Goal: Task Accomplishment & Management: Manage account settings

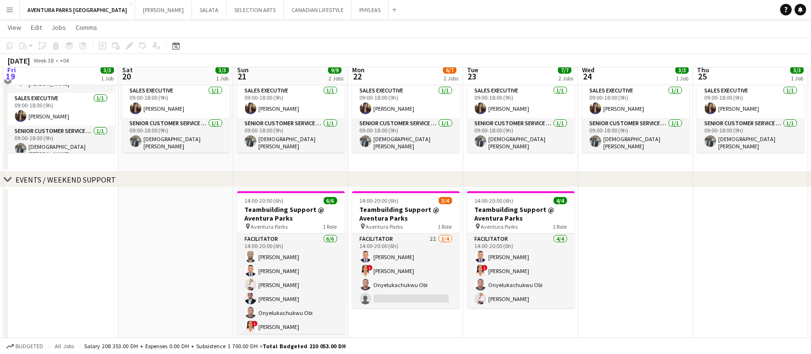
scroll to position [140, 0]
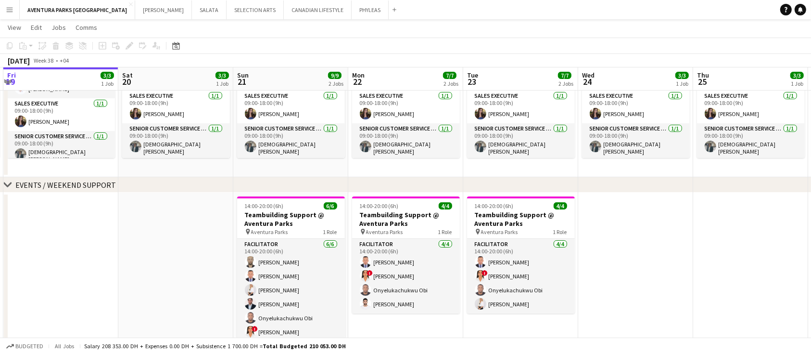
click at [704, 285] on app-date-cell at bounding box center [750, 274] width 115 height 165
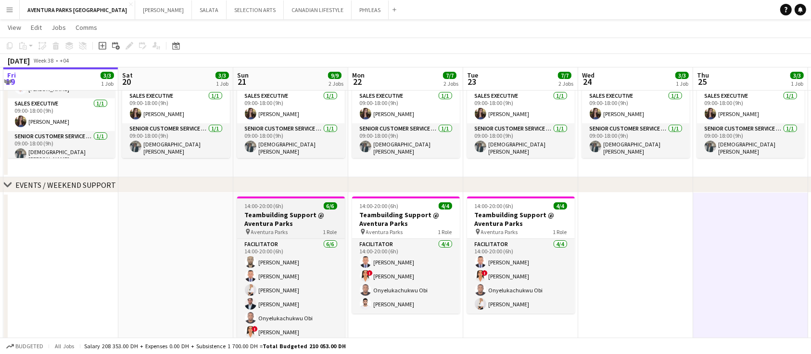
click at [276, 204] on span "14:00-20:00 (6h)" at bounding box center [264, 205] width 39 height 7
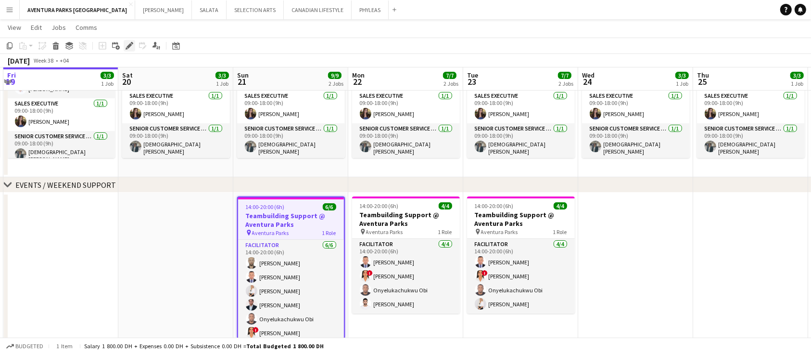
click at [126, 47] on icon "Edit" at bounding box center [130, 46] width 8 height 8
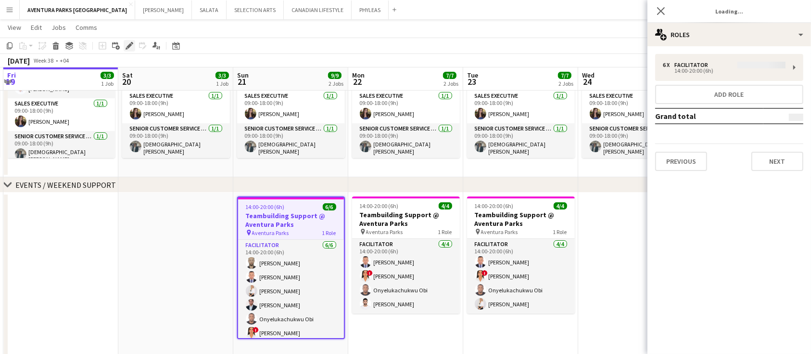
type input "**********"
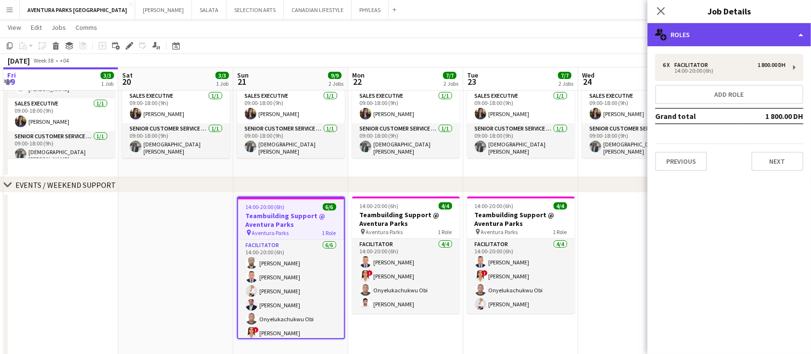
click at [712, 31] on div "multiple-users-add Roles" at bounding box center [729, 34] width 164 height 23
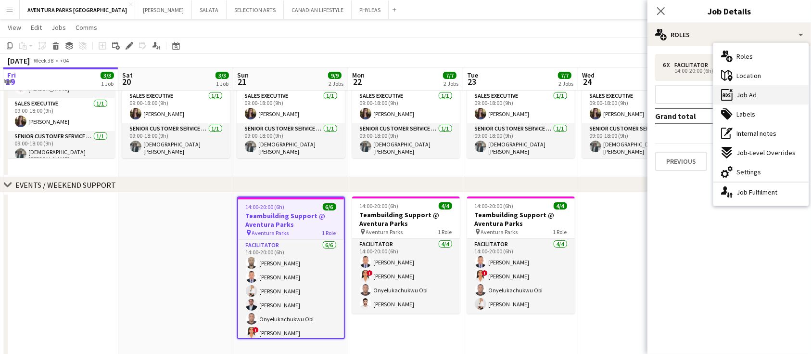
click at [761, 97] on div "ads-window Job Ad" at bounding box center [760, 94] width 95 height 19
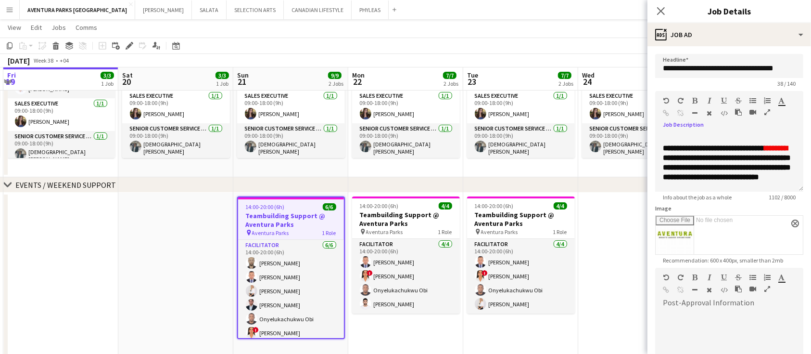
click at [766, 110] on icon "button" at bounding box center [767, 112] width 6 height 7
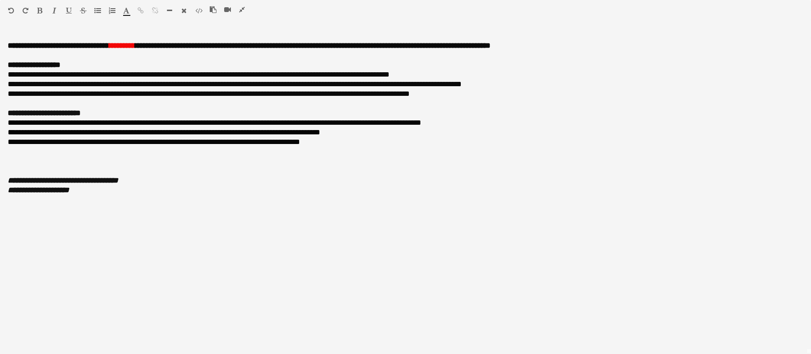
click at [241, 6] on icon "button" at bounding box center [242, 9] width 6 height 7
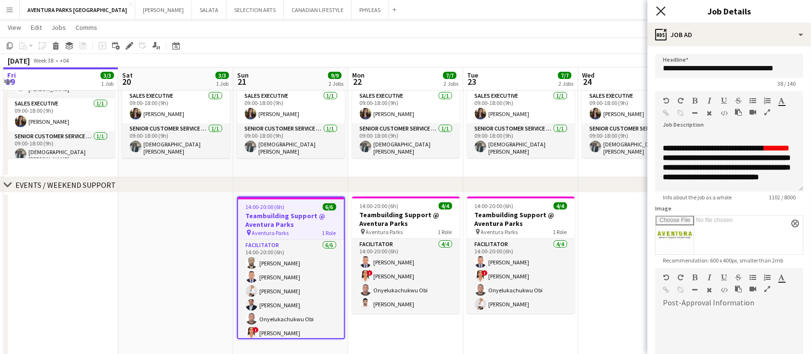
click at [662, 11] on icon "Close pop-in" at bounding box center [660, 10] width 9 height 9
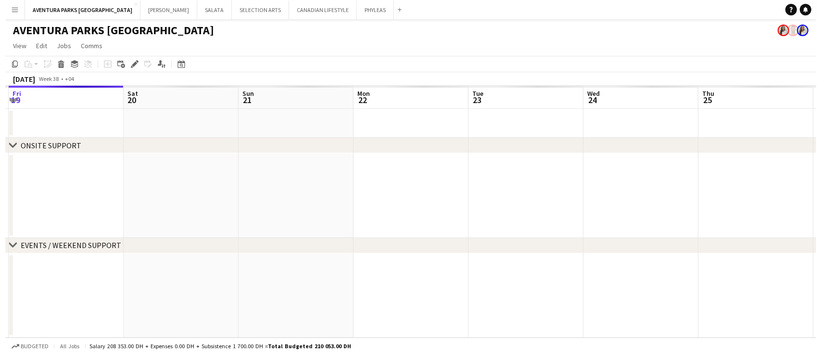
scroll to position [0, 0]
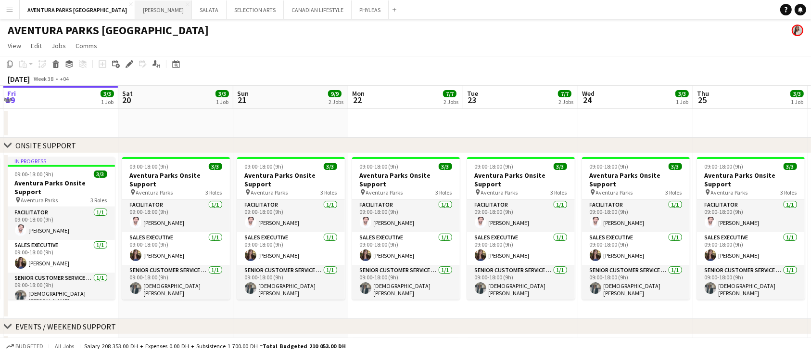
click at [135, 6] on button "JACK MORTON Close" at bounding box center [163, 9] width 57 height 19
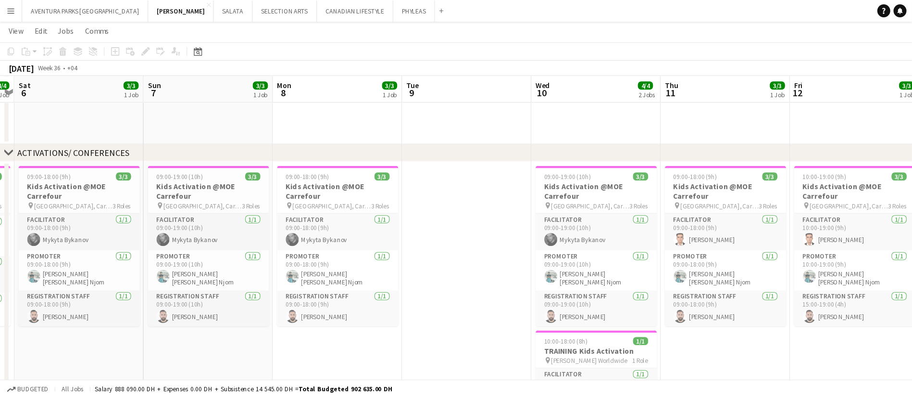
scroll to position [31, 0]
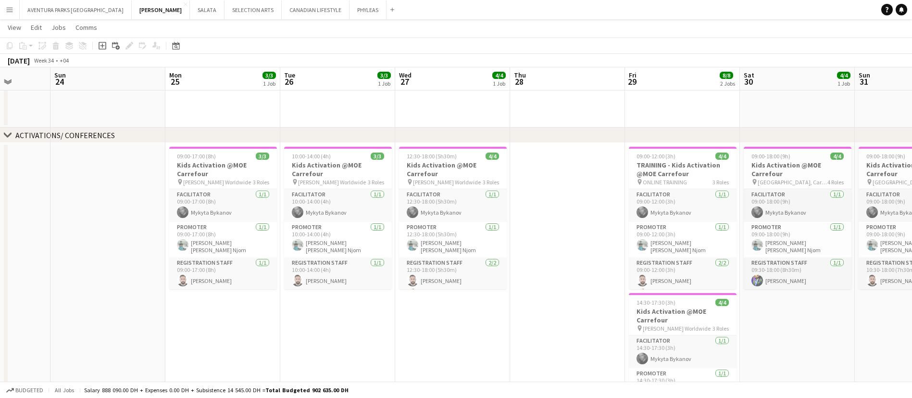
scroll to position [0, 296]
click at [230, 207] on app-card-role "Facilitator 1/1 09:00-17:00 (8h) Mykyta Bykanov" at bounding box center [222, 205] width 108 height 33
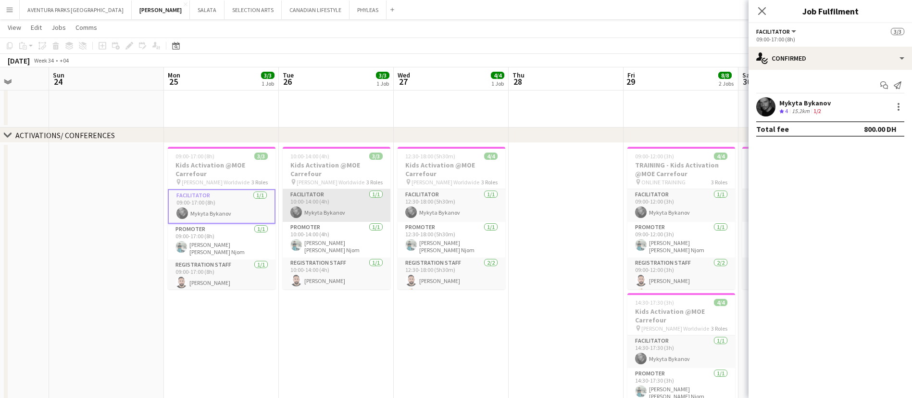
click at [340, 207] on app-card-role "Facilitator 1/1 10:00-14:00 (4h) Mykyta Bykanov" at bounding box center [337, 205] width 108 height 33
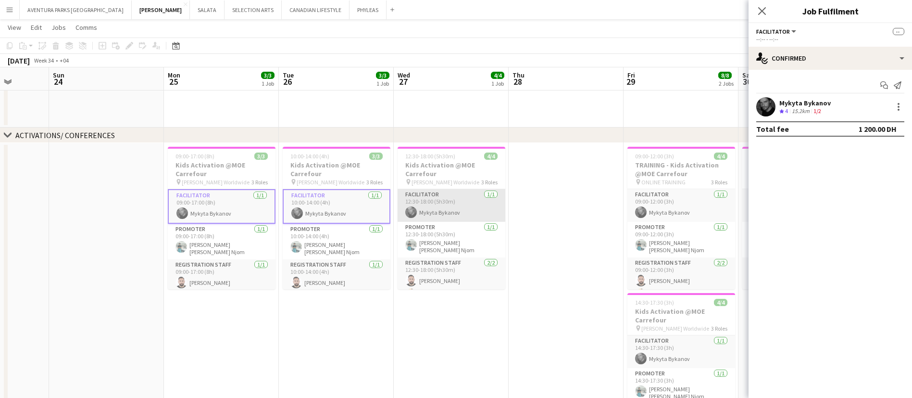
click at [432, 210] on app-card-role "Facilitator 1/1 12:30-18:00 (5h30m) Mykyta Bykanov" at bounding box center [452, 205] width 108 height 33
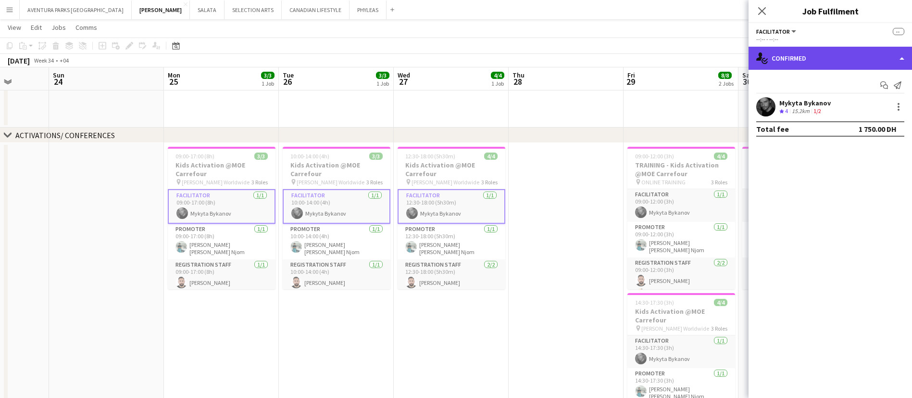
click at [811, 58] on div "single-neutral-actions-check-2 Confirmed" at bounding box center [831, 58] width 164 height 23
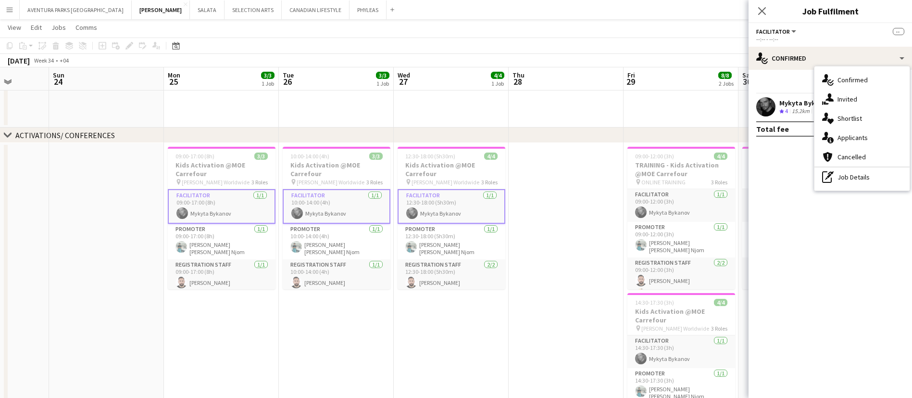
click at [811, 37] on div "--:-- - --:--" at bounding box center [831, 39] width 148 height 7
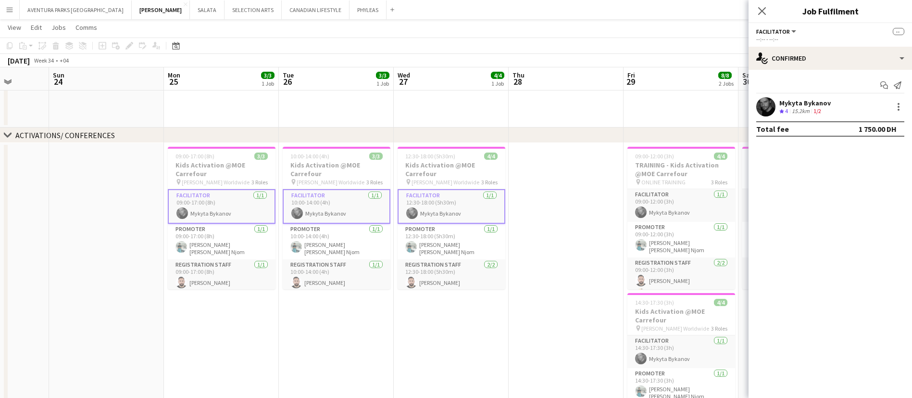
click at [777, 30] on span "Facilitator" at bounding box center [774, 31] width 34 height 7
click at [811, 217] on mat-expansion-panel "check Confirmed Start chat Send notification Mykyta Bykanov Crew rating 4 15.2k…" at bounding box center [831, 234] width 164 height 328
click at [811, 107] on div "Mykyta Bykanov Crew rating 4 15.2km 1/2" at bounding box center [831, 106] width 164 height 19
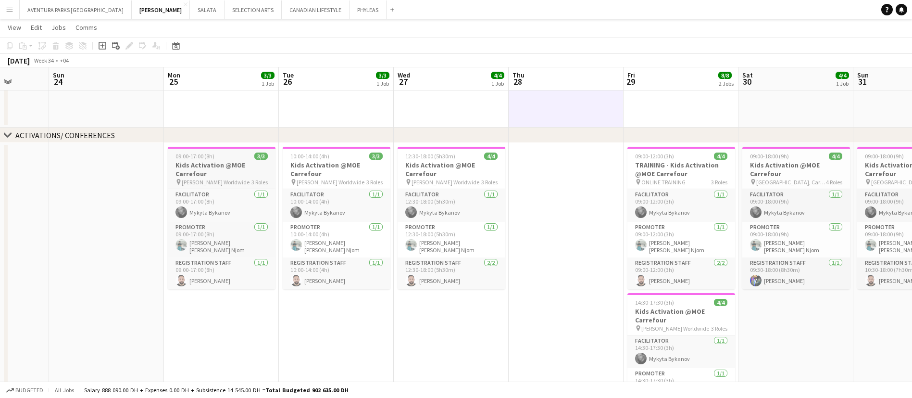
click at [229, 168] on h3 "Kids Activation @MOE Carrefour" at bounding box center [222, 169] width 108 height 17
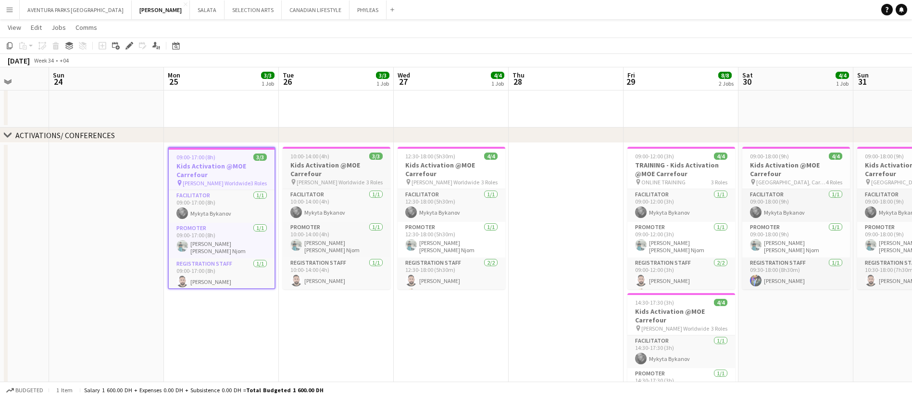
click at [325, 156] on span "10:00-14:00 (4h)" at bounding box center [310, 155] width 39 height 7
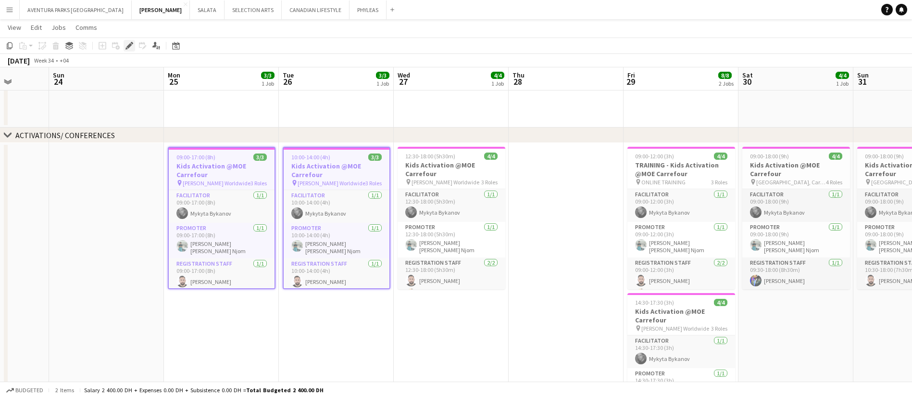
click at [129, 50] on div "Edit" at bounding box center [130, 46] width 12 height 12
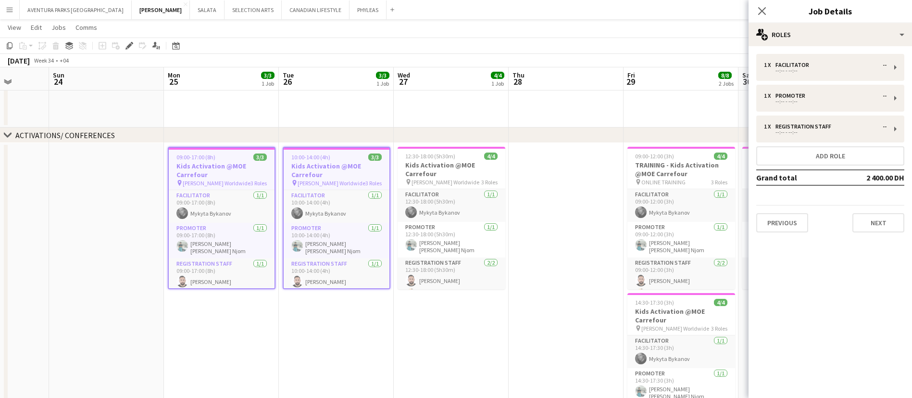
click at [336, 331] on app-date-cell "10:00-14:00 (4h) 3/3 Kids Activation @MOE Carrefour pin Jack Morton Worldwide 3…" at bounding box center [336, 299] width 115 height 312
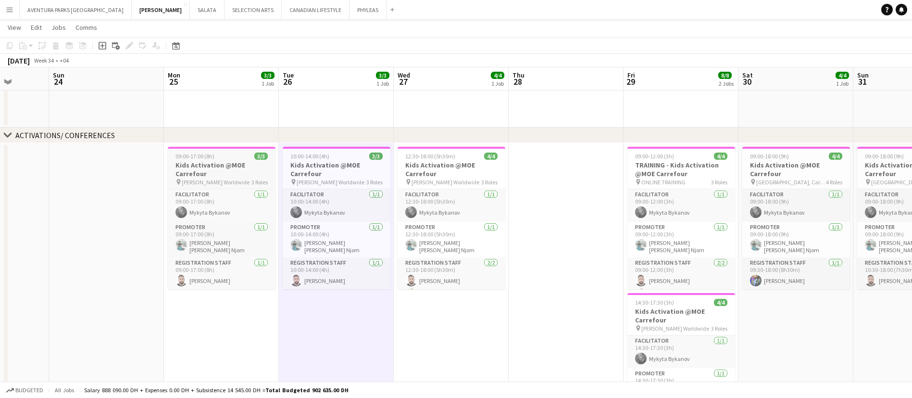
click at [212, 156] on span "09:00-17:00 (8h)" at bounding box center [195, 155] width 39 height 7
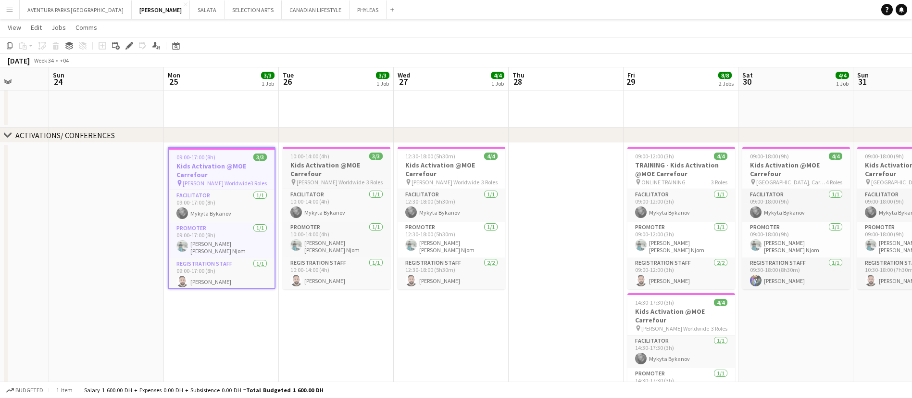
click at [316, 165] on h3 "Kids Activation @MOE Carrefour" at bounding box center [337, 169] width 108 height 17
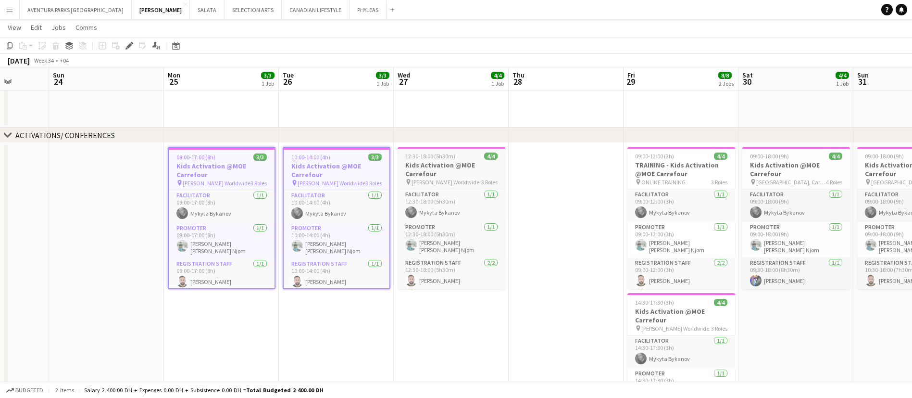
click at [446, 159] on span "12:30-18:00 (5h30m)" at bounding box center [430, 155] width 50 height 7
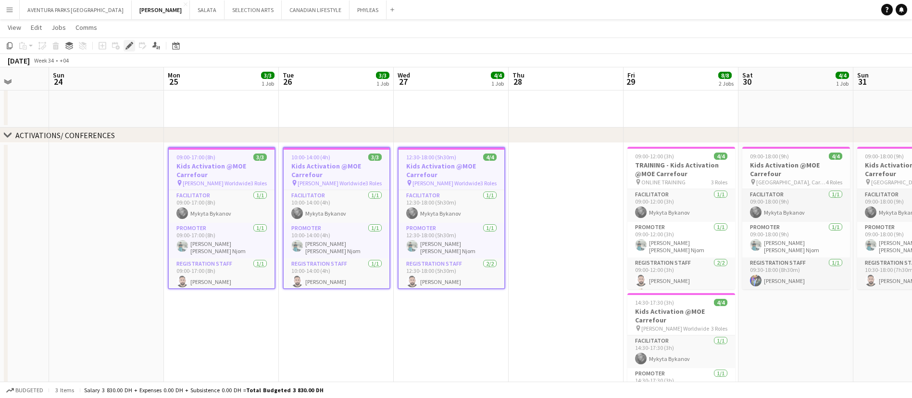
click at [124, 48] on div "Edit" at bounding box center [130, 46] width 12 height 12
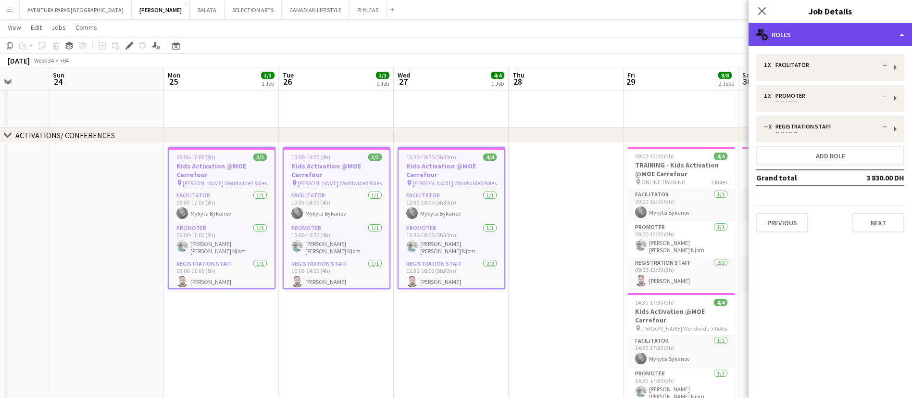
click at [796, 31] on div "multiple-users-add Roles" at bounding box center [831, 34] width 164 height 23
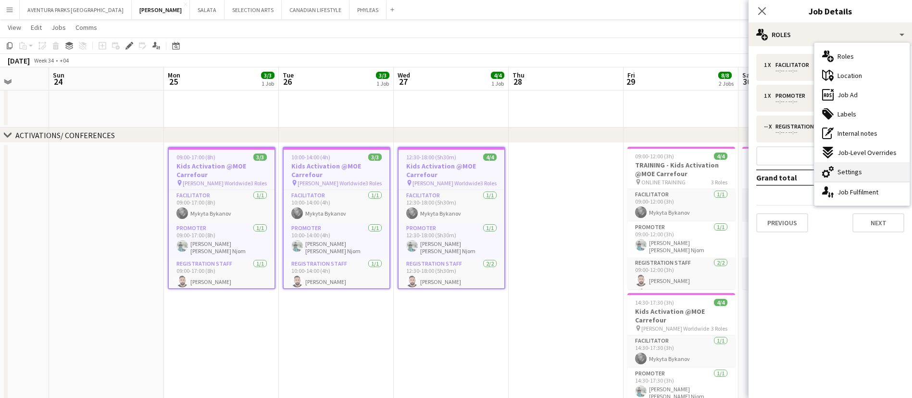
click at [811, 168] on div "cog-double-3 Settings" at bounding box center [862, 171] width 95 height 19
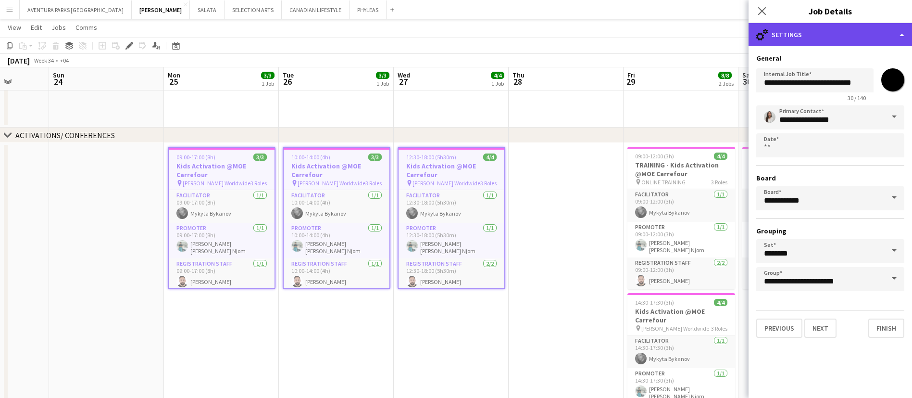
click at [805, 28] on div "cog-double-3 Settings" at bounding box center [831, 34] width 164 height 23
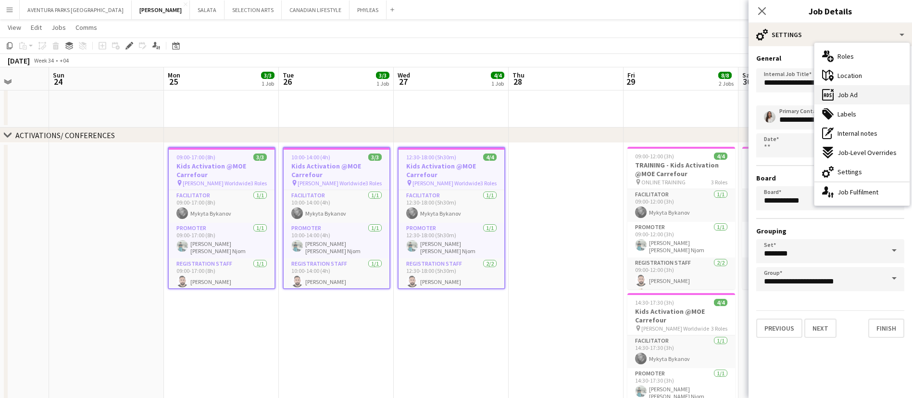
click at [811, 93] on div "ads-window Job Ad" at bounding box center [862, 94] width 95 height 19
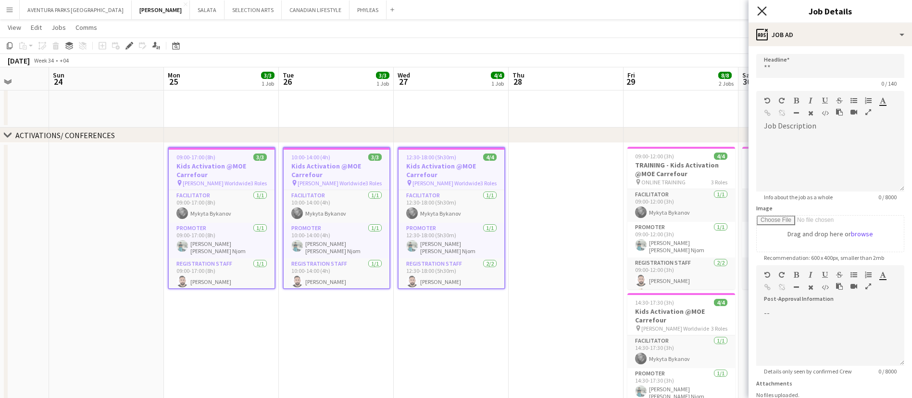
click at [762, 11] on icon at bounding box center [762, 10] width 9 height 9
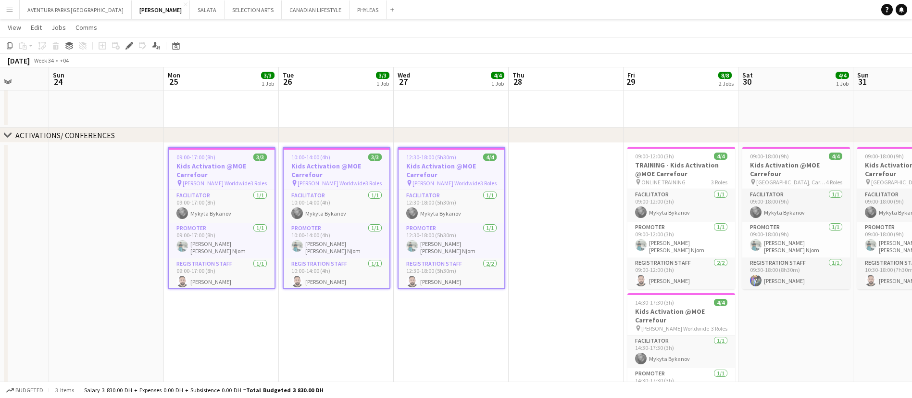
click at [201, 327] on app-date-cell "09:00-17:00 (8h) 3/3 Kids Activation @MOE Carrefour pin Jack Morton Worldwide 3…" at bounding box center [221, 299] width 115 height 312
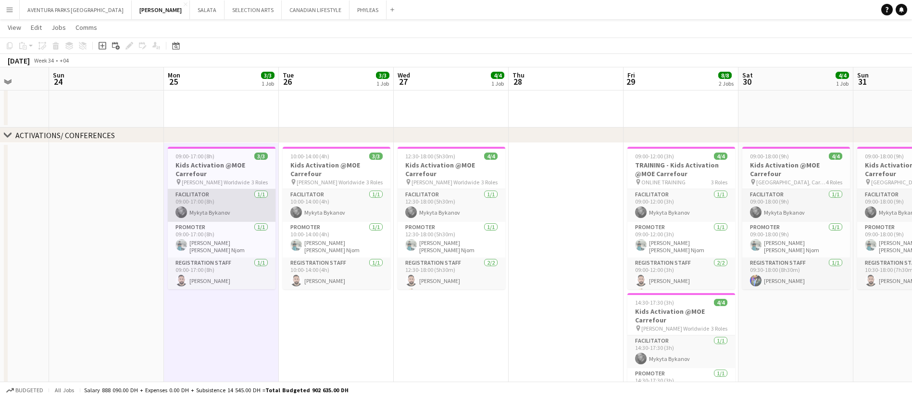
click at [224, 208] on app-card-role "Facilitator 1/1 09:00-17:00 (8h) Mykyta Bykanov" at bounding box center [222, 205] width 108 height 33
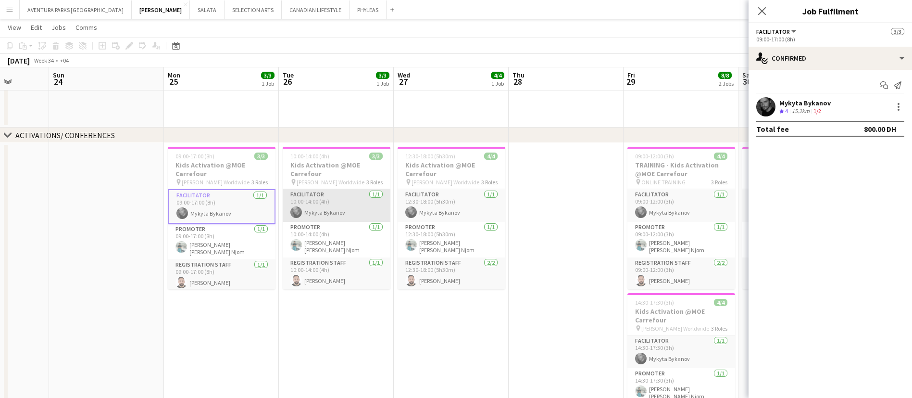
click at [324, 205] on app-card-role "Facilitator 1/1 10:00-14:00 (4h) Mykyta Bykanov" at bounding box center [337, 205] width 108 height 33
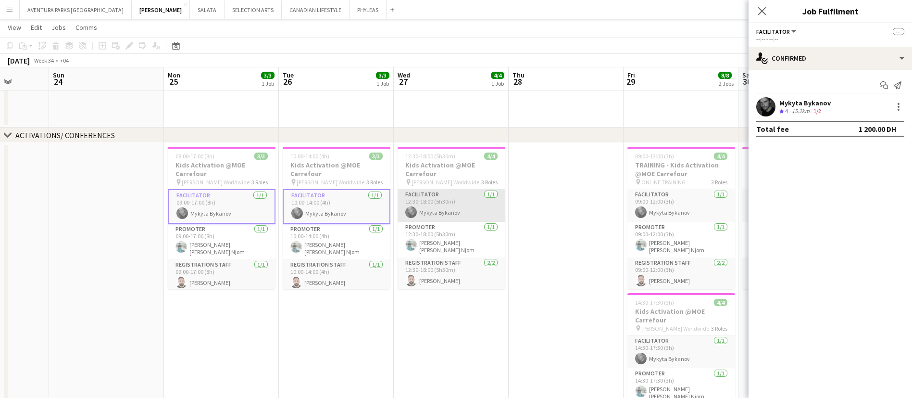
click at [457, 203] on app-card-role "Facilitator 1/1 12:30-18:00 (5h30m) Mykyta Bykanov" at bounding box center [452, 205] width 108 height 33
click at [294, 322] on app-date-cell "10:00-14:00 (4h) 3/3 Kids Activation @MOE Carrefour pin Jack Morton Worldwide 3…" at bounding box center [336, 299] width 115 height 312
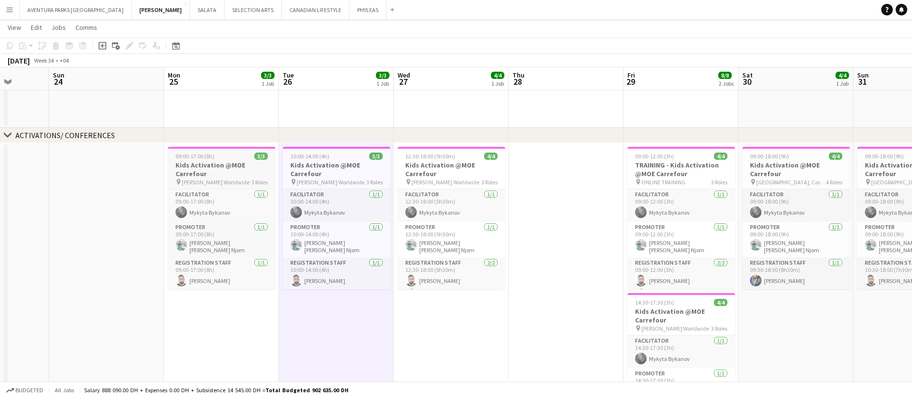
click at [197, 157] on span "09:00-17:00 (8h)" at bounding box center [195, 155] width 39 height 7
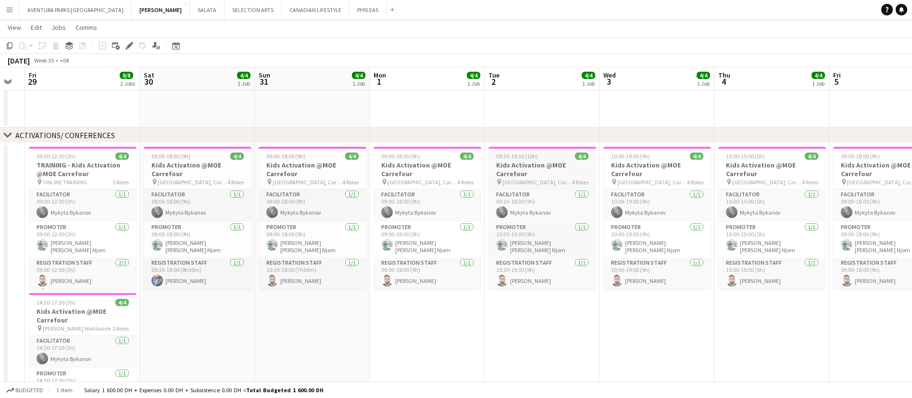
scroll to position [0, 203]
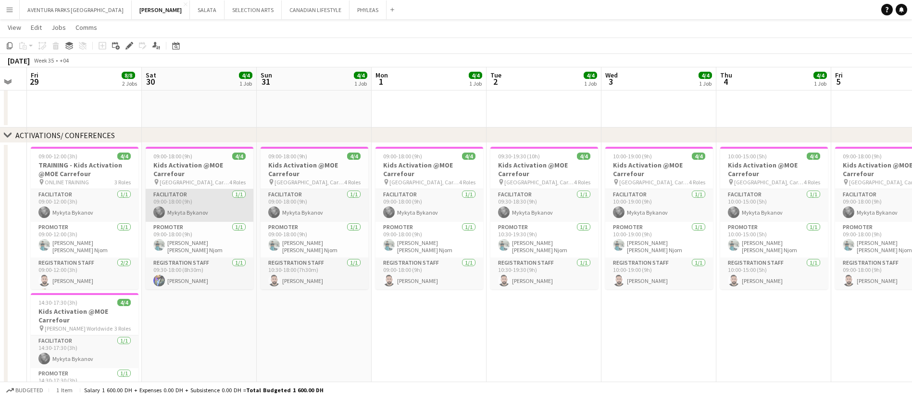
click at [208, 201] on app-card-role "Facilitator 1/1 09:00-18:00 (9h) Mykyta Bykanov" at bounding box center [200, 205] width 108 height 33
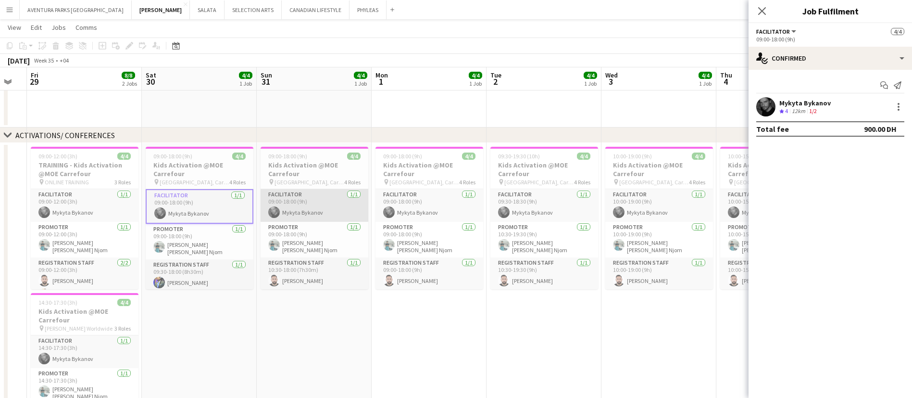
click at [355, 203] on app-card-role "Facilitator 1/1 09:00-18:00 (9h) Mykyta Bykanov" at bounding box center [315, 205] width 108 height 33
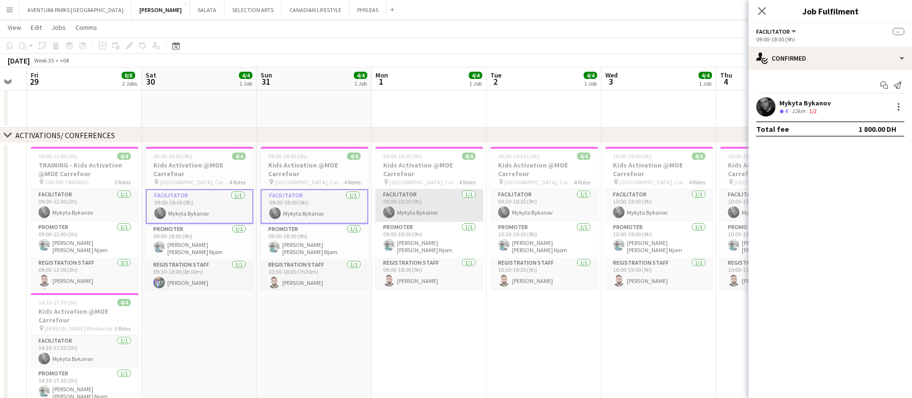
click at [417, 210] on app-card-role "Facilitator 1/1 09:00-18:00 (9h) Mykyta Bykanov" at bounding box center [430, 205] width 108 height 33
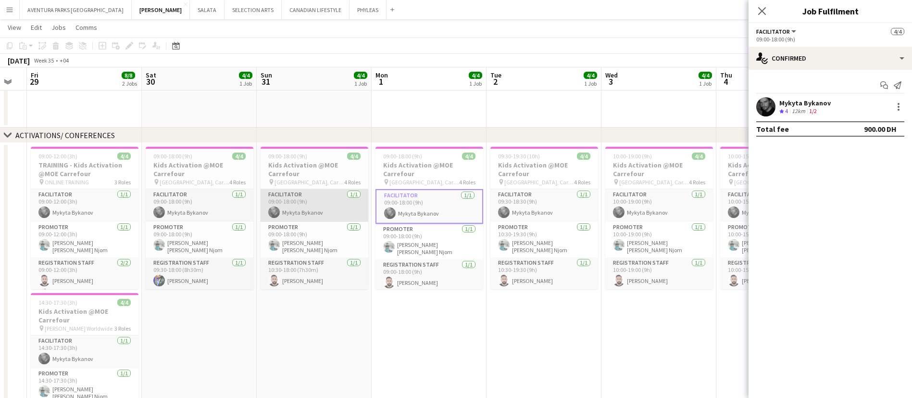
click at [296, 205] on app-card-role "Facilitator 1/1 09:00-18:00 (9h) Mykyta Bykanov" at bounding box center [315, 205] width 108 height 33
click at [457, 323] on app-date-cell "09:00-18:00 (9h) 4/4 Kids Activation @MOE Carrefour pin Mall of Emirates, Carre…" at bounding box center [429, 299] width 115 height 312
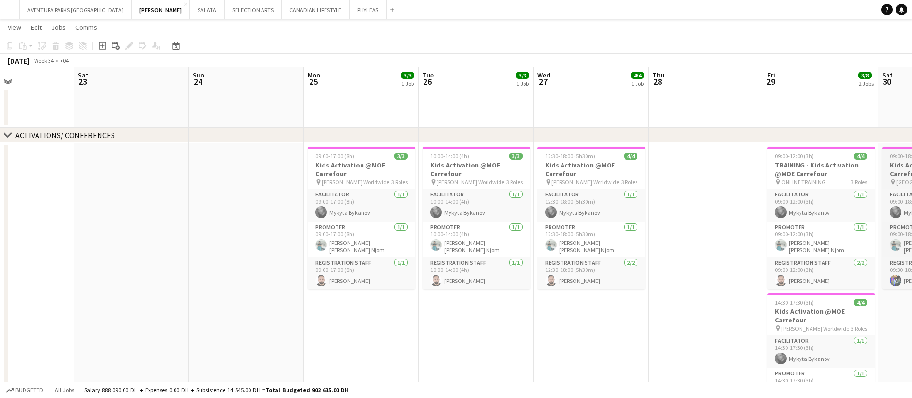
scroll to position [0, 307]
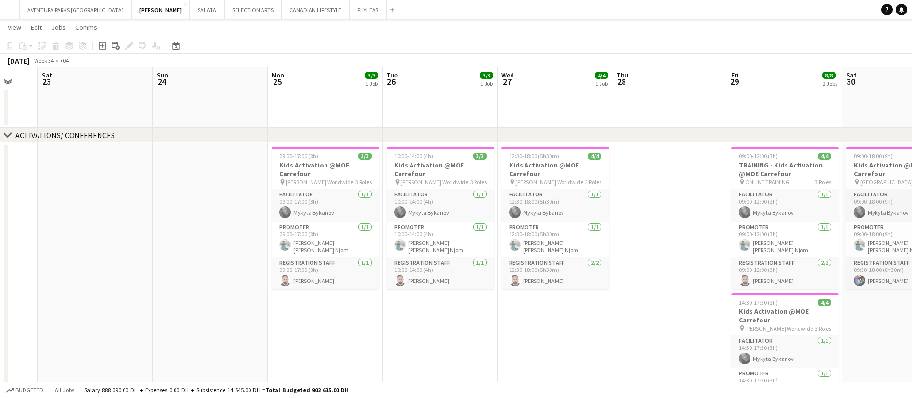
click at [9, 6] on app-icon "Menu" at bounding box center [10, 10] width 8 height 8
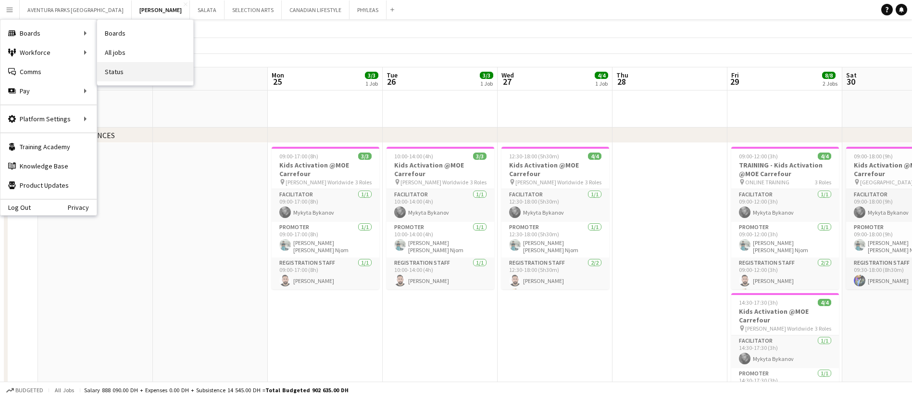
click at [137, 74] on link "Status" at bounding box center [145, 71] width 96 height 19
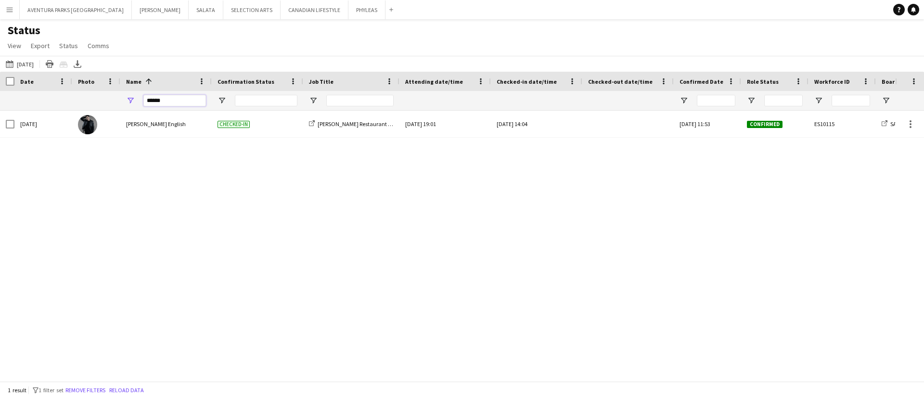
drag, startPoint x: 180, startPoint y: 99, endPoint x: 136, endPoint y: 100, distance: 43.8
click at [136, 100] on div "******" at bounding box center [165, 100] width 91 height 19
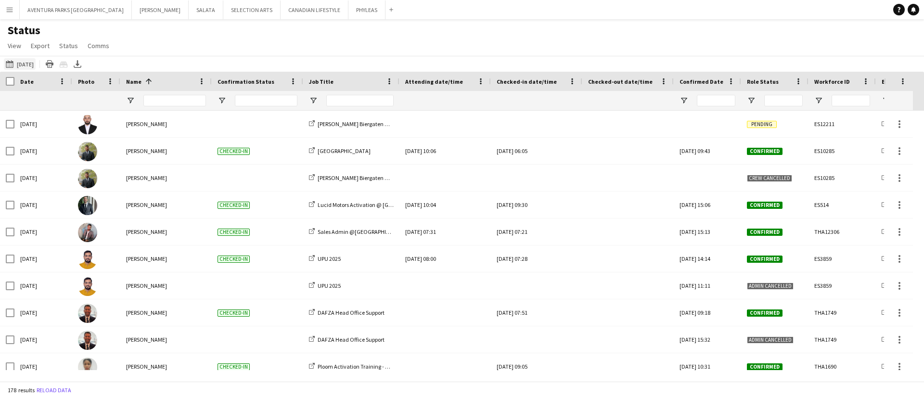
click at [26, 63] on button "19-09-2025 to 25-09-2025 17-09-2025" at bounding box center [20, 64] width 32 height 12
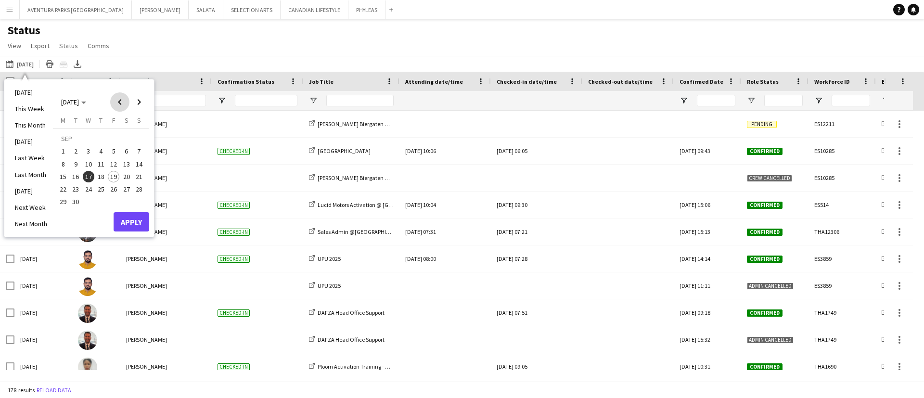
click at [117, 100] on span "Previous month" at bounding box center [119, 101] width 19 height 19
click at [60, 190] on span "25" at bounding box center [63, 192] width 12 height 12
click at [139, 102] on span "Next month" at bounding box center [138, 101] width 19 height 19
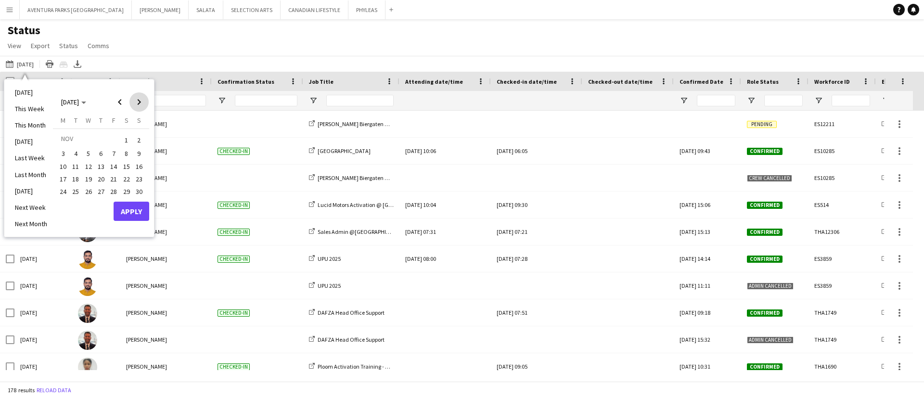
click at [139, 102] on span "Next month" at bounding box center [138, 101] width 19 height 19
click at [136, 177] on span "21" at bounding box center [139, 177] width 12 height 12
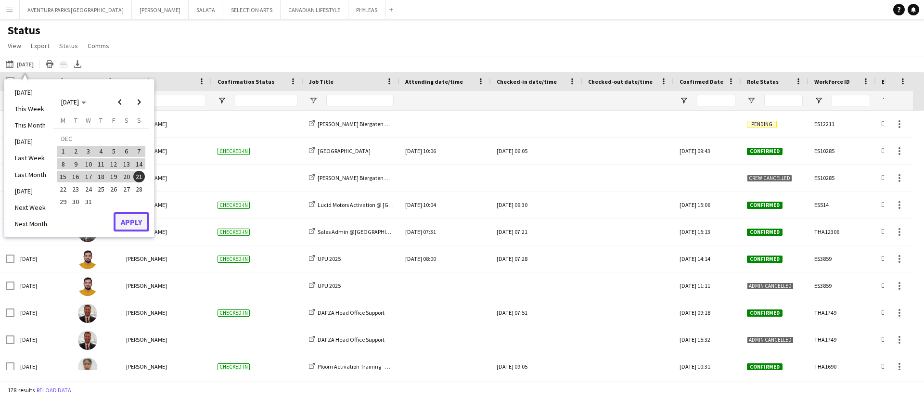
click at [136, 219] on button "Apply" at bounding box center [132, 221] width 36 height 19
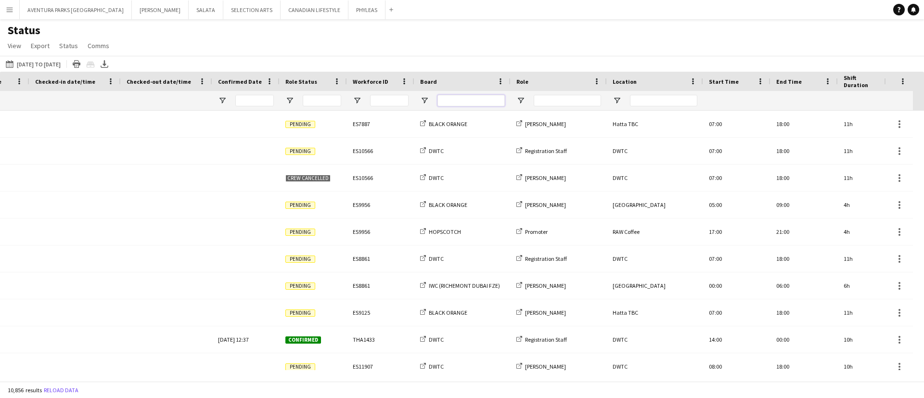
click at [462, 96] on input "Board Filter Input" at bounding box center [470, 101] width 67 height 12
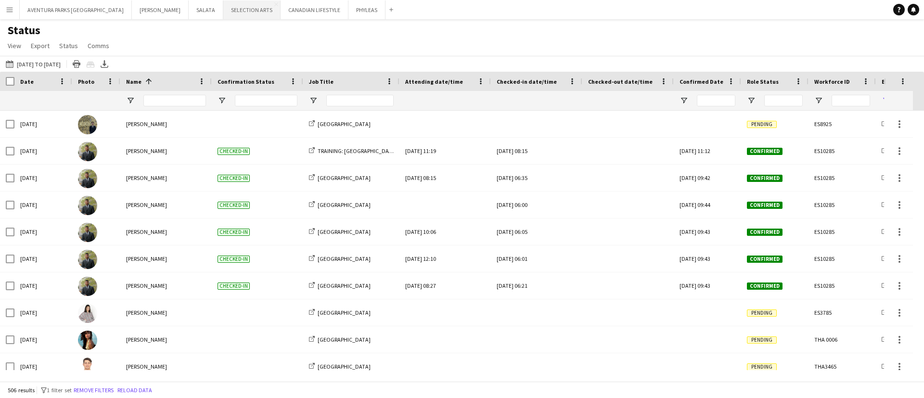
type input "**********"
click at [751, 99] on span "Open Filter Menu" at bounding box center [751, 100] width 9 height 9
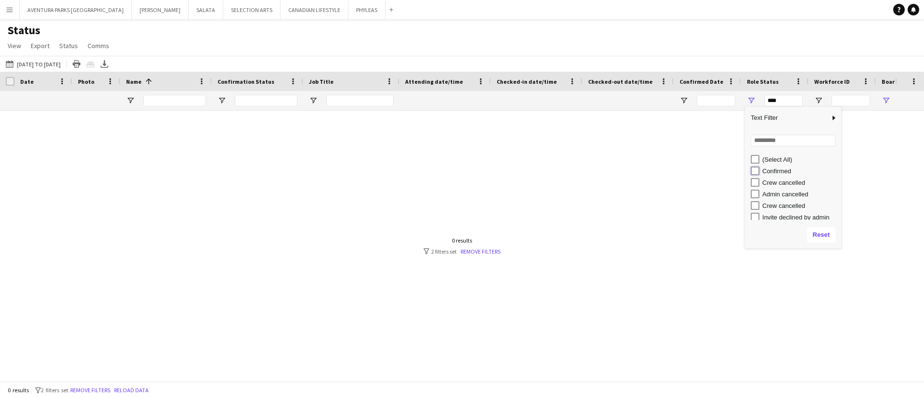
type input "**********"
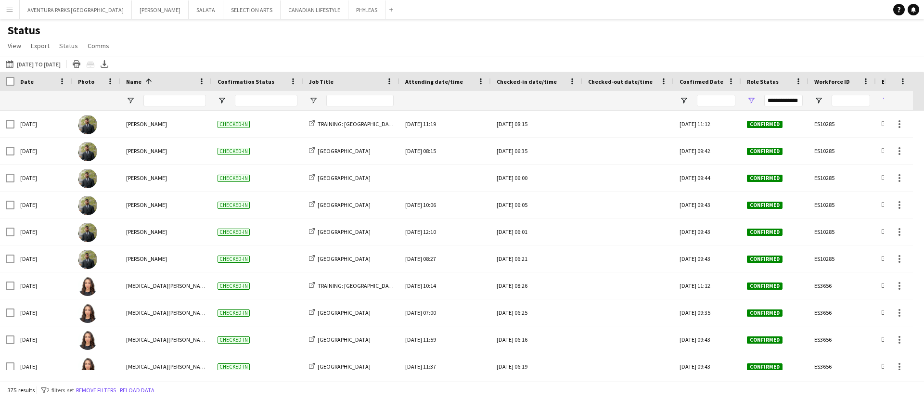
click at [808, 98] on div "**********" at bounding box center [774, 100] width 67 height 19
click at [166, 101] on input "Name Filter Input" at bounding box center [174, 101] width 63 height 12
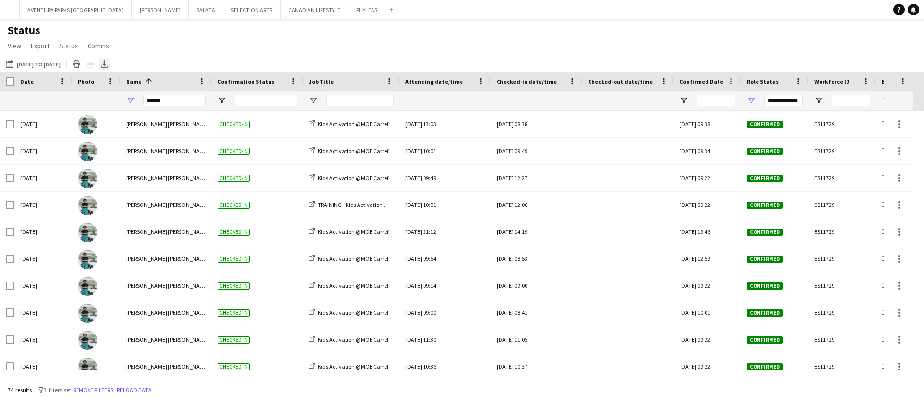
click at [106, 64] on icon at bounding box center [104, 63] width 4 height 6
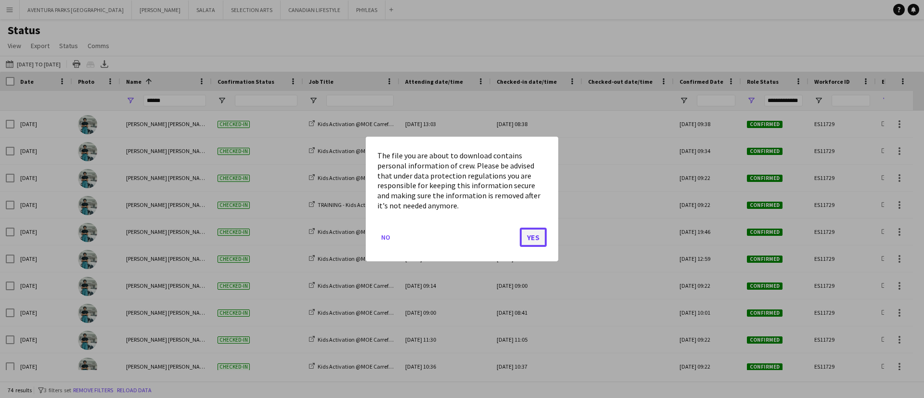
click at [536, 241] on button "Yes" at bounding box center [532, 237] width 27 height 19
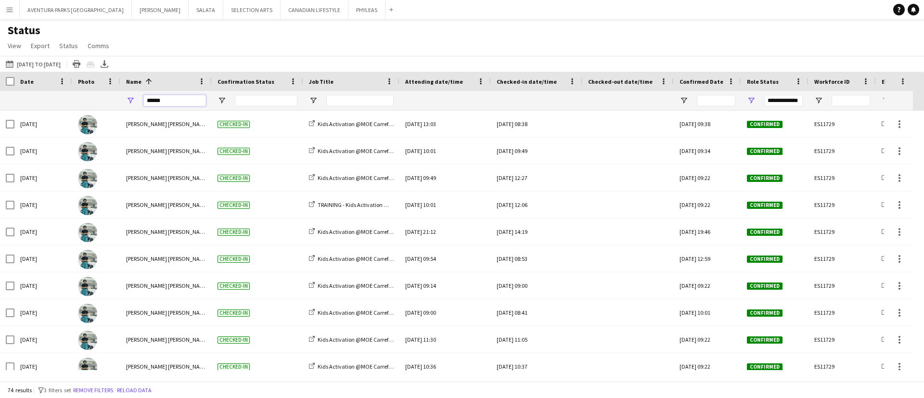
drag, startPoint x: 173, startPoint y: 101, endPoint x: 148, endPoint y: 98, distance: 25.1
click at [148, 98] on input "******" at bounding box center [174, 101] width 63 height 12
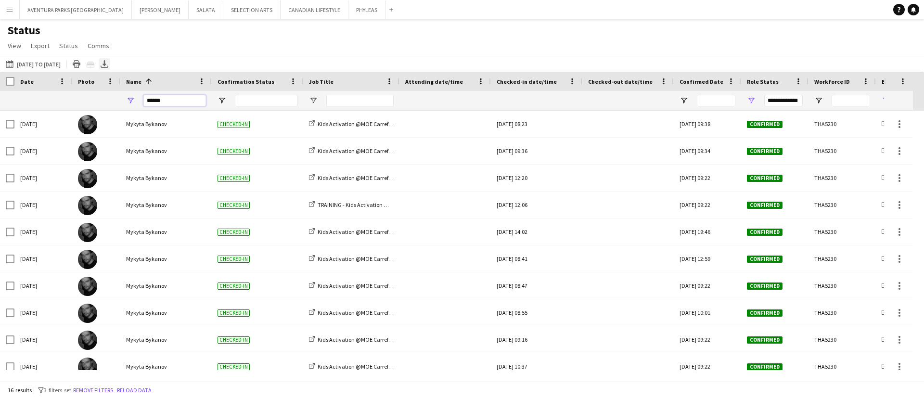
type input "******"
click at [108, 66] on icon "Export XLSX" at bounding box center [105, 64] width 8 height 8
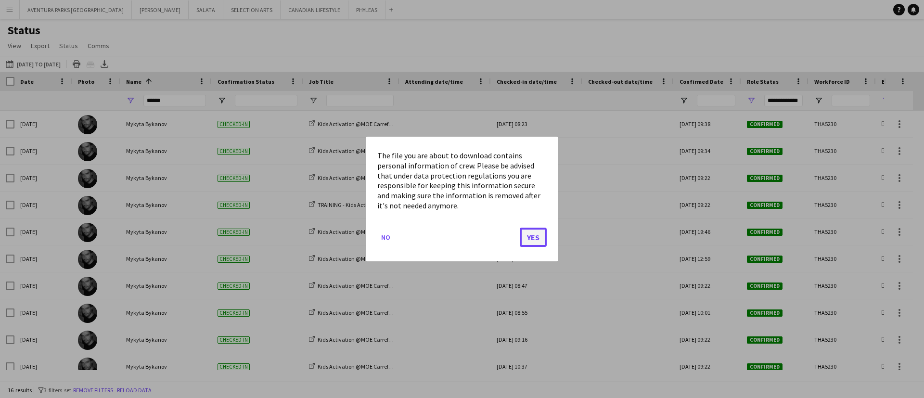
click at [530, 240] on button "Yes" at bounding box center [532, 237] width 27 height 19
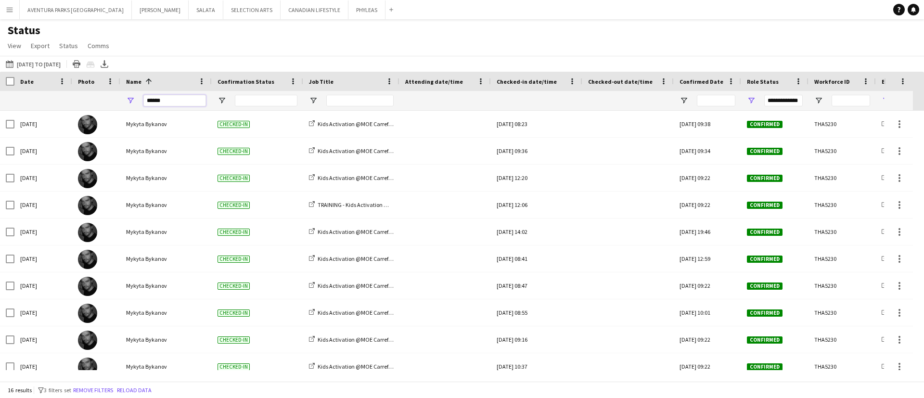
drag, startPoint x: 180, startPoint y: 97, endPoint x: 133, endPoint y: 102, distance: 47.4
click at [133, 102] on div "******" at bounding box center [165, 100] width 91 height 19
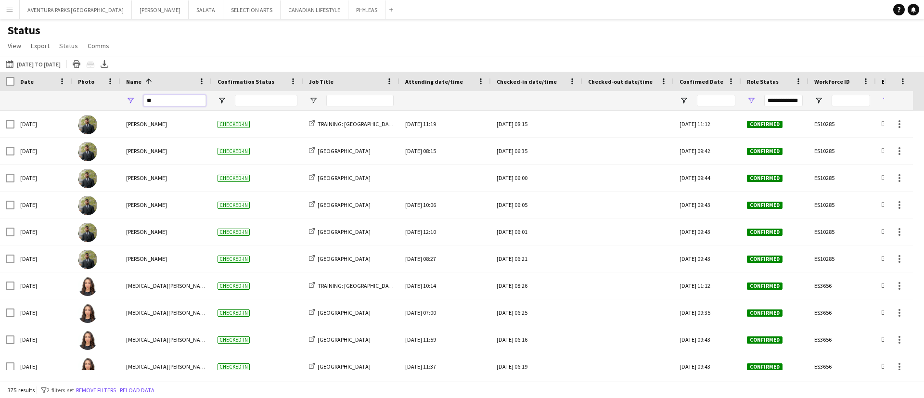
type input "***"
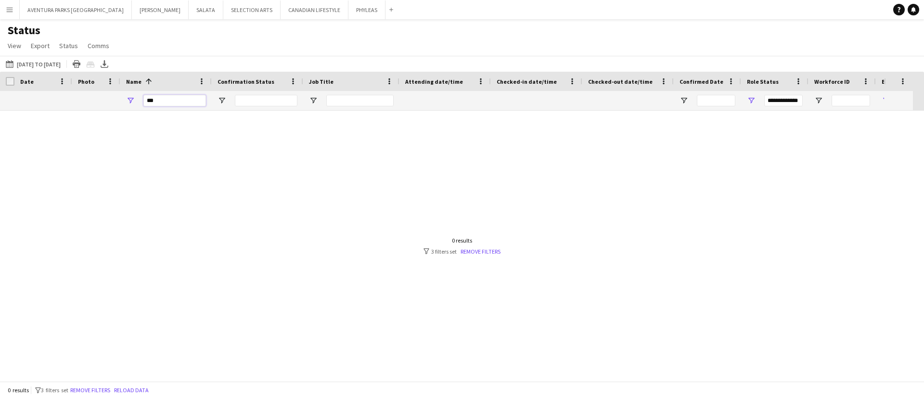
type input "***"
type input "*****"
type input "**********"
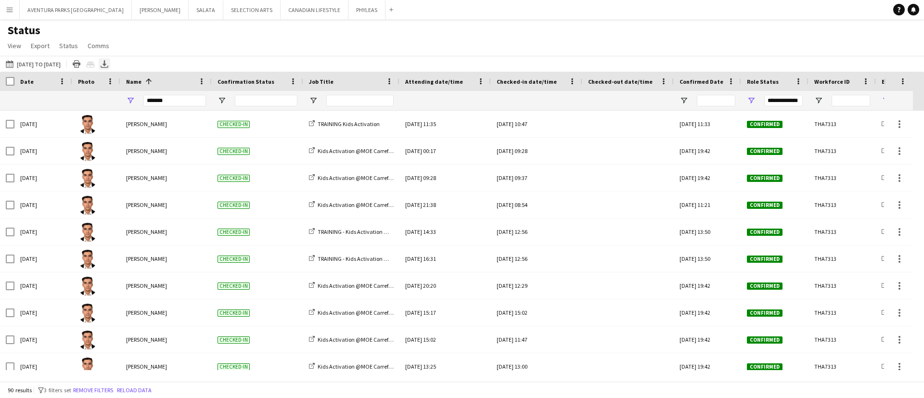
click at [106, 62] on icon at bounding box center [104, 63] width 4 height 6
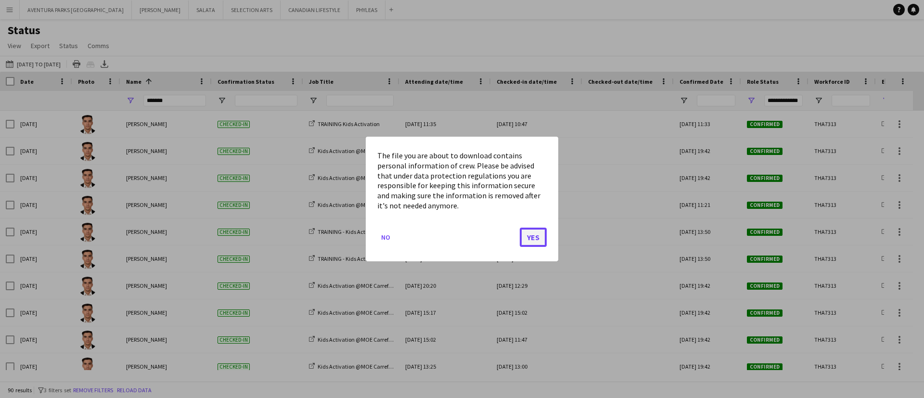
click at [533, 233] on button "Yes" at bounding box center [532, 237] width 27 height 19
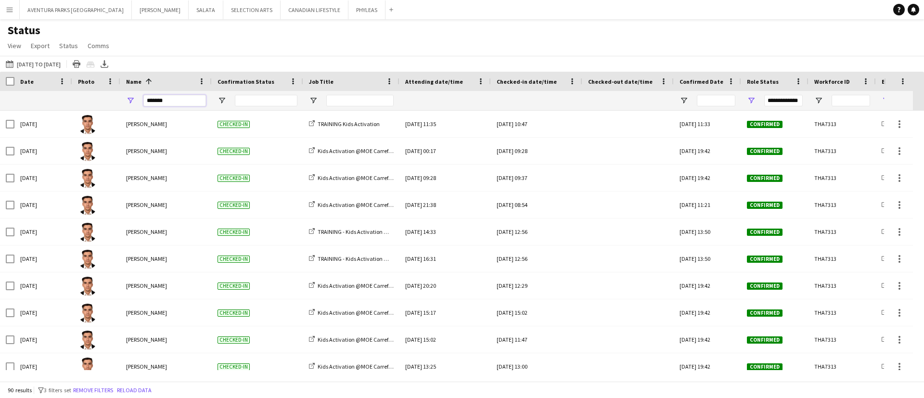
drag, startPoint x: 177, startPoint y: 97, endPoint x: 123, endPoint y: 97, distance: 53.4
click at [123, 97] on div "*******" at bounding box center [165, 100] width 91 height 19
click at [106, 64] on icon at bounding box center [104, 63] width 4 height 6
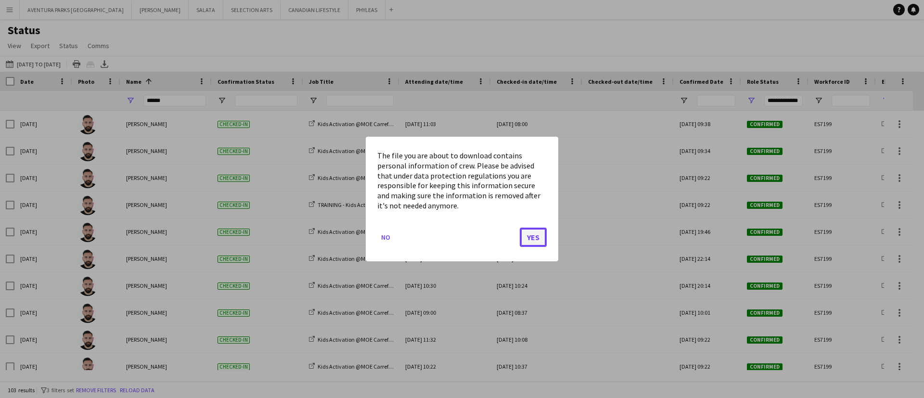
click at [535, 241] on button "Yes" at bounding box center [532, 237] width 27 height 19
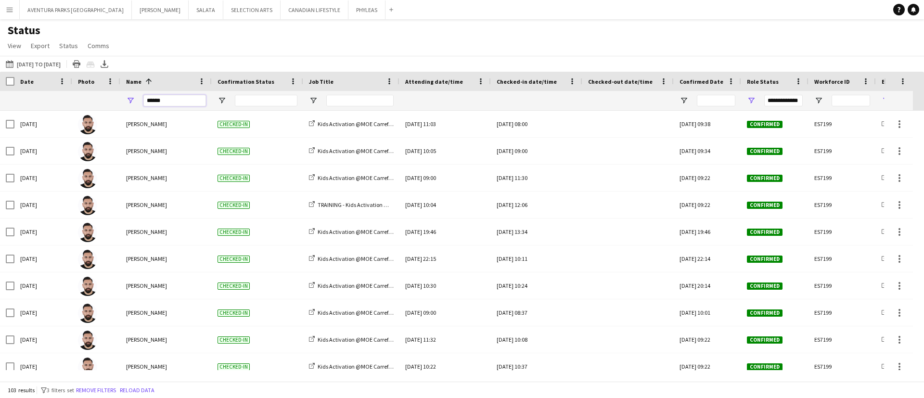
drag, startPoint x: 174, startPoint y: 102, endPoint x: 131, endPoint y: 100, distance: 42.9
click at [131, 100] on div "******" at bounding box center [165, 100] width 91 height 19
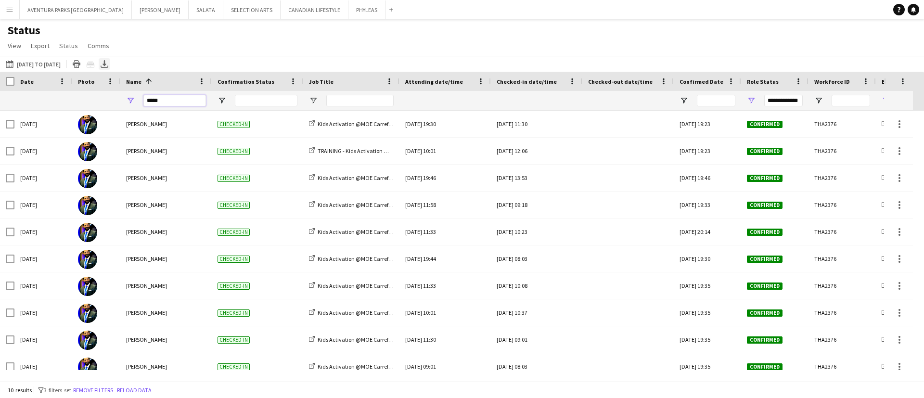
type input "*****"
click at [106, 63] on icon at bounding box center [104, 63] width 4 height 6
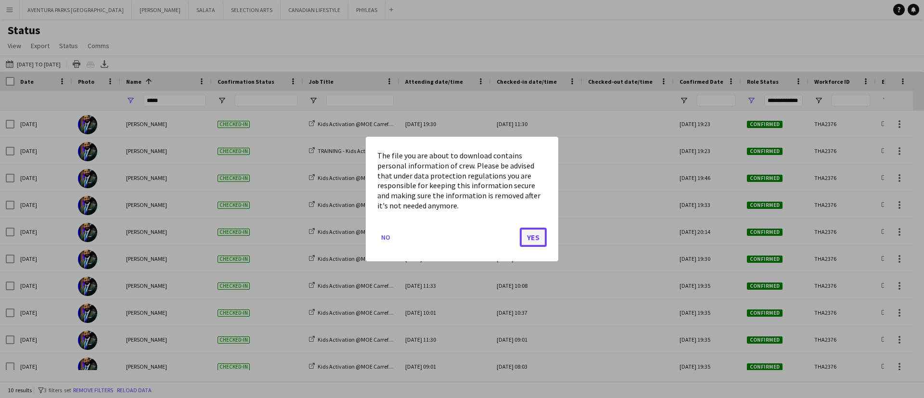
click at [532, 237] on button "Yes" at bounding box center [532, 237] width 27 height 19
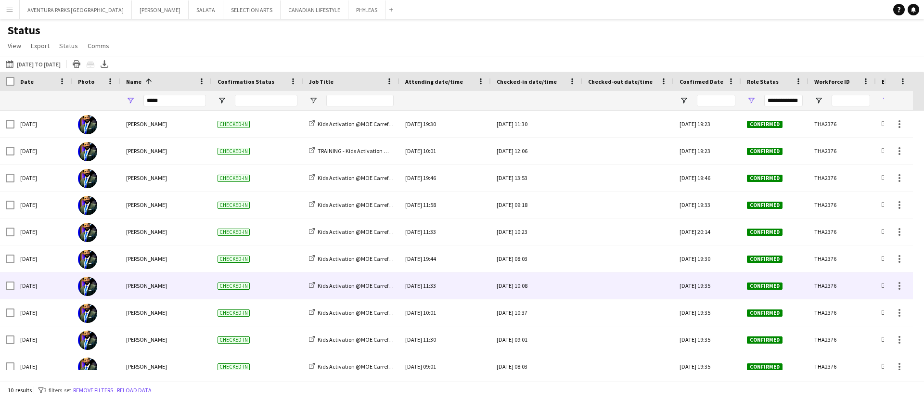
scroll to position [10, 0]
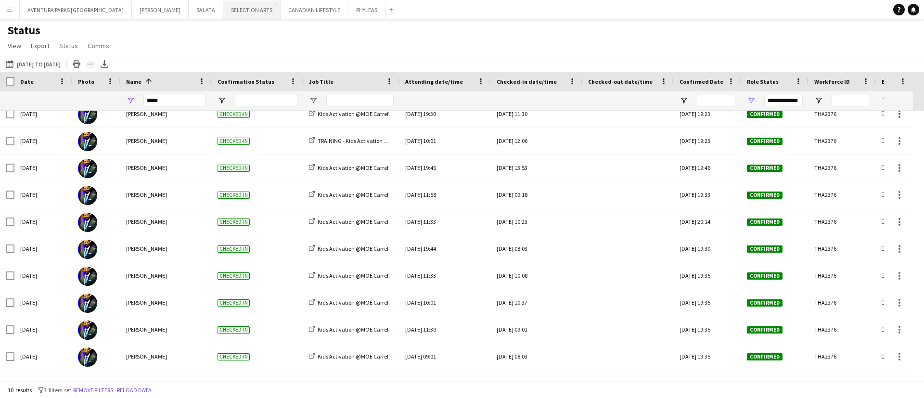
click at [223, 14] on button "SELECTION ARTS Close" at bounding box center [251, 9] width 57 height 19
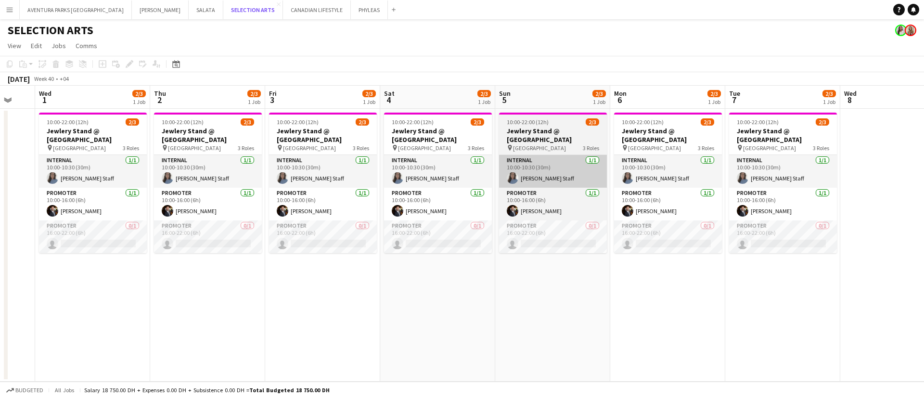
scroll to position [0, 297]
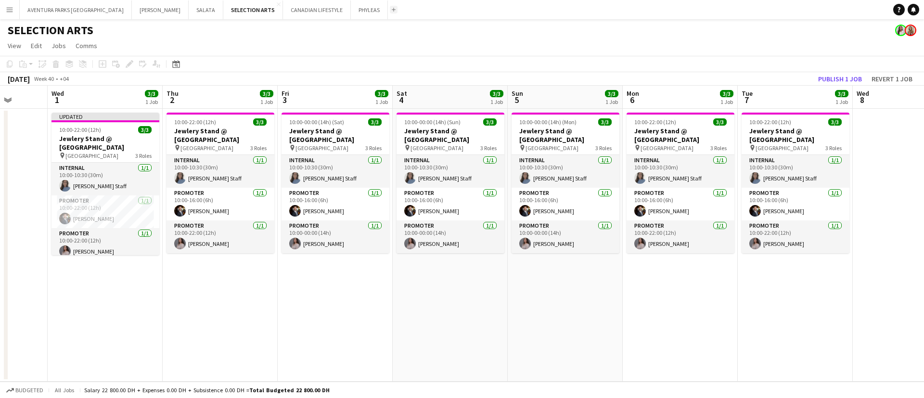
click at [392, 8] on app-icon "Add" at bounding box center [394, 10] width 4 height 4
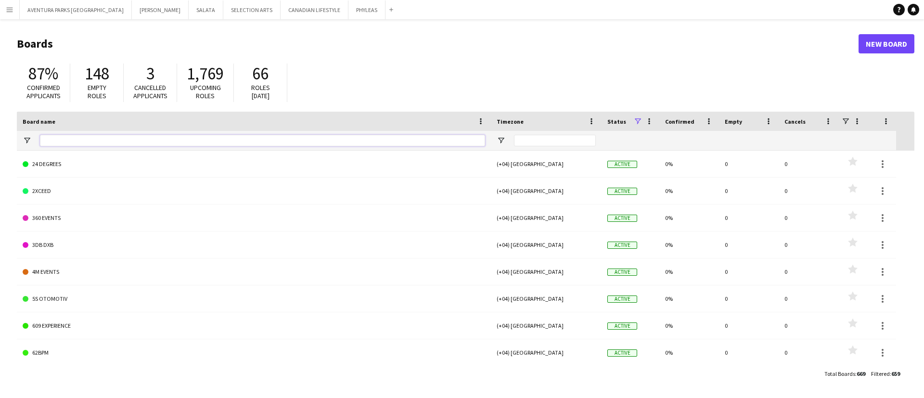
click at [72, 140] on input "Board name Filter Input" at bounding box center [262, 141] width 445 height 12
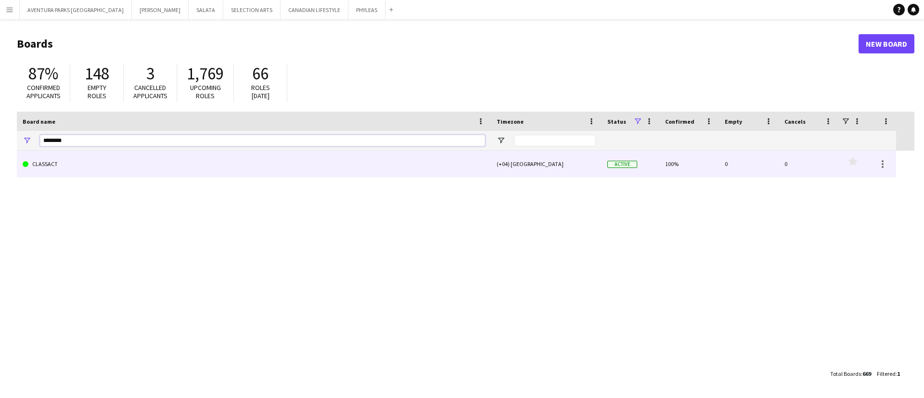
type input "********"
click at [85, 173] on link "CLASSACT" at bounding box center [254, 164] width 462 height 27
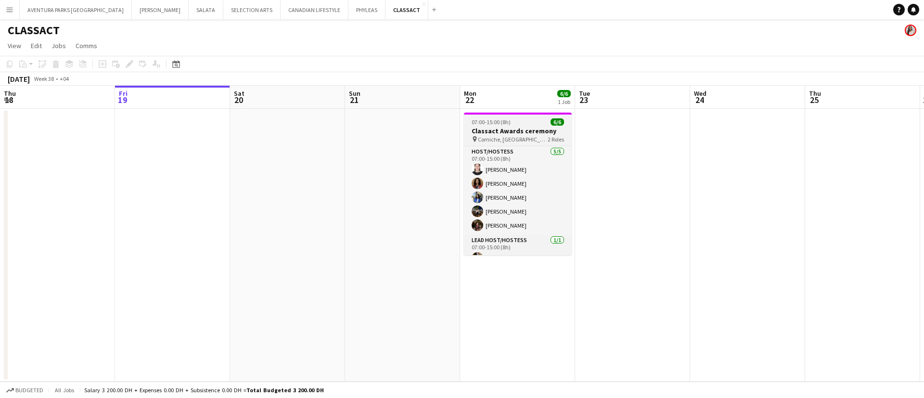
click at [522, 127] on h3 "Classact Awards ceremony" at bounding box center [518, 131] width 108 height 9
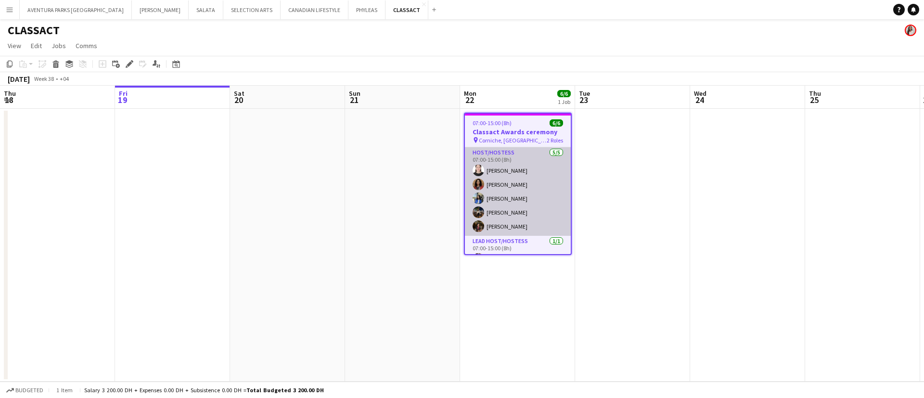
click at [516, 158] on app-card-role "Host/Hostess 5/5 07:00-15:00 (8h) Aqilah Juharis Sara Nagi Judi Maki Ayat Hussa…" at bounding box center [518, 191] width 106 height 89
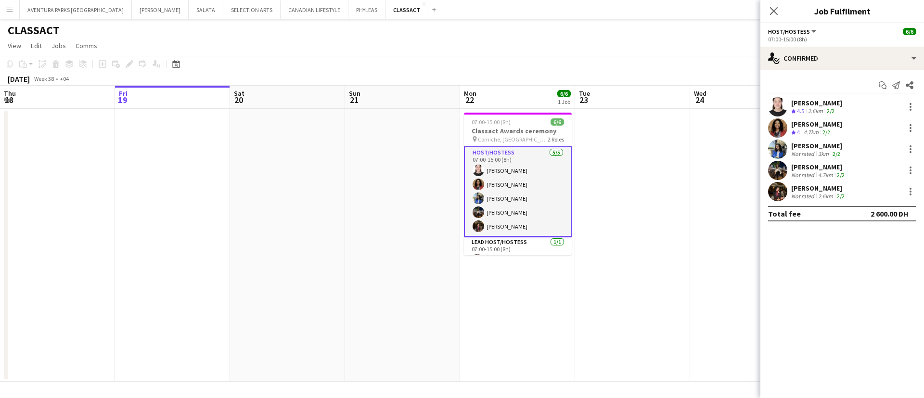
click at [776, 108] on app-user-avatar at bounding box center [777, 106] width 19 height 19
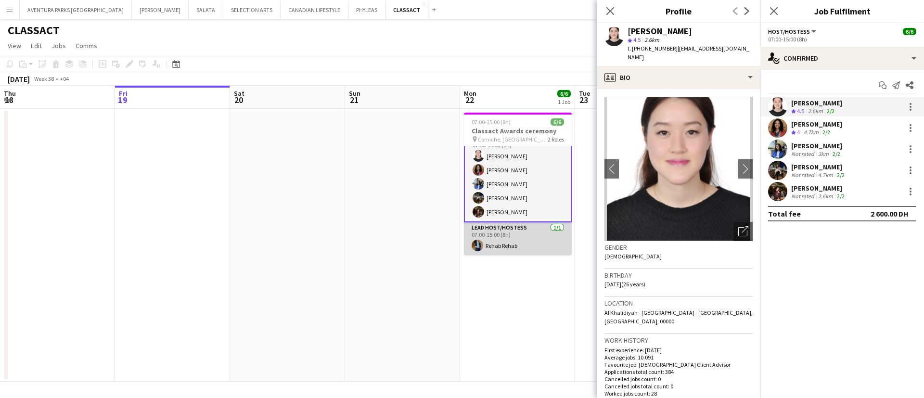
click at [507, 242] on app-card-role "Lead Host/Hostess 1/1 07:00-15:00 (8h) Rehab Rehab" at bounding box center [518, 238] width 108 height 33
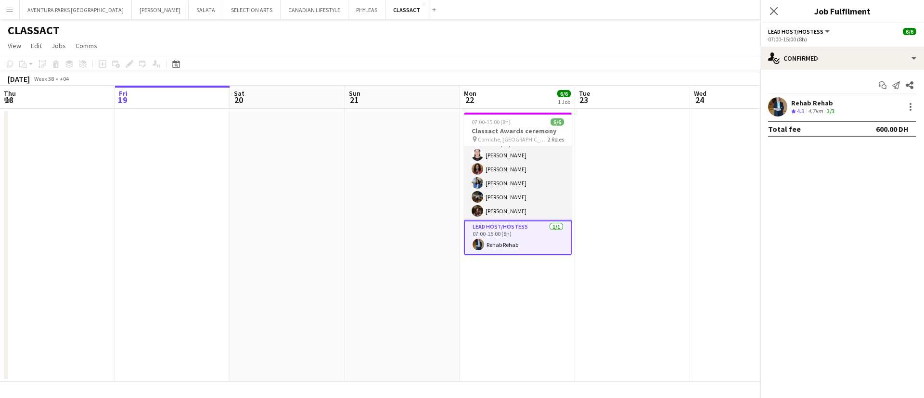
scroll to position [13, 0]
click at [811, 109] on div "4.7km" at bounding box center [815, 111] width 19 height 8
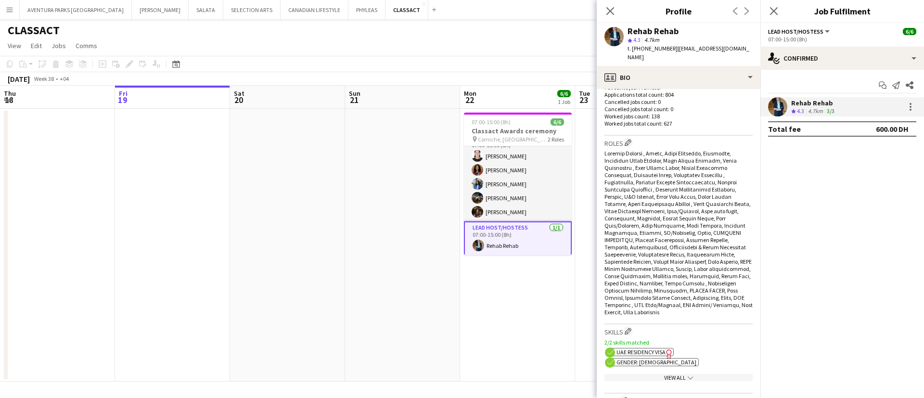
scroll to position [476, 0]
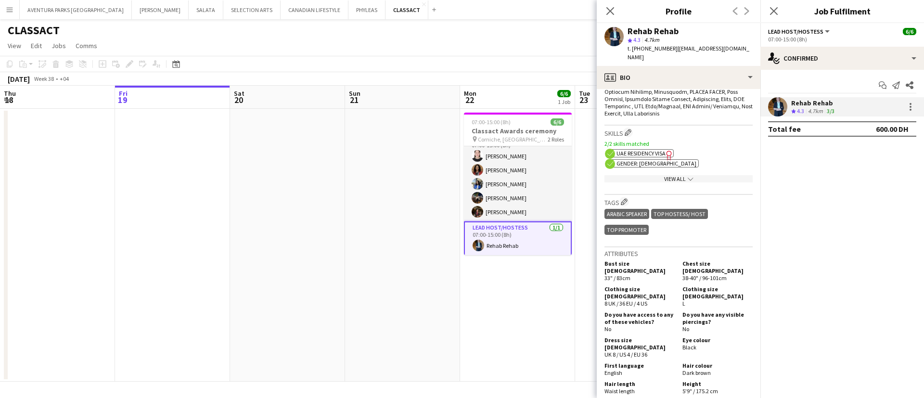
click at [645, 150] on span "UAE Residency Visa" at bounding box center [640, 153] width 49 height 7
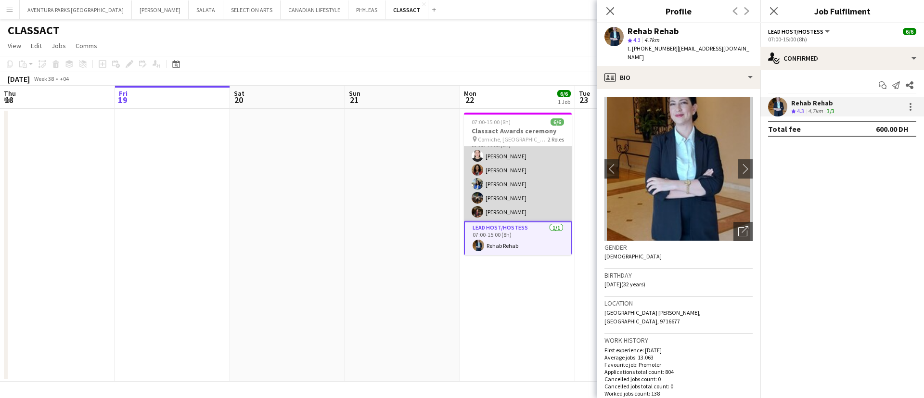
click at [521, 184] on app-card-role "Host/Hostess 5/5 07:00-15:00 (8h) Aqilah Juharis Sara Nagi Judi Maki Ayat Hussa…" at bounding box center [518, 177] width 108 height 89
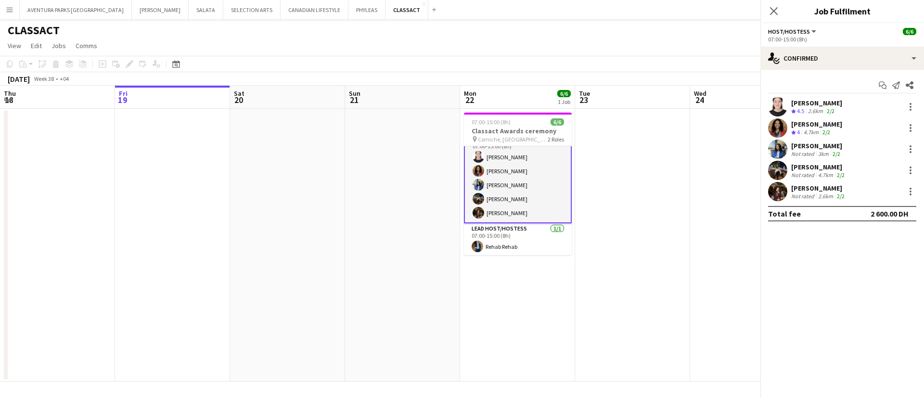
scroll to position [14, 0]
click at [811, 105] on div "Aqilah Juharis" at bounding box center [816, 103] width 51 height 9
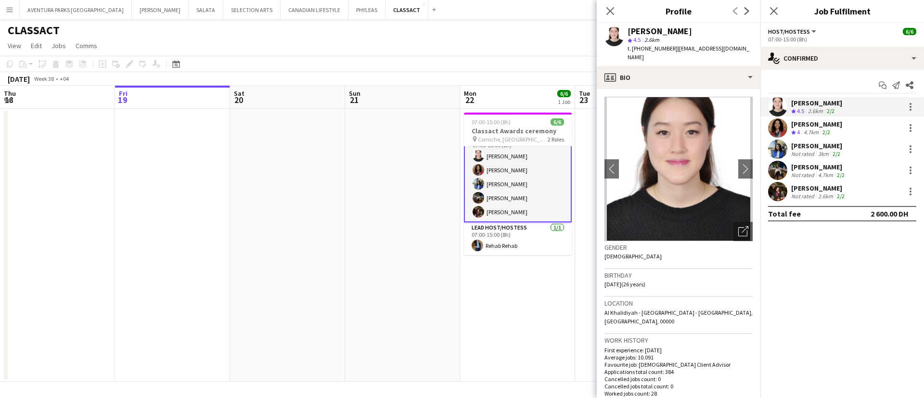
click at [811, 127] on div "Sara Nagi" at bounding box center [816, 124] width 51 height 9
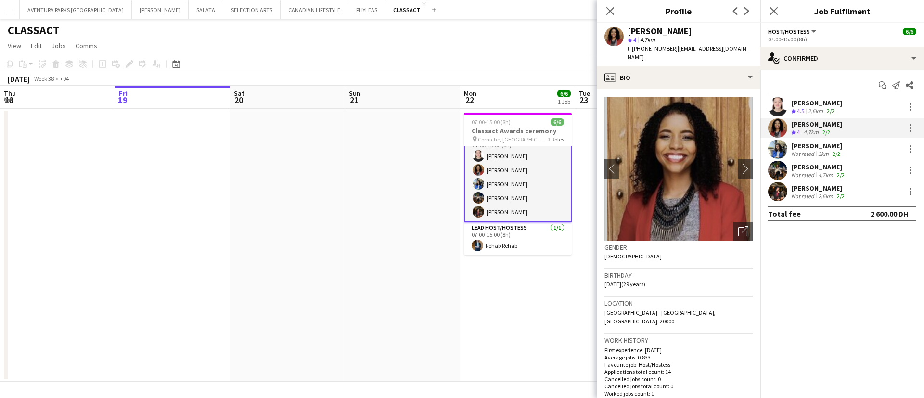
click at [811, 155] on app-skills-label "2/2" at bounding box center [836, 153] width 8 height 7
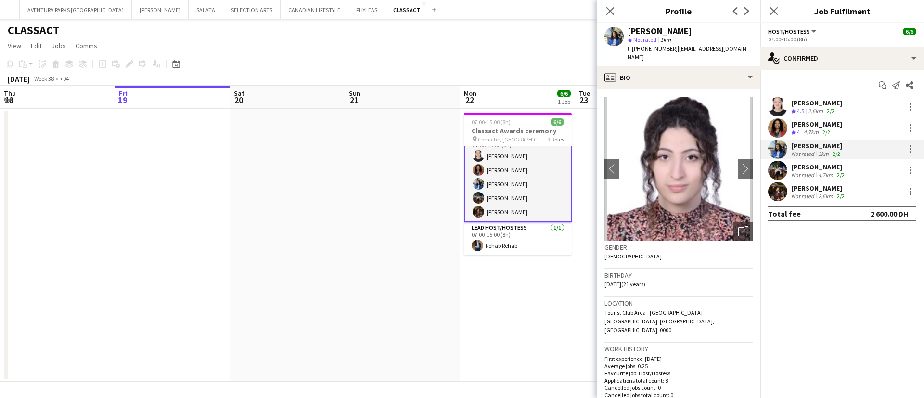
click at [811, 172] on div "2/2" at bounding box center [841, 174] width 12 height 7
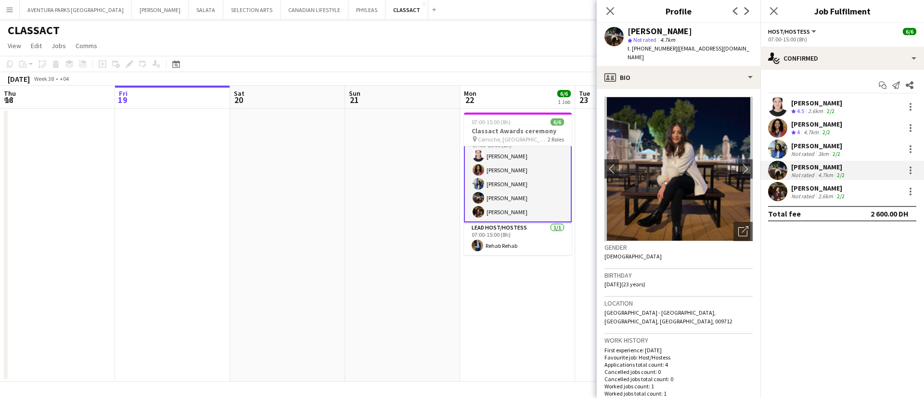
click at [811, 189] on div "Rohma Habib" at bounding box center [818, 188] width 55 height 9
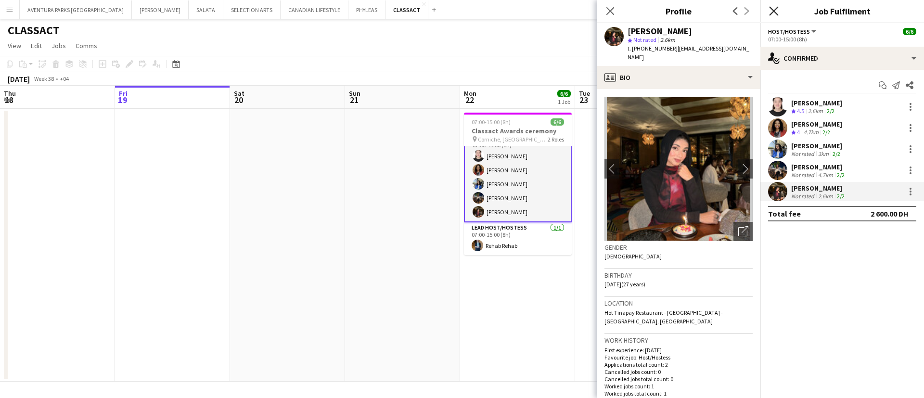
click at [773, 12] on icon at bounding box center [773, 10] width 9 height 9
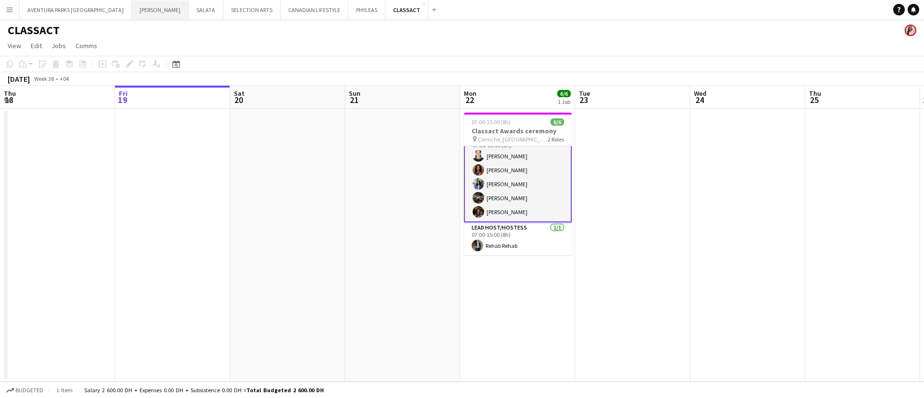
click at [132, 11] on button "JACK MORTON Close" at bounding box center [160, 9] width 57 height 19
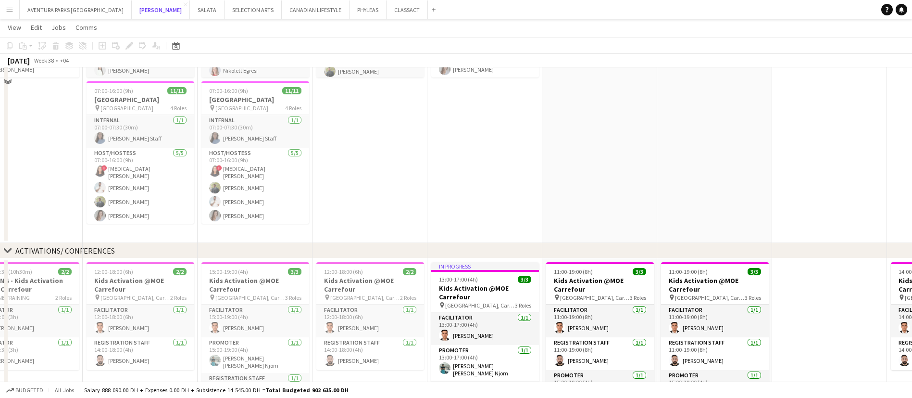
scroll to position [352, 0]
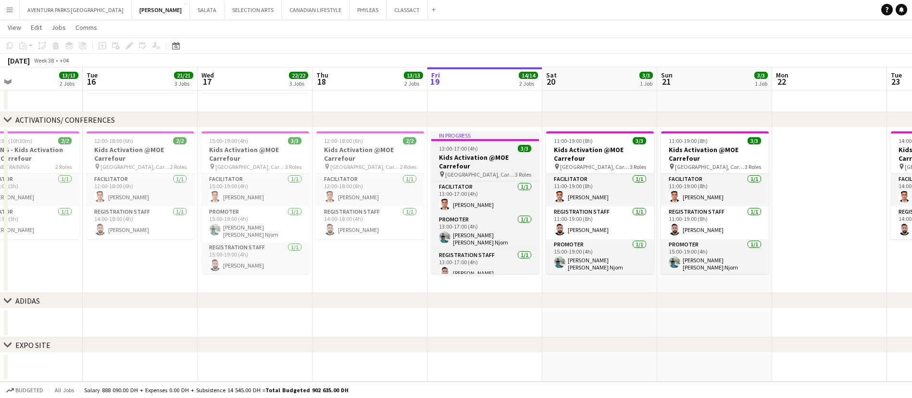
click at [490, 158] on h3 "Kids Activation @MOE Carrefour" at bounding box center [485, 161] width 108 height 17
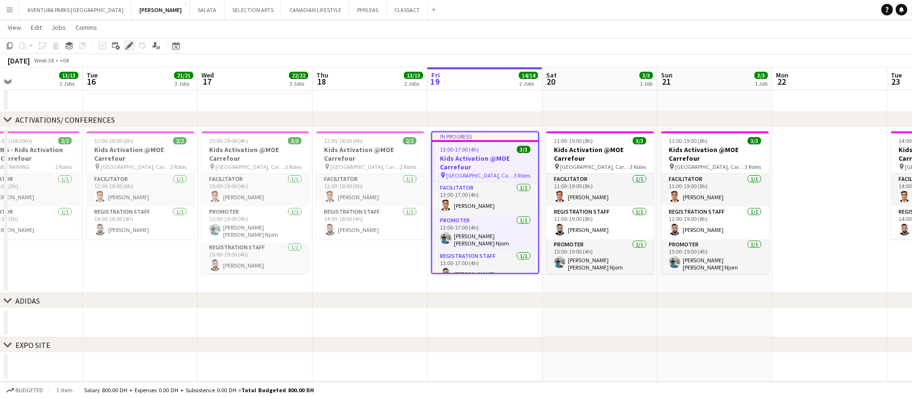
click at [130, 44] on icon at bounding box center [129, 45] width 5 height 5
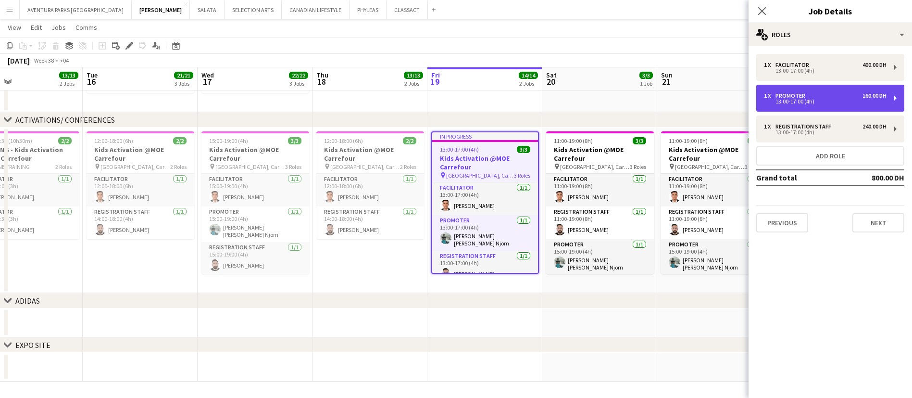
click at [811, 96] on div "1 x Promoter 160.00 DH" at bounding box center [825, 95] width 123 height 7
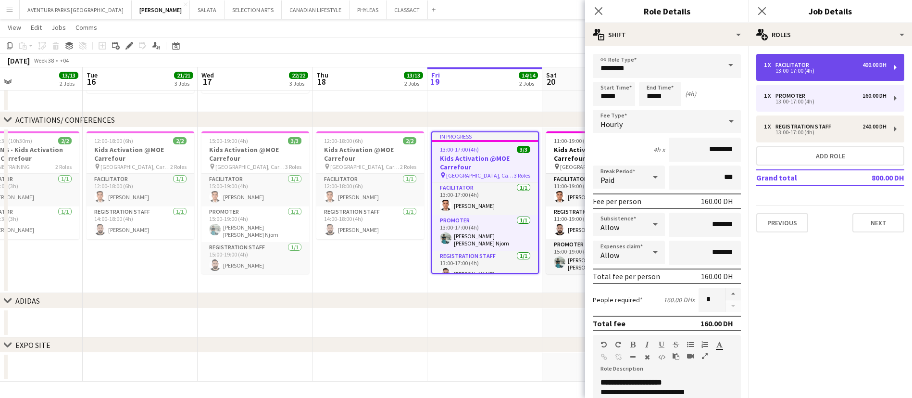
click at [811, 66] on div "1 x Facilitator 400.00 DH" at bounding box center [825, 65] width 123 height 7
type input "**********"
type input "*********"
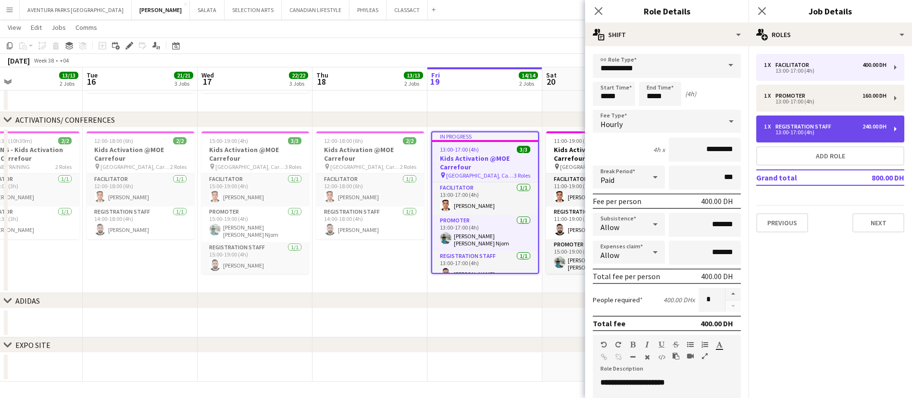
click at [811, 130] on div "13:00-17:00 (4h)" at bounding box center [825, 132] width 123 height 5
type input "**********"
type input "********"
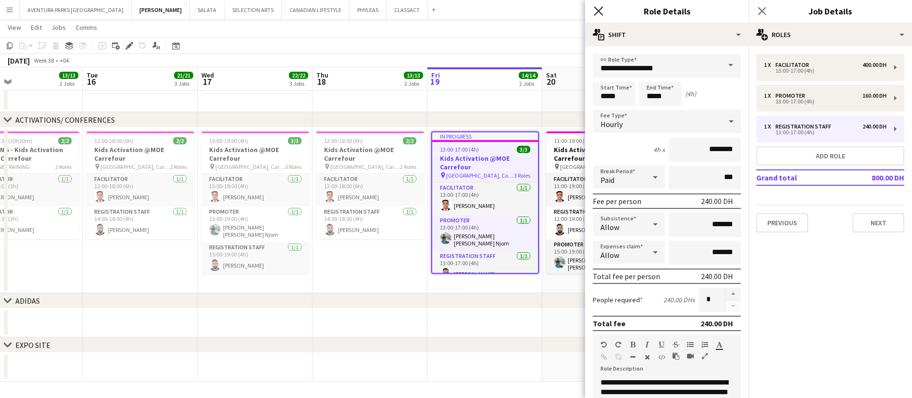
click at [600, 13] on icon "Close pop-in" at bounding box center [598, 10] width 9 height 9
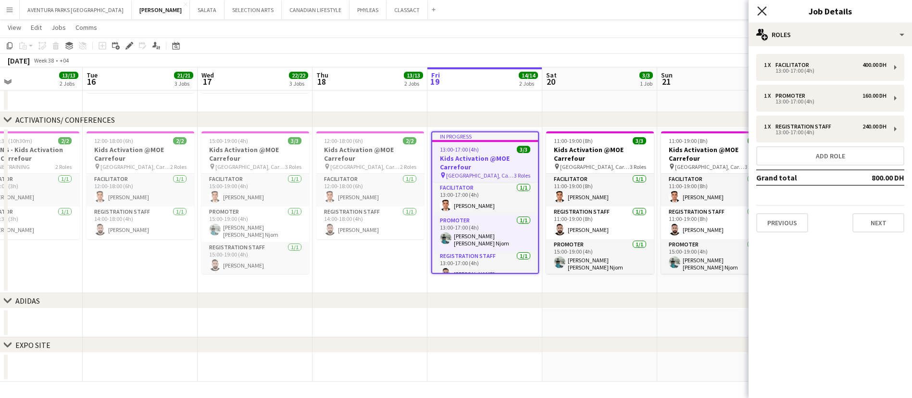
click at [761, 8] on icon "Close pop-in" at bounding box center [762, 10] width 9 height 9
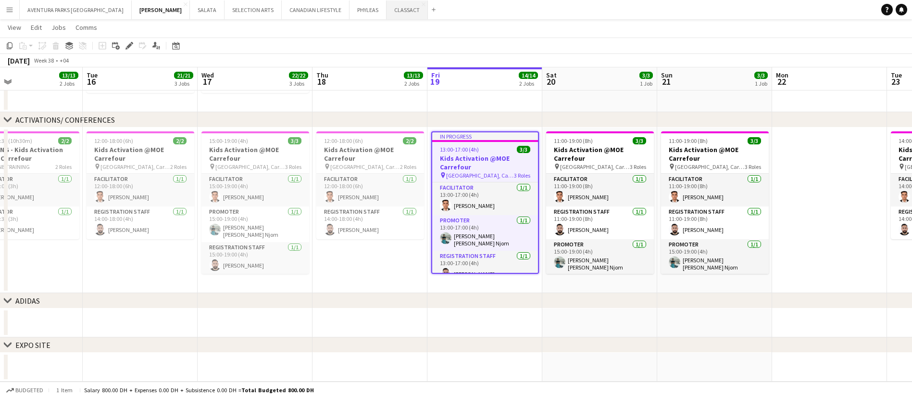
click at [387, 8] on button "CLASSACT Close" at bounding box center [407, 9] width 41 height 19
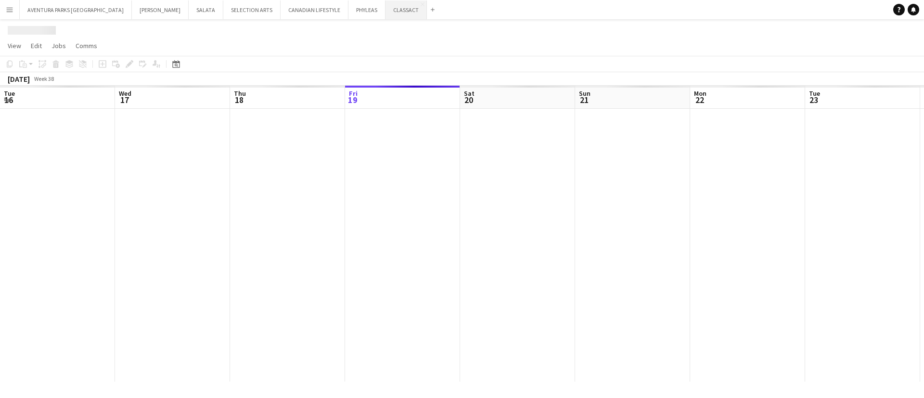
scroll to position [0, 230]
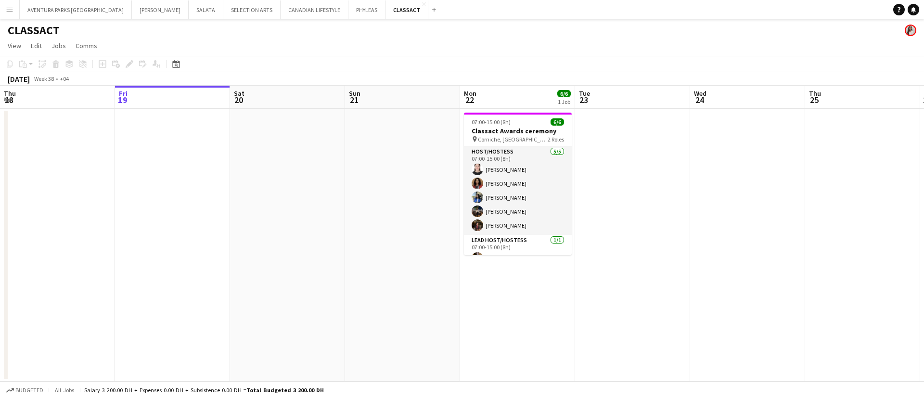
click at [811, 151] on app-date-cell at bounding box center [862, 245] width 115 height 273
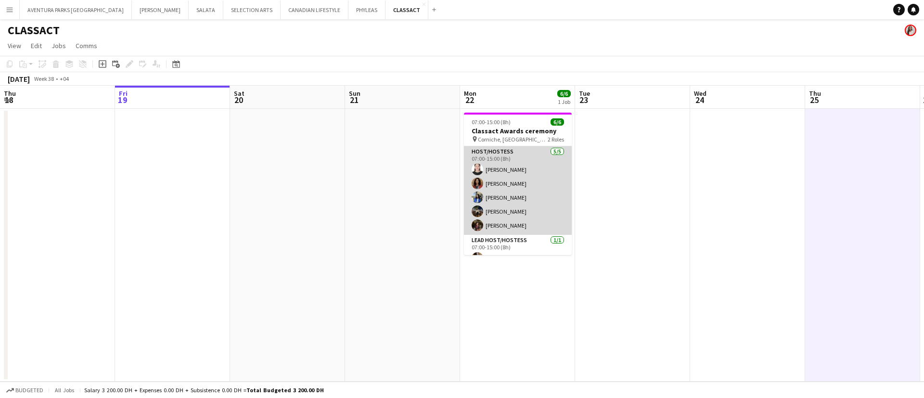
scroll to position [13, 0]
click at [511, 198] on app-card-role "Host/Hostess 5/5 07:00-15:00 (8h) Aqilah Juharis Sara Nagi Judi Maki Ayat Hussa…" at bounding box center [518, 178] width 108 height 89
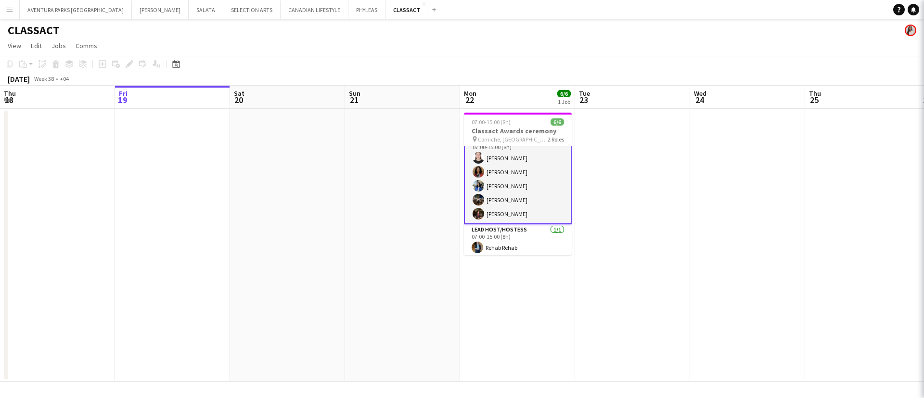
scroll to position [13, 0]
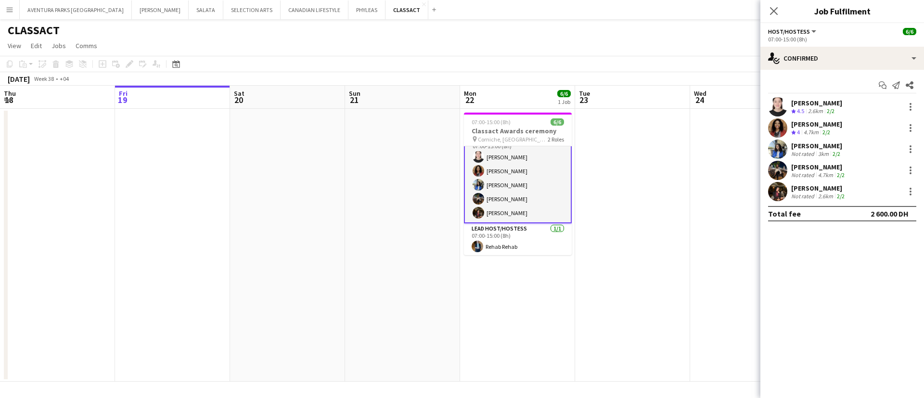
click at [776, 148] on app-user-avatar at bounding box center [777, 148] width 19 height 19
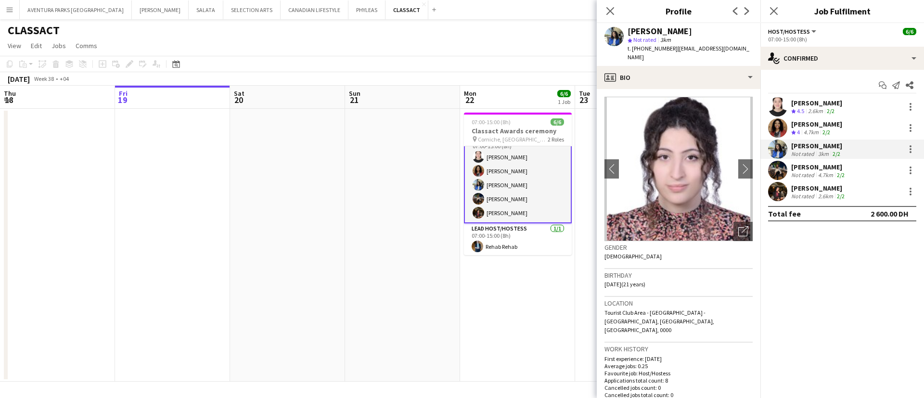
click at [774, 171] on app-user-avatar at bounding box center [777, 170] width 19 height 19
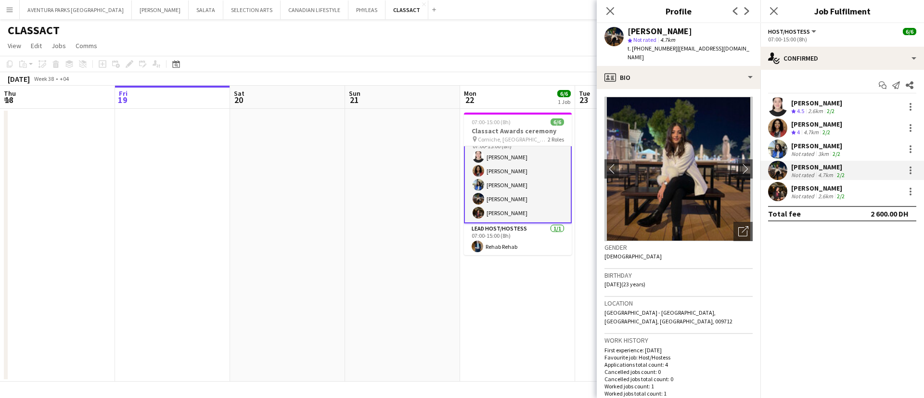
click at [776, 190] on app-user-avatar at bounding box center [777, 191] width 19 height 19
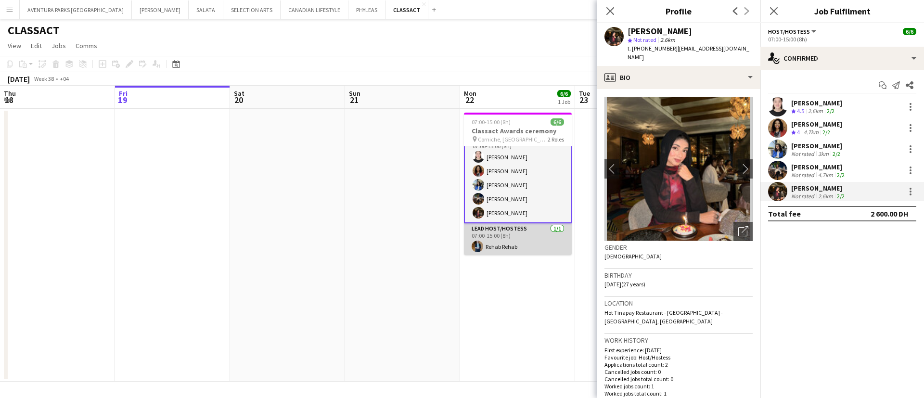
click at [512, 226] on app-card-role "Lead Host/Hostess 1/1 07:00-15:00 (8h) Rehab Rehab" at bounding box center [518, 239] width 108 height 33
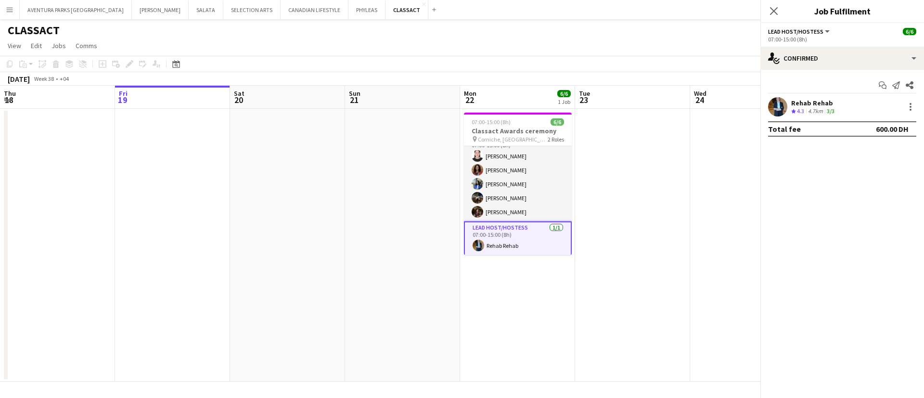
scroll to position [13, 0]
click at [776, 104] on app-user-avatar at bounding box center [777, 106] width 19 height 19
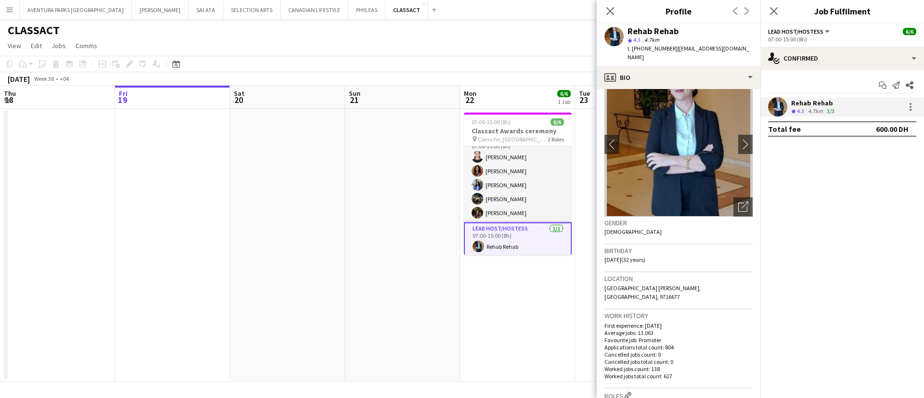
scroll to position [0, 0]
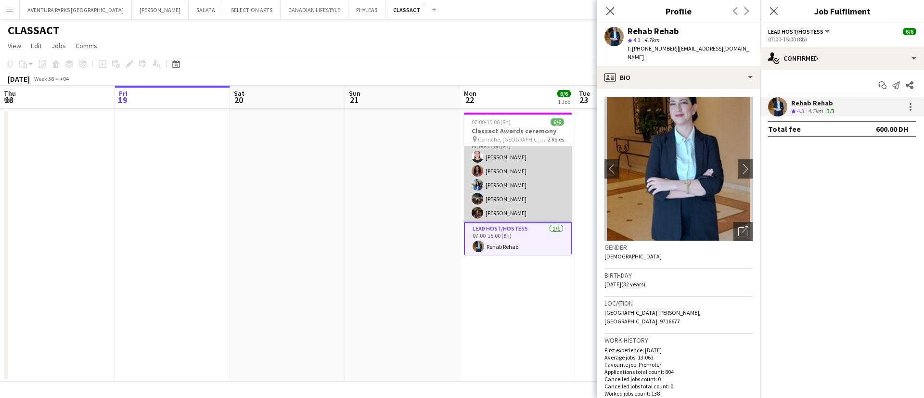
click at [505, 156] on app-card-role "Host/Hostess 5/5 07:00-15:00 (8h) Aqilah Juharis Sara Nagi Judi Maki Ayat Hussa…" at bounding box center [518, 178] width 108 height 89
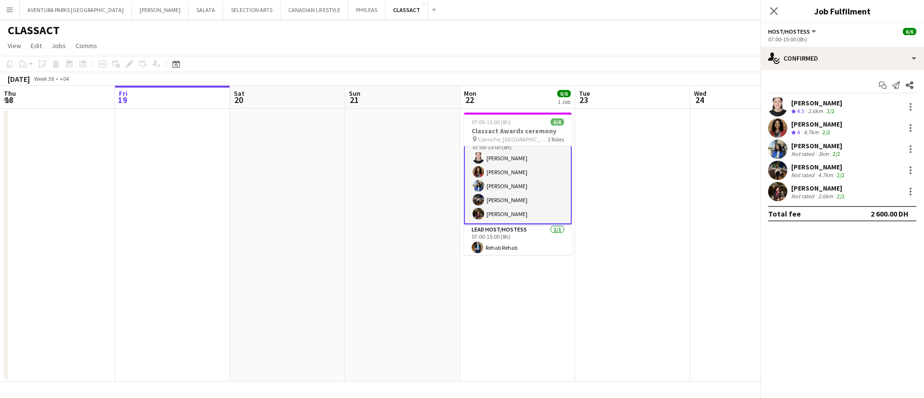
scroll to position [13, 0]
click at [792, 103] on div "Aqilah Juharis" at bounding box center [816, 103] width 51 height 9
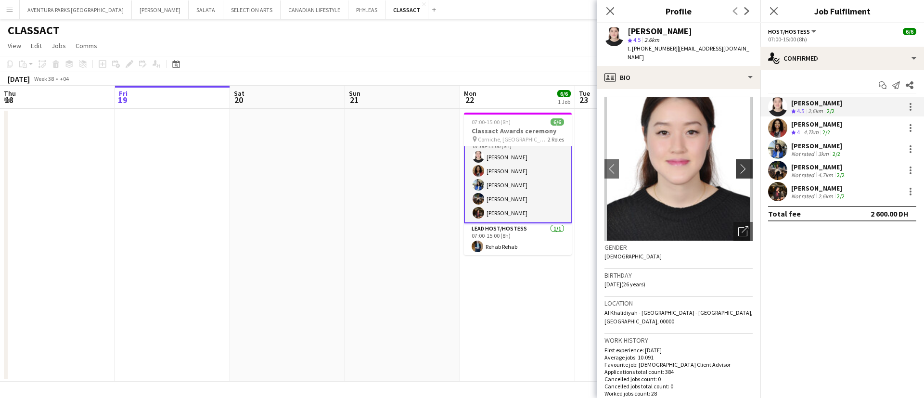
click at [738, 164] on app-icon "chevron-right" at bounding box center [745, 169] width 15 height 10
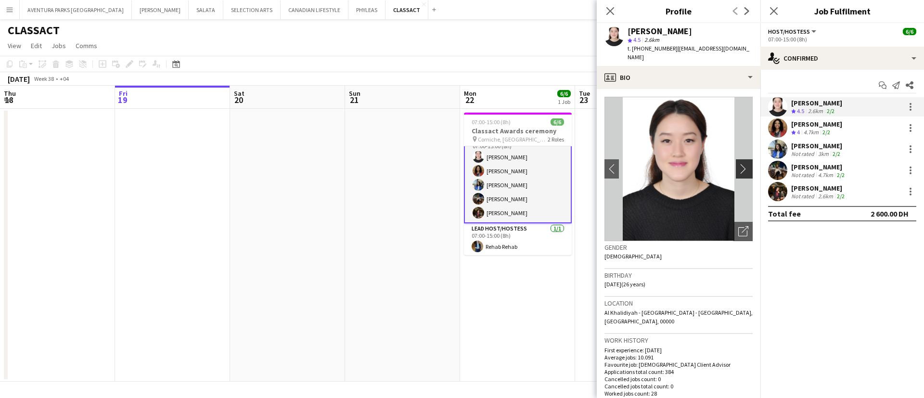
click at [738, 164] on app-icon "chevron-right" at bounding box center [745, 169] width 15 height 10
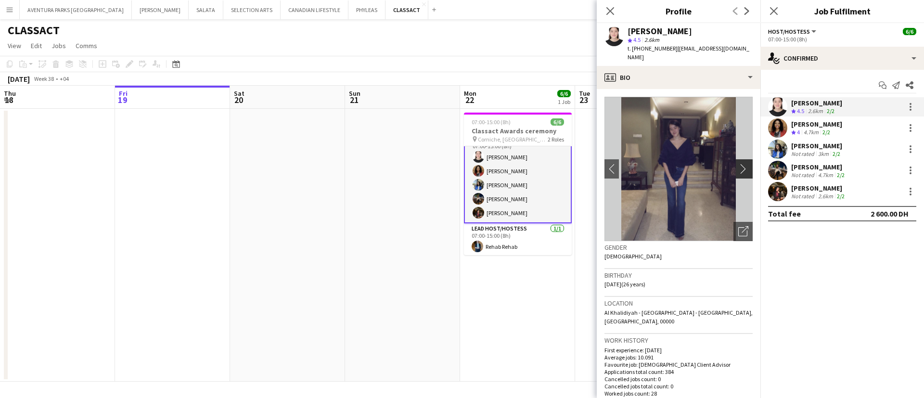
click at [738, 164] on app-icon "chevron-right" at bounding box center [745, 169] width 15 height 10
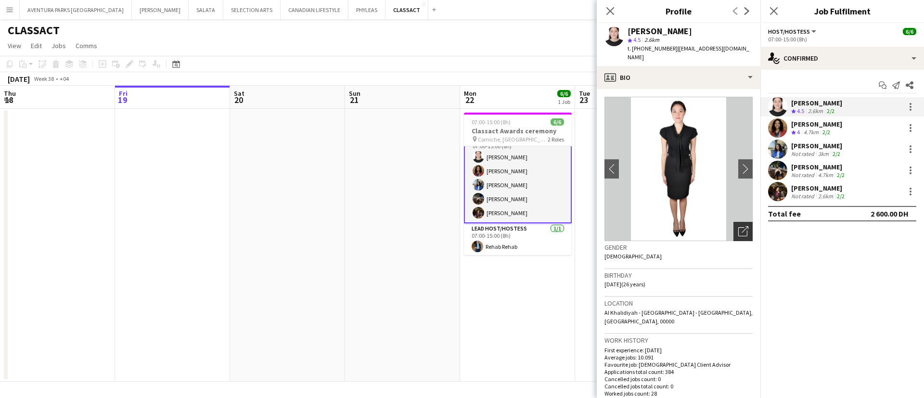
click at [741, 226] on icon at bounding box center [744, 229] width 7 height 7
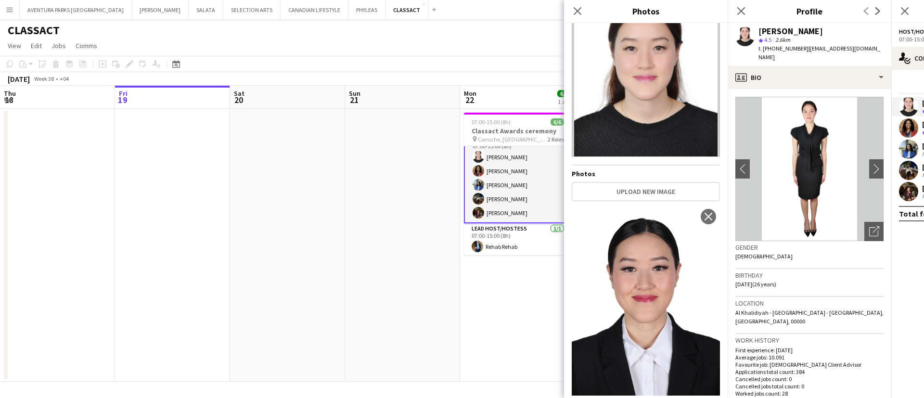
scroll to position [0, 0]
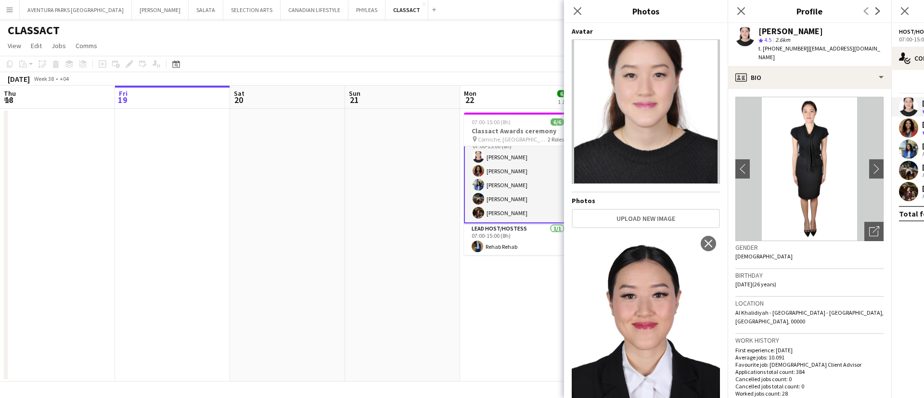
click at [811, 145] on app-user-avatar at bounding box center [908, 148] width 19 height 19
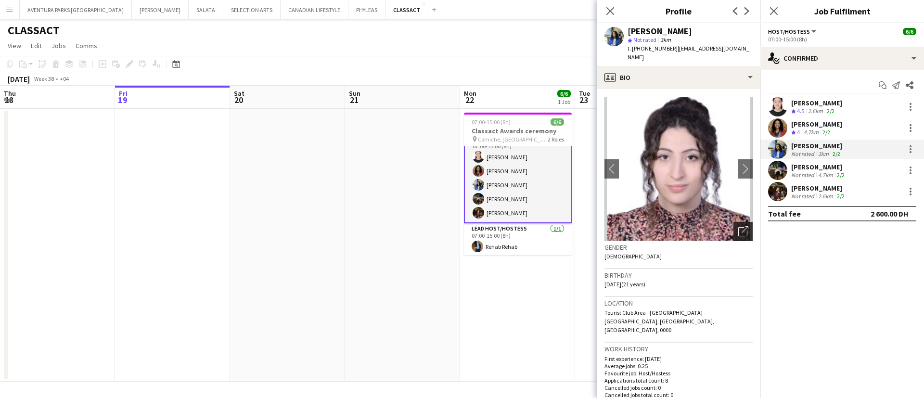
click at [738, 226] on icon "Open photos pop-in" at bounding box center [743, 231] width 10 height 10
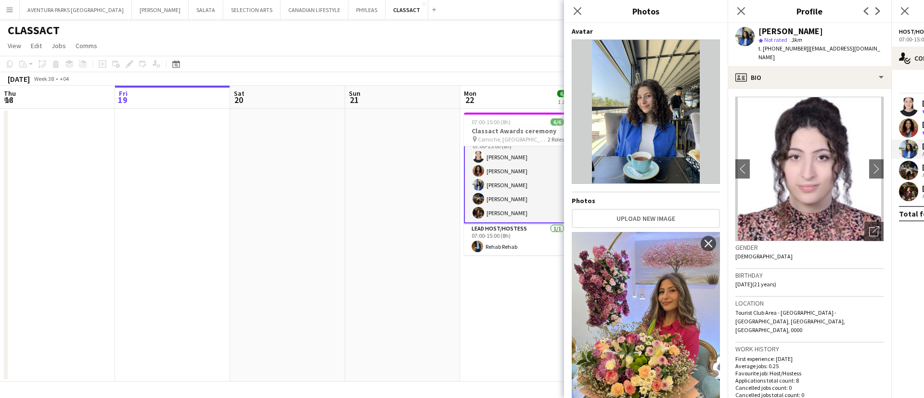
click at [811, 176] on app-user-avatar at bounding box center [908, 170] width 19 height 19
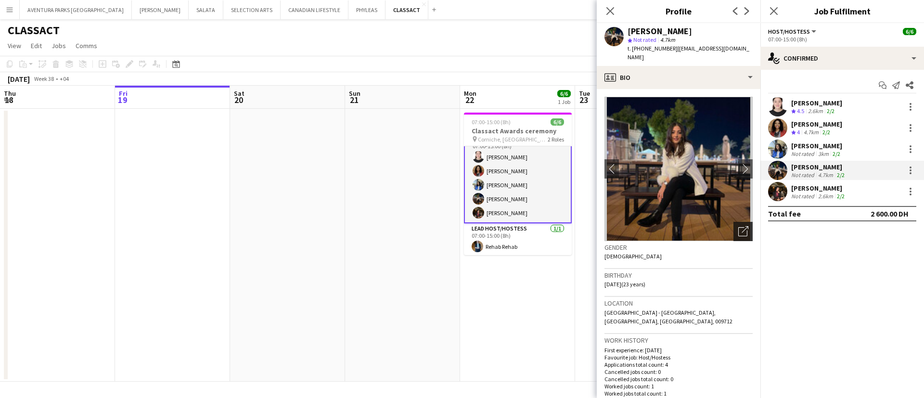
click at [738, 226] on icon "Open photos pop-in" at bounding box center [743, 231] width 10 height 10
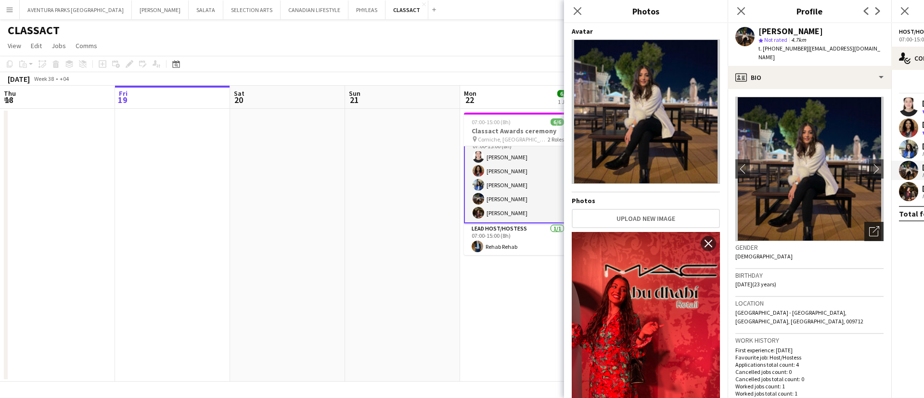
click at [734, 224] on app-crew-profile-bio "chevron-left chevron-right Open photos pop-in Gender Female Birthday 01-01-2002…" at bounding box center [809, 243] width 164 height 309
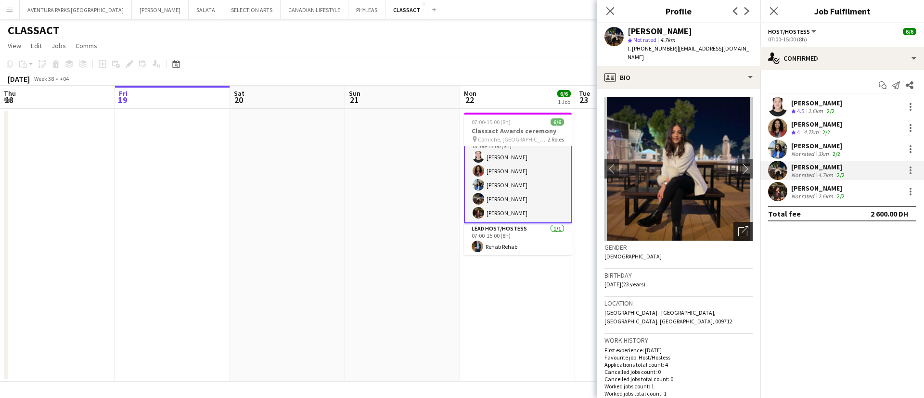
click at [738, 226] on icon "Open photos pop-in" at bounding box center [743, 231] width 10 height 10
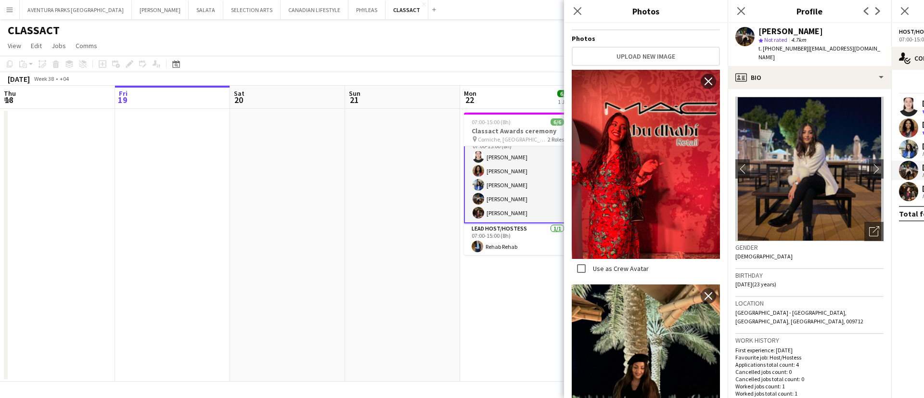
scroll to position [161, 0]
click at [811, 165] on app-user-avatar at bounding box center [908, 170] width 19 height 19
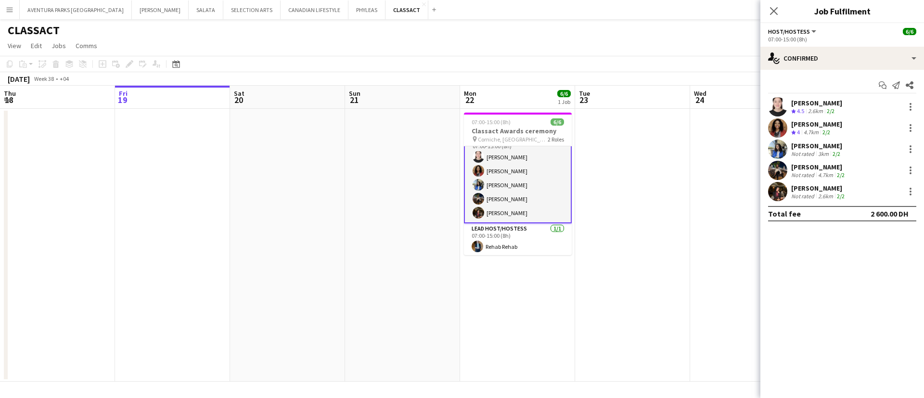
click at [780, 167] on app-user-avatar at bounding box center [777, 170] width 19 height 19
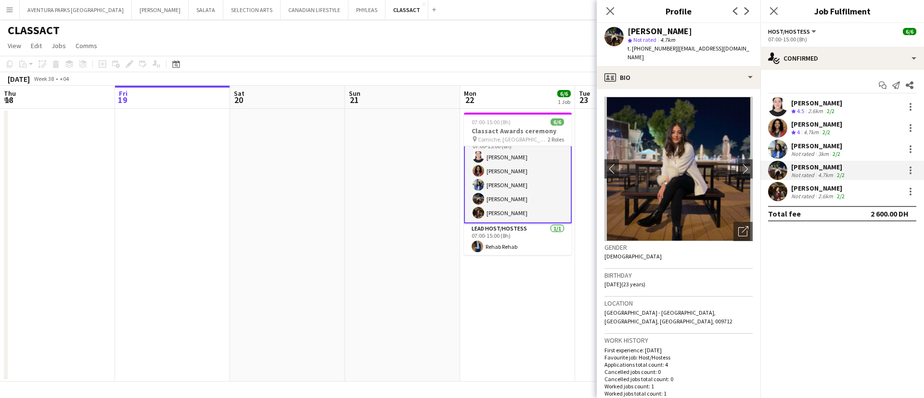
click at [780, 192] on app-user-avatar at bounding box center [777, 191] width 19 height 19
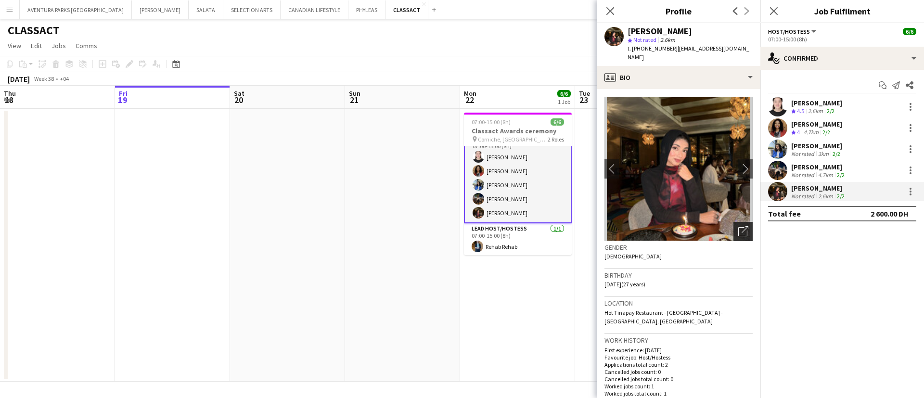
click at [737, 222] on div "Open photos pop-in" at bounding box center [742, 231] width 19 height 19
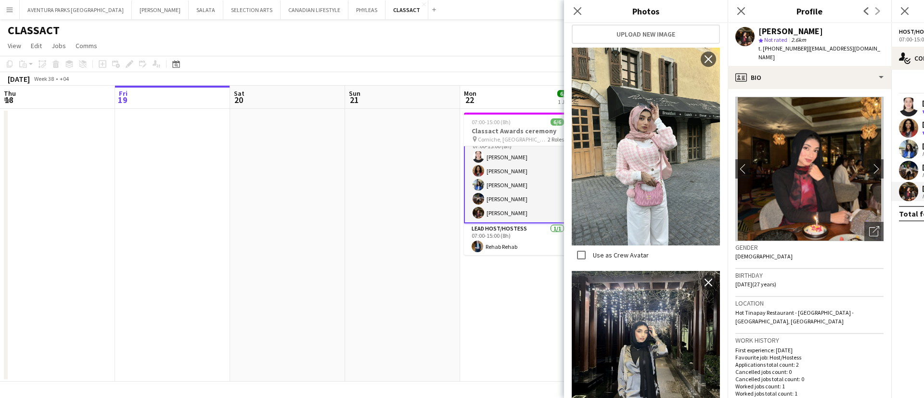
scroll to position [185, 0]
click at [811, 102] on app-user-avatar at bounding box center [908, 106] width 19 height 19
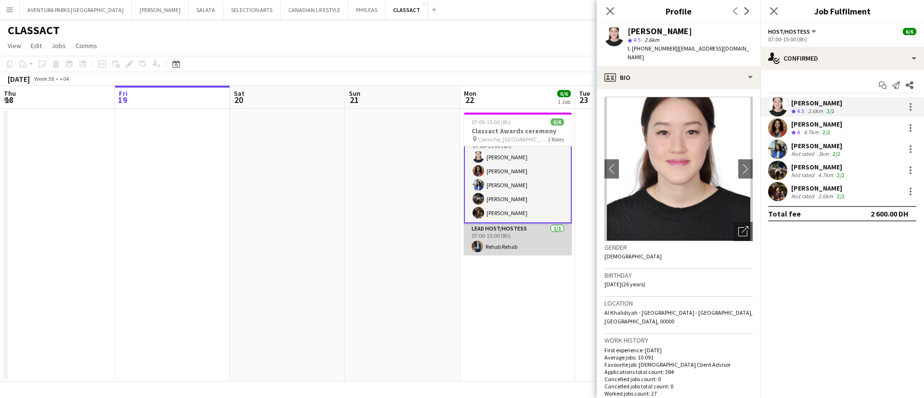
click at [491, 245] on app-card-role "Lead Host/Hostess 1/1 07:00-15:00 (8h) Rehab Rehab" at bounding box center [518, 239] width 108 height 33
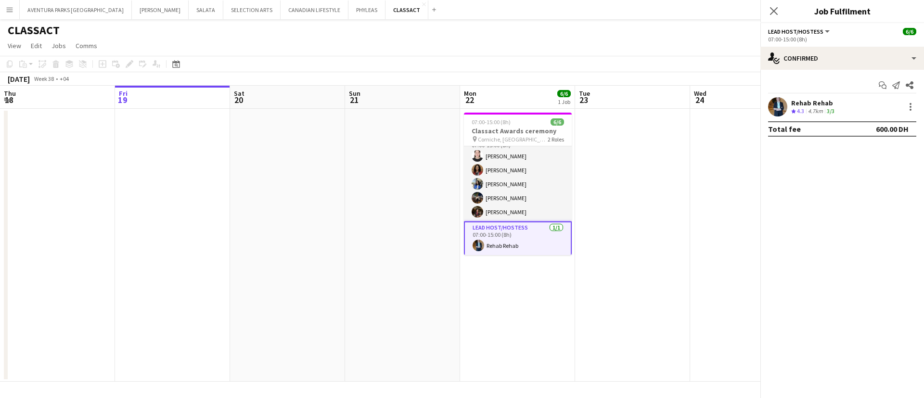
scroll to position [13, 0]
click at [806, 114] on div "Crew rating 4.3" at bounding box center [798, 111] width 15 height 8
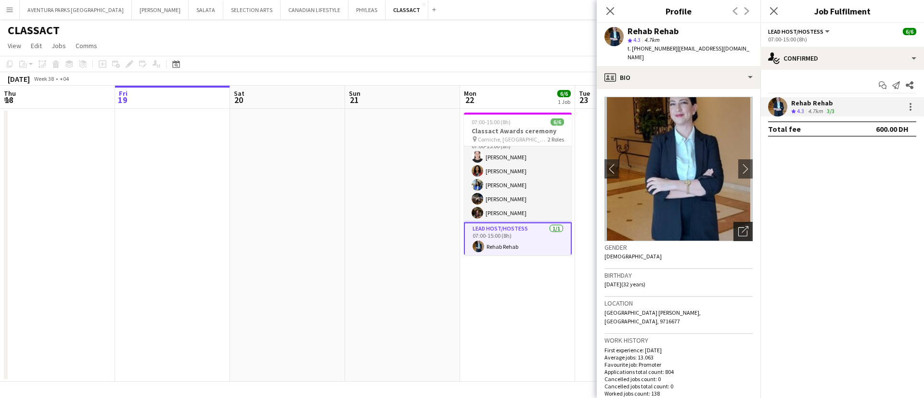
click at [738, 226] on icon "Open photos pop-in" at bounding box center [743, 231] width 10 height 10
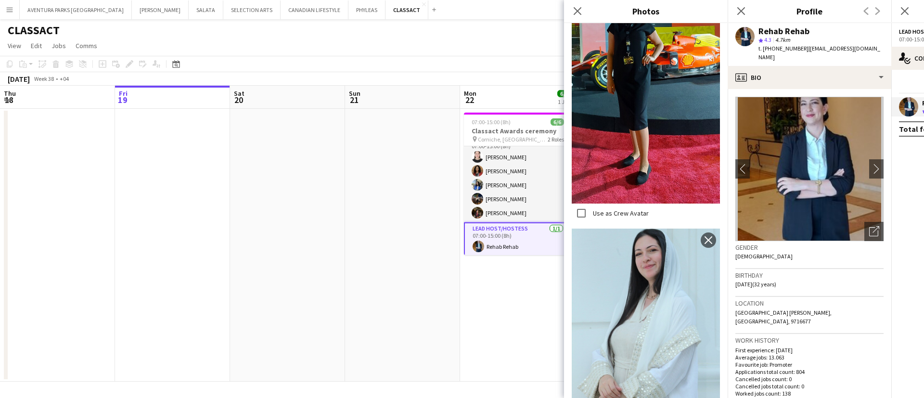
scroll to position [9237, 0]
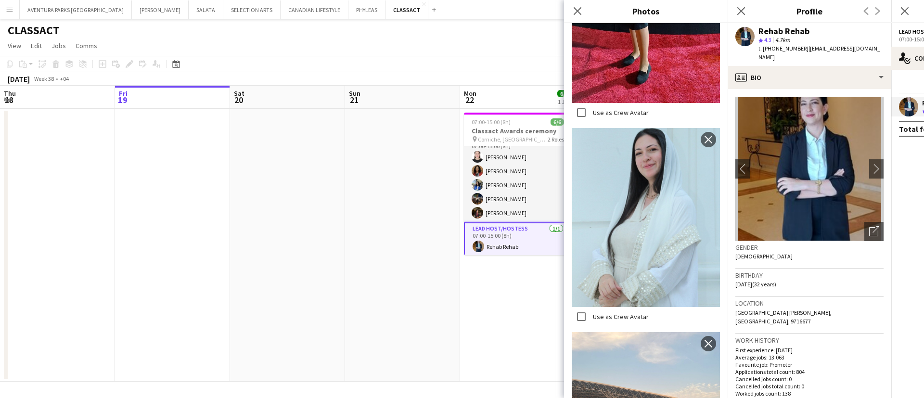
click at [429, 261] on app-date-cell at bounding box center [402, 245] width 115 height 273
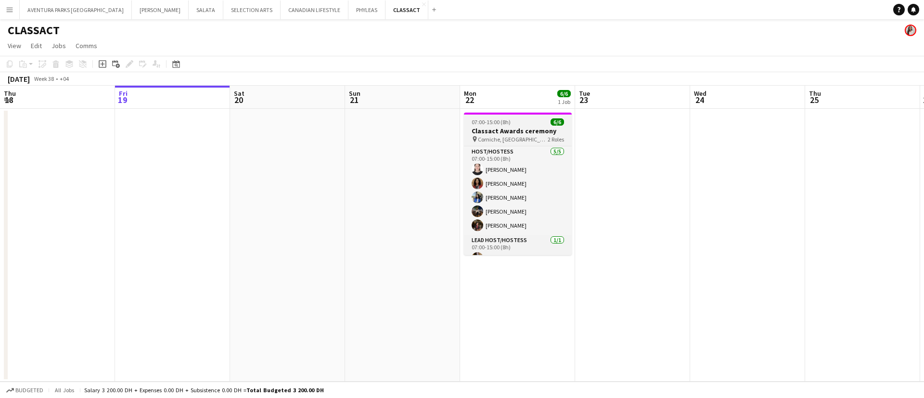
click at [531, 121] on div "07:00-15:00 (8h) 6/6" at bounding box center [518, 121] width 108 height 7
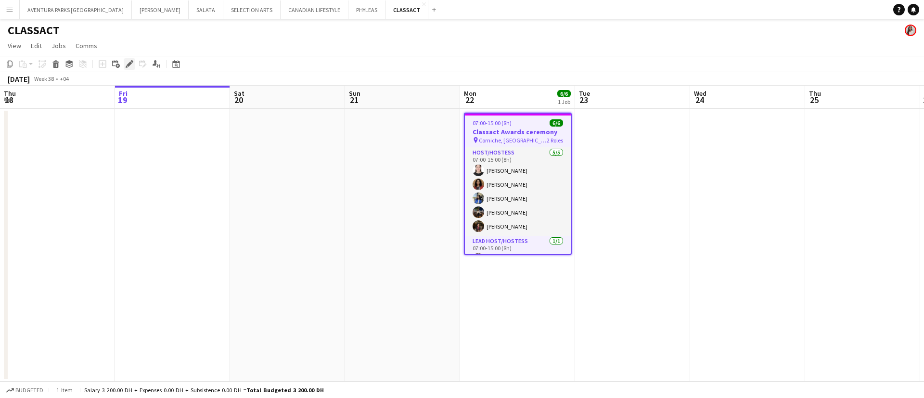
click at [130, 61] on icon "Edit" at bounding box center [130, 64] width 8 height 8
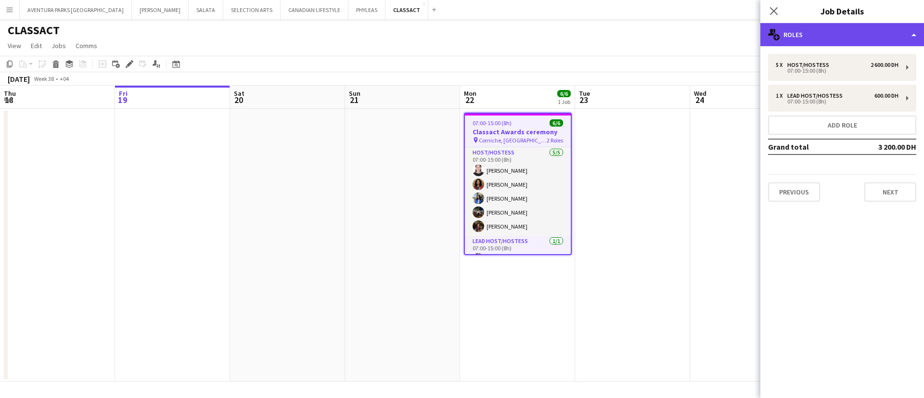
click at [811, 40] on div "multiple-users-add Roles" at bounding box center [842, 34] width 164 height 23
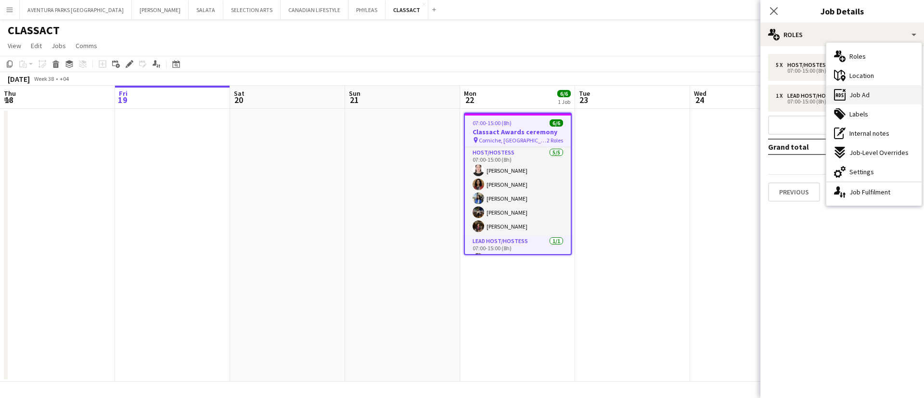
click at [811, 98] on div "ads-window Job Ad" at bounding box center [873, 94] width 95 height 19
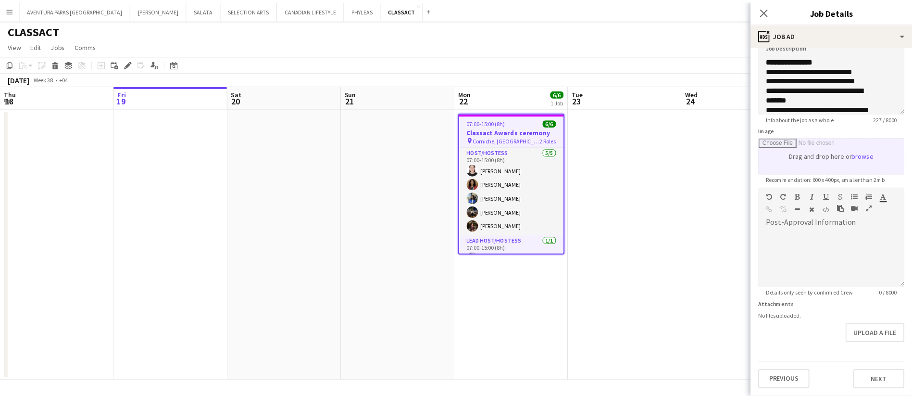
scroll to position [98, 0]
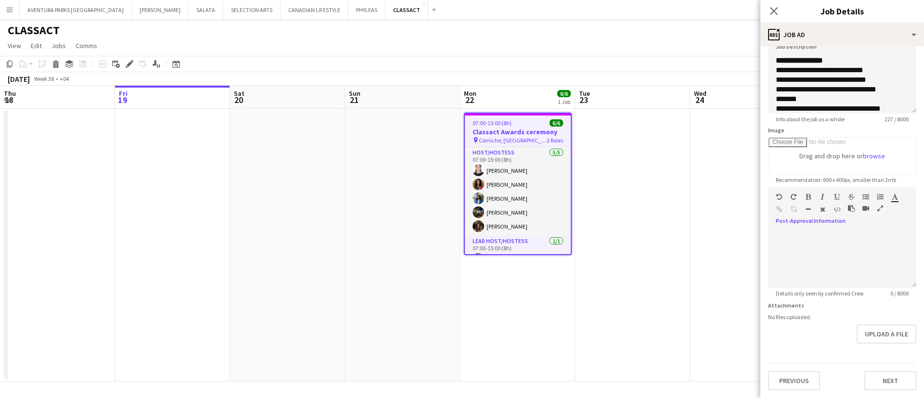
click at [811, 208] on icon "button" at bounding box center [880, 208] width 6 height 7
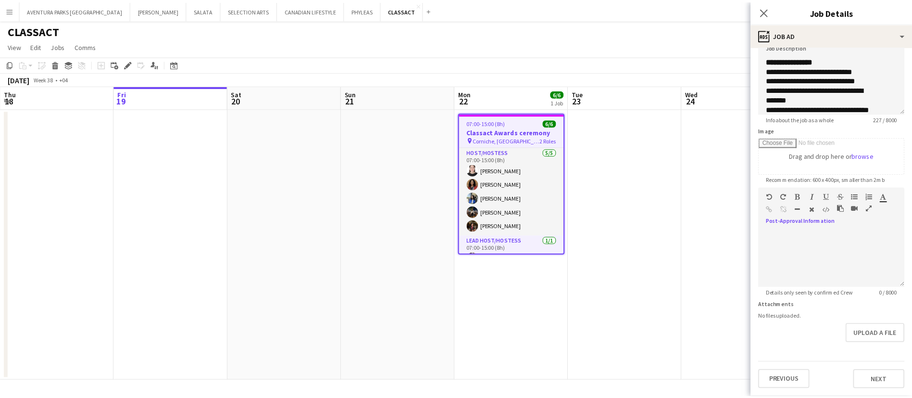
scroll to position [0, 0]
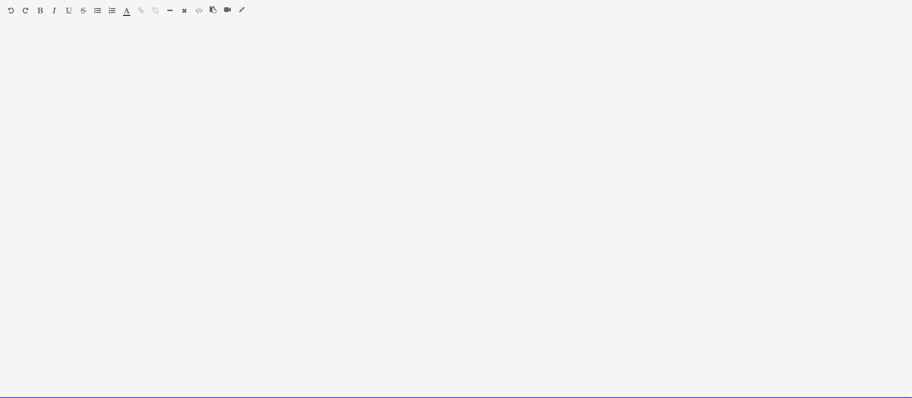
click at [186, 88] on div at bounding box center [456, 214] width 912 height 367
paste div
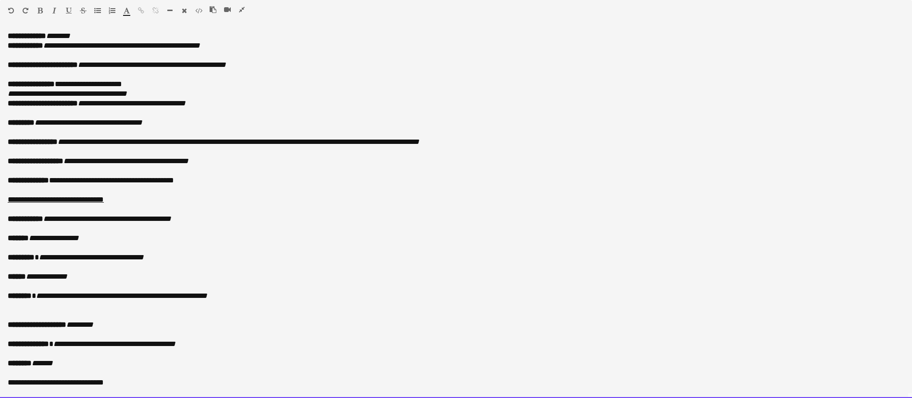
scroll to position [10, 0]
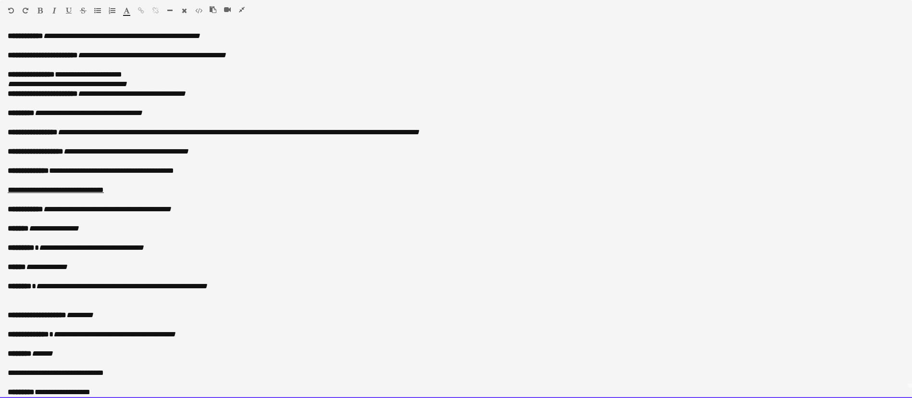
click at [166, 85] on p "**********" at bounding box center [456, 84] width 897 height 10
click at [147, 73] on p "**********" at bounding box center [451, 75] width 886 height 10
click at [163, 80] on p "**********" at bounding box center [456, 84] width 897 height 10
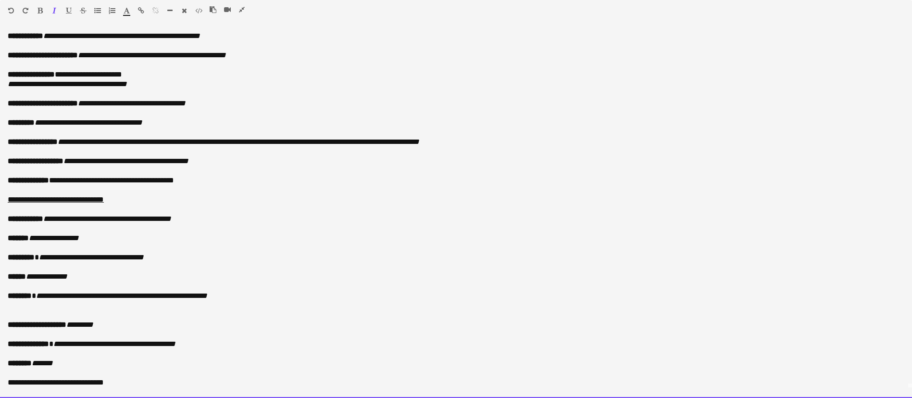
drag, startPoint x: 165, startPoint y: 85, endPoint x: 5, endPoint y: 85, distance: 159.7
click at [5, 85] on div "**********" at bounding box center [456, 214] width 912 height 367
copy icon "**********"
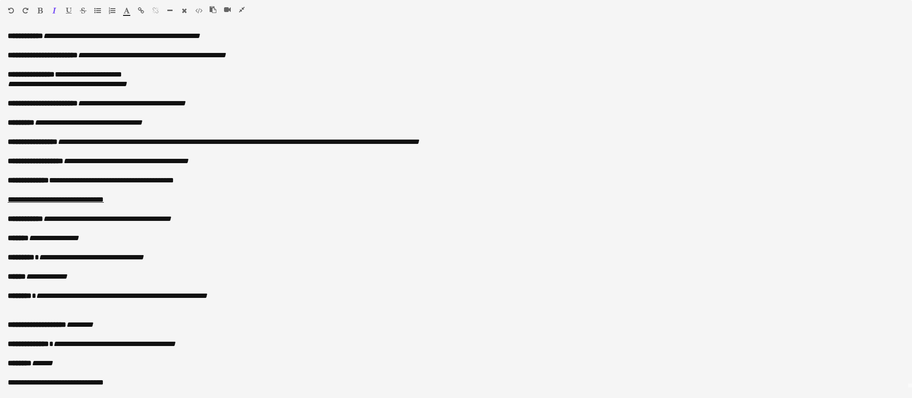
click at [139, 8] on icon "button" at bounding box center [141, 10] width 6 height 7
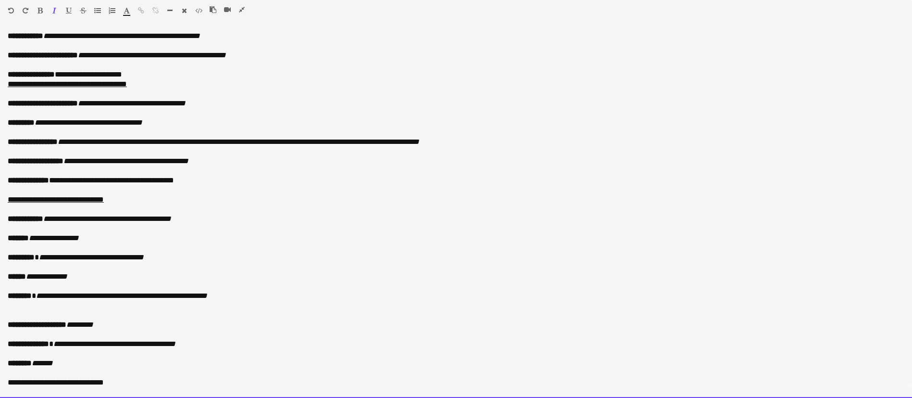
click at [247, 130] on p at bounding box center [456, 132] width 897 height 10
click at [219, 104] on p "**********" at bounding box center [456, 104] width 897 height 10
drag, startPoint x: 244, startPoint y: 98, endPoint x: 218, endPoint y: 99, distance: 26.0
click at [218, 99] on div "**********" at bounding box center [456, 214] width 912 height 367
click at [239, 105] on p "**********" at bounding box center [456, 104] width 897 height 10
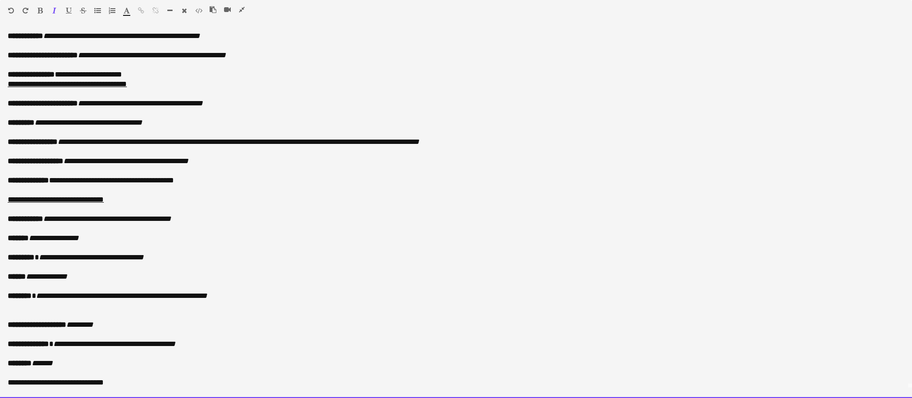
drag, startPoint x: 239, startPoint y: 105, endPoint x: 213, endPoint y: 102, distance: 26.7
click at [213, 102] on p "**********" at bounding box center [456, 104] width 897 height 10
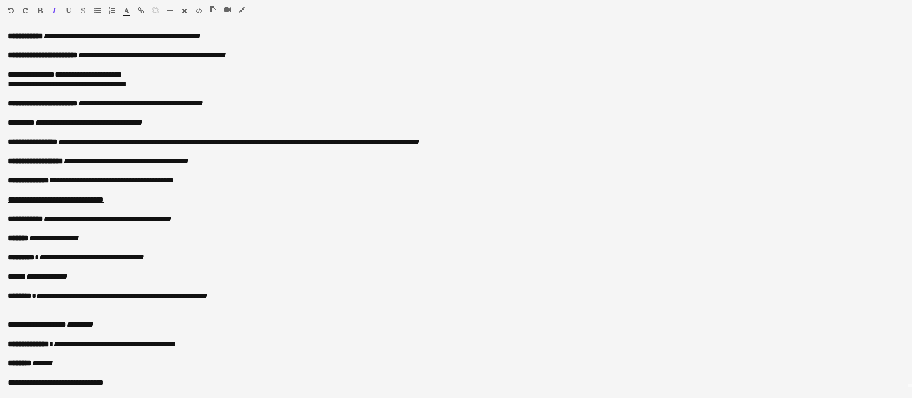
click at [126, 9] on icon "button" at bounding box center [127, 10] width 6 height 7
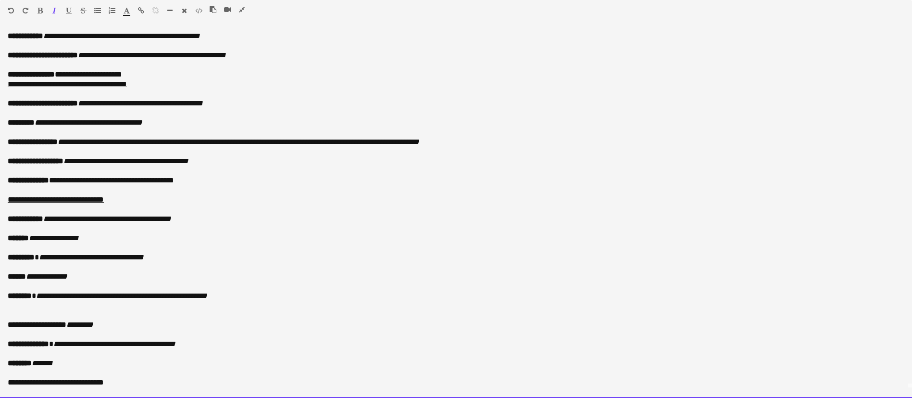
click at [38, 7] on icon "button" at bounding box center [40, 10] width 5 height 7
click at [239, 105] on p "**********" at bounding box center [456, 104] width 897 height 10
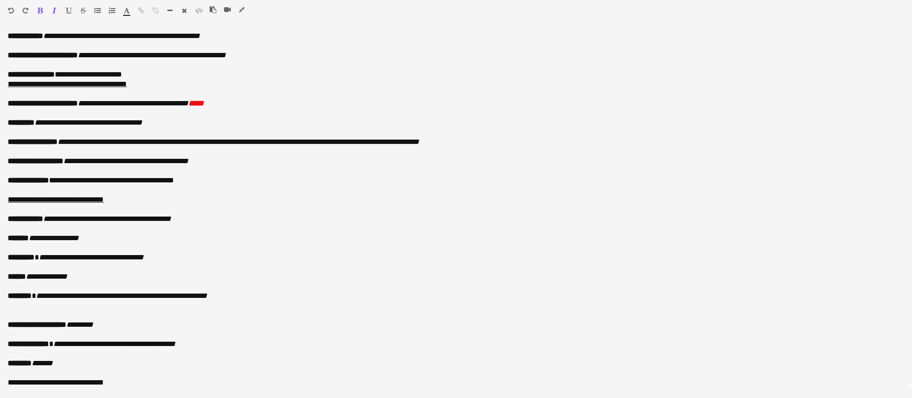
click at [127, 9] on icon "button" at bounding box center [127, 10] width 6 height 7
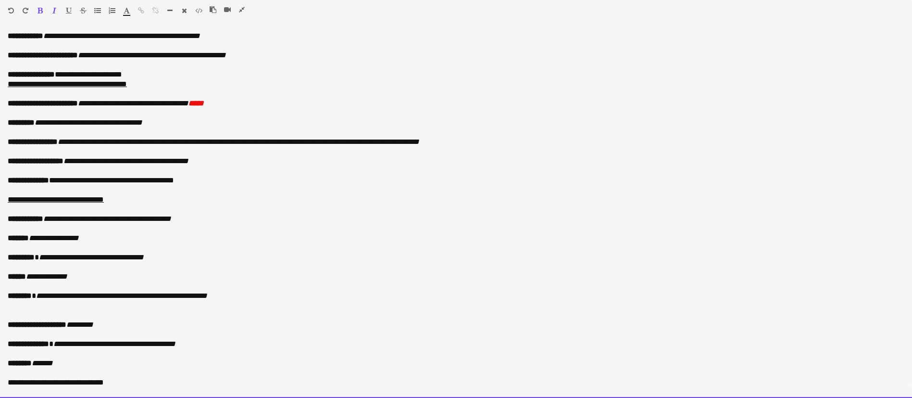
click at [261, 90] on p at bounding box center [456, 94] width 897 height 10
click at [241, 104] on p "**********" at bounding box center [456, 104] width 897 height 10
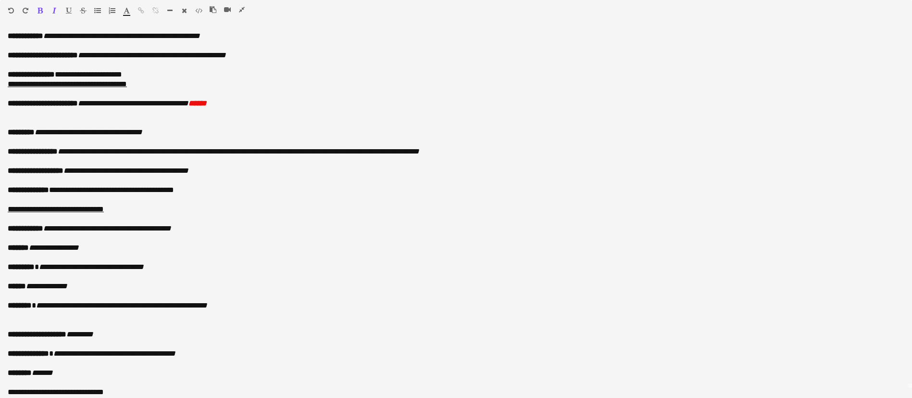
click at [127, 10] on icon "button" at bounding box center [127, 10] width 6 height 7
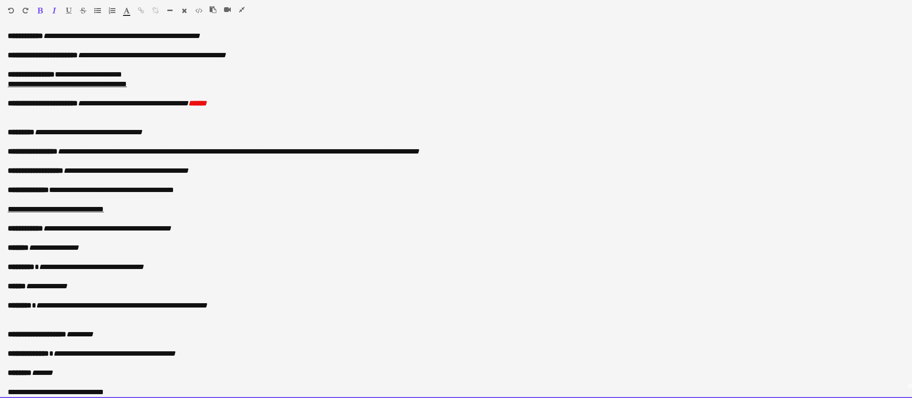
type input "*******"
click at [41, 108] on p at bounding box center [456, 113] width 897 height 10
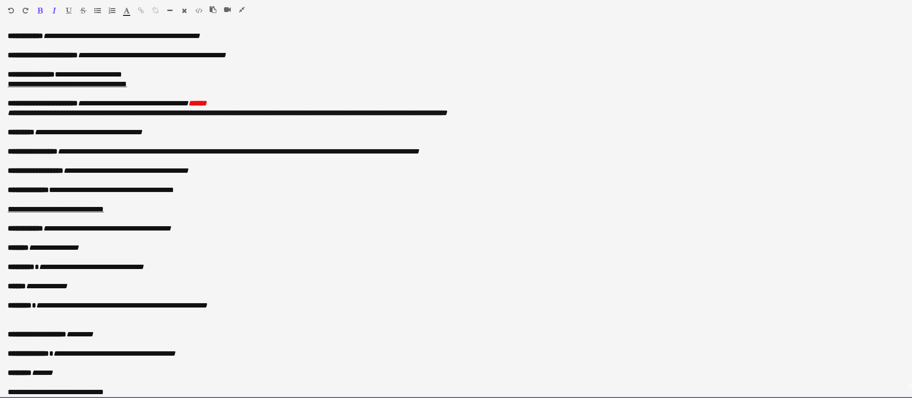
click at [261, 104] on p "**********" at bounding box center [456, 104] width 897 height 10
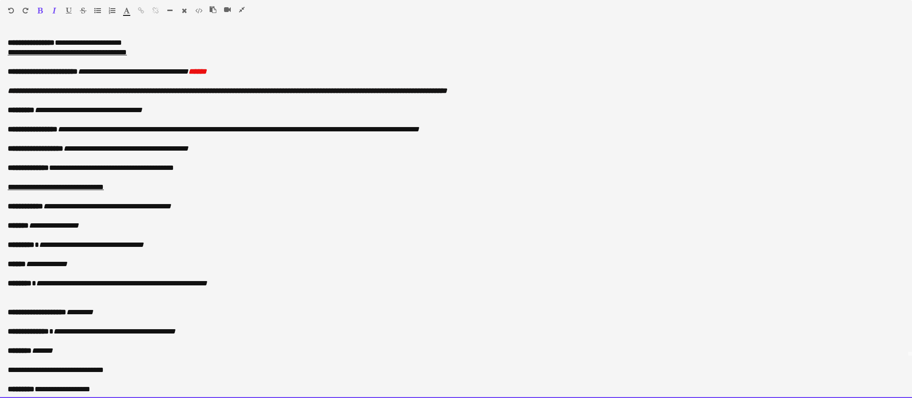
scroll to position [45, 0]
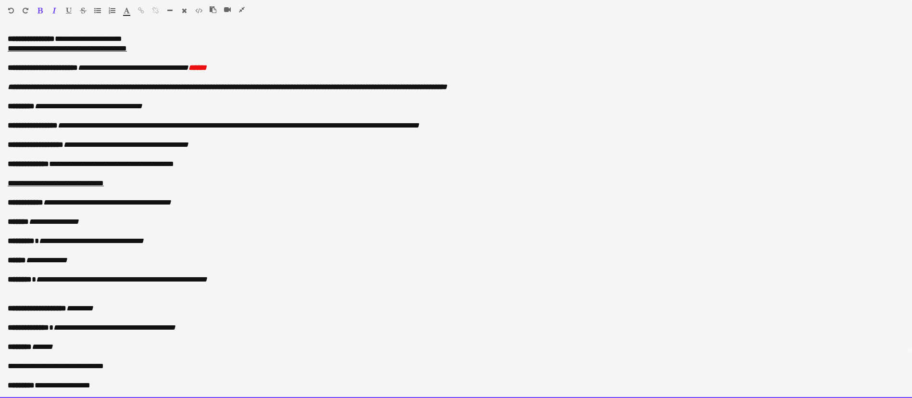
click at [26, 295] on p at bounding box center [451, 293] width 886 height 19
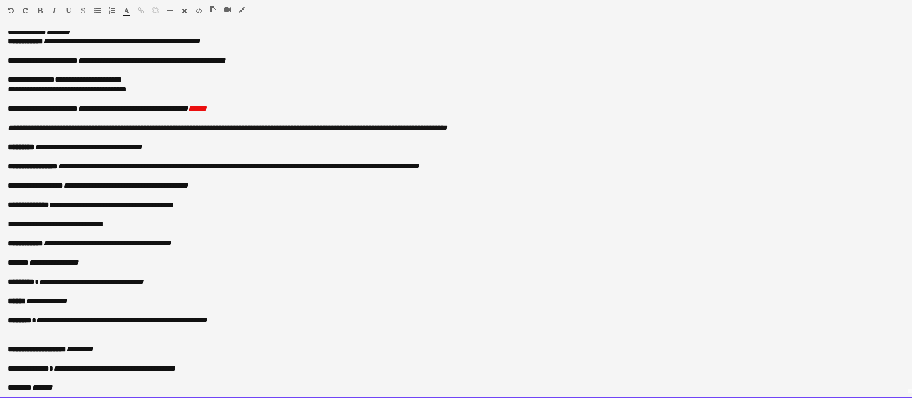
scroll to position [0, 0]
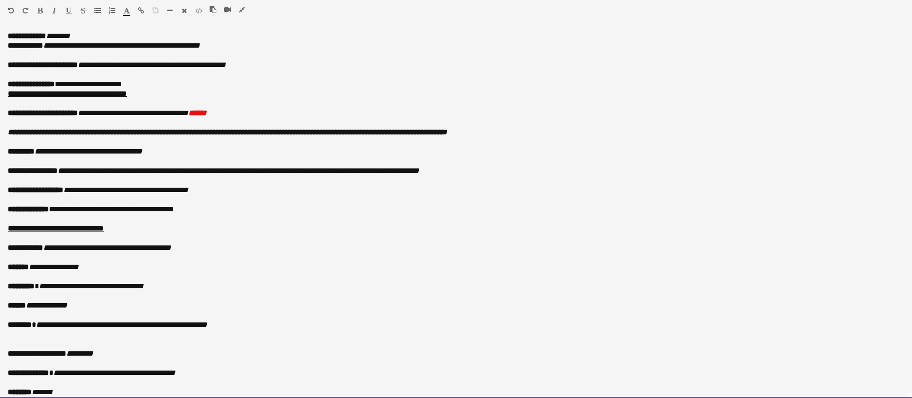
drag, startPoint x: 144, startPoint y: 83, endPoint x: 62, endPoint y: 85, distance: 81.8
click at [62, 85] on p "**********" at bounding box center [451, 84] width 886 height 10
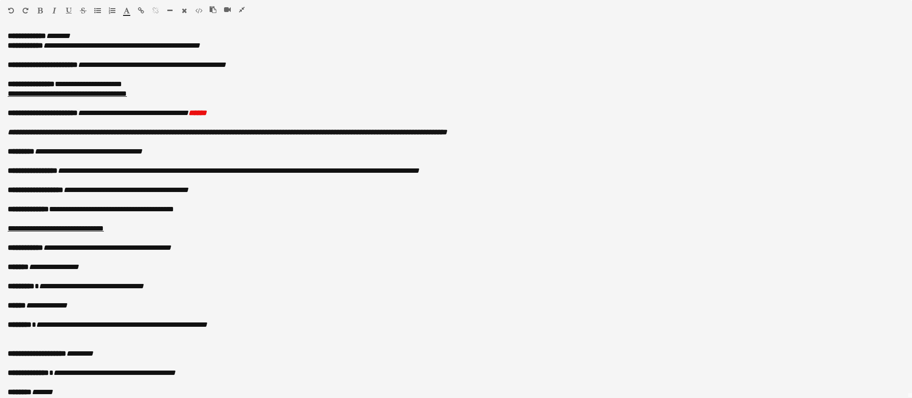
click at [52, 8] on button "button" at bounding box center [54, 11] width 7 height 8
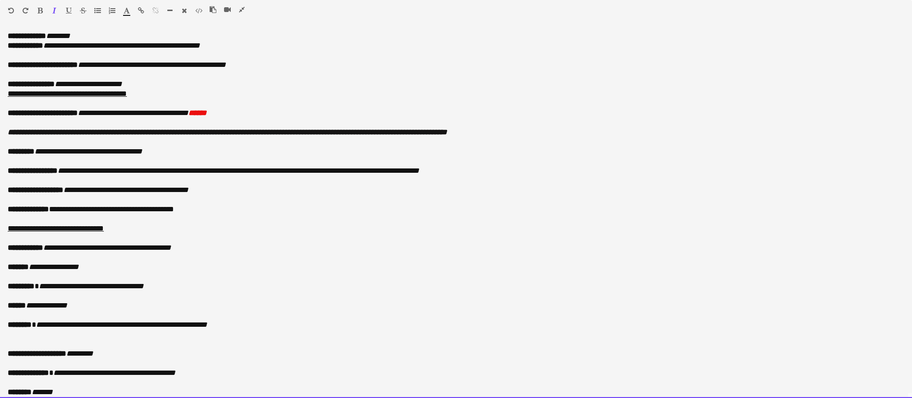
click at [247, 94] on p "**********" at bounding box center [456, 94] width 897 height 10
click at [242, 5] on div "Paragraph Heading 1 Heading 2 Heading 3 Heading 4 Heading 5 Heading 6 Heading 7…" at bounding box center [456, 12] width 912 height 25
drag, startPoint x: 140, startPoint y: 82, endPoint x: 60, endPoint y: 82, distance: 80.3
click at [60, 82] on p "**********" at bounding box center [451, 84] width 886 height 10
copy icon "**********"
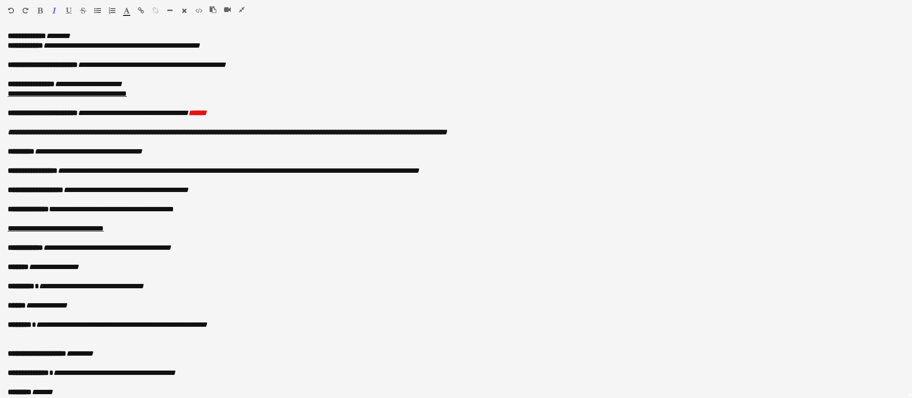
click at [241, 7] on icon "button" at bounding box center [242, 9] width 6 height 7
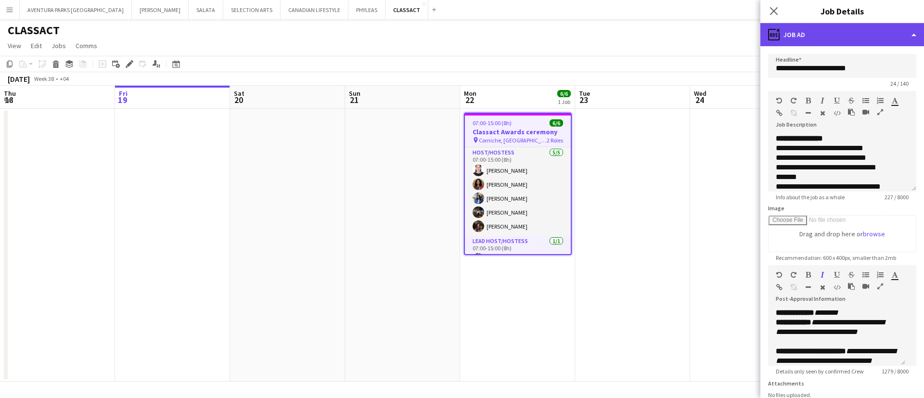
click at [811, 38] on div "ads-window Job Ad" at bounding box center [842, 34] width 164 height 23
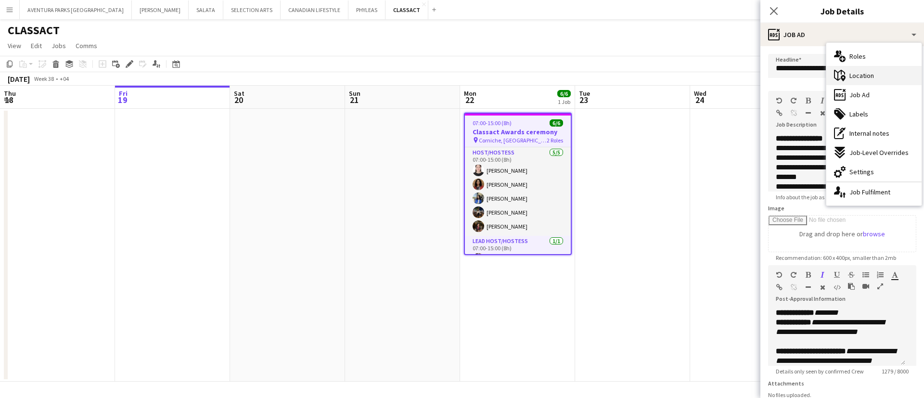
click at [811, 73] on span "Location" at bounding box center [861, 75] width 25 height 9
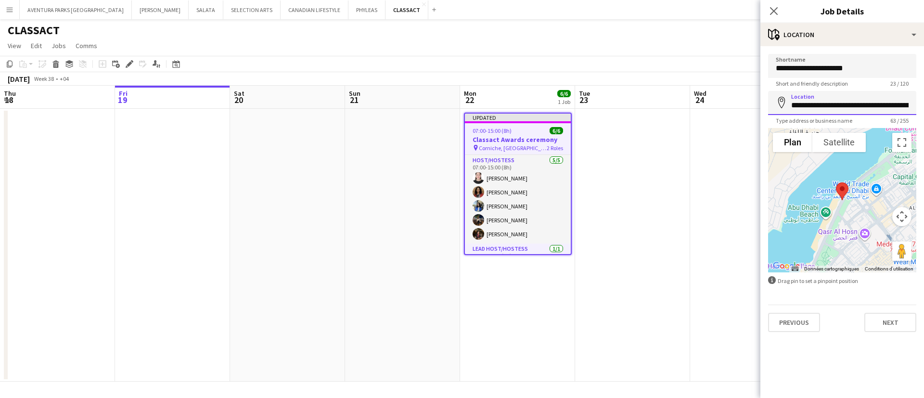
click at [811, 105] on input "**********" at bounding box center [842, 103] width 148 height 24
click at [811, 69] on input "**********" at bounding box center [842, 66] width 148 height 24
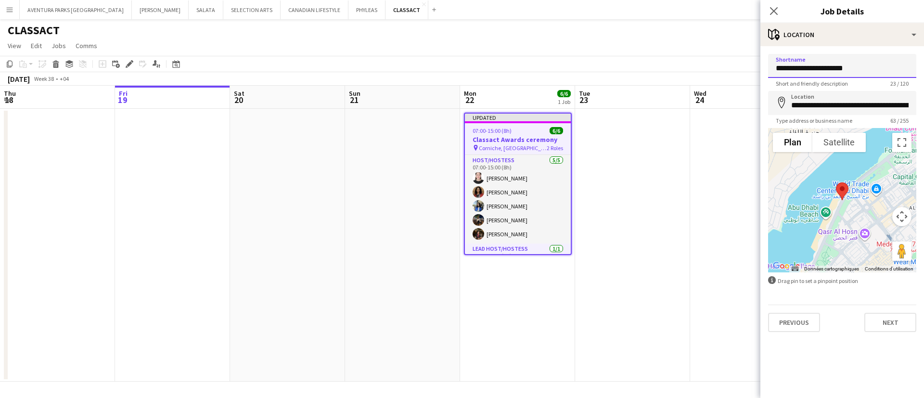
paste input
type input "**********"
click at [811, 99] on input "**********" at bounding box center [842, 103] width 148 height 24
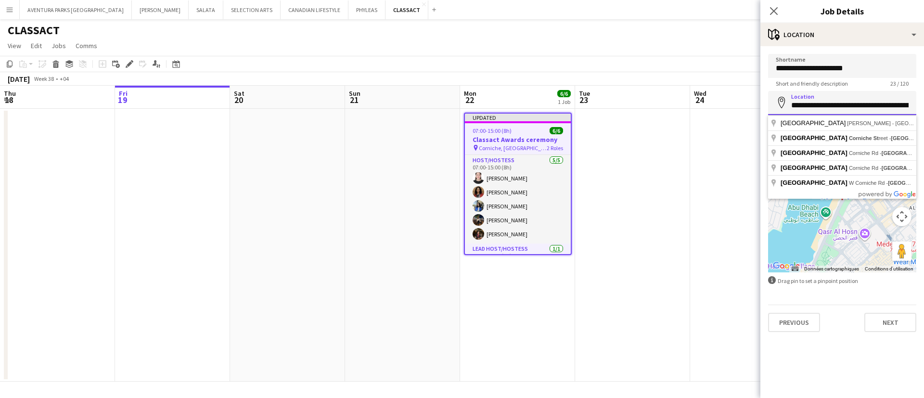
click at [811, 99] on input "**********" at bounding box center [842, 103] width 148 height 24
paste input
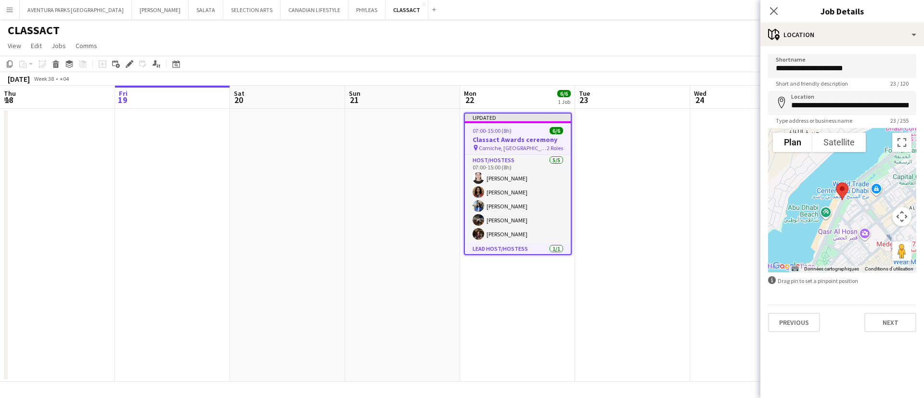
type input "**********"
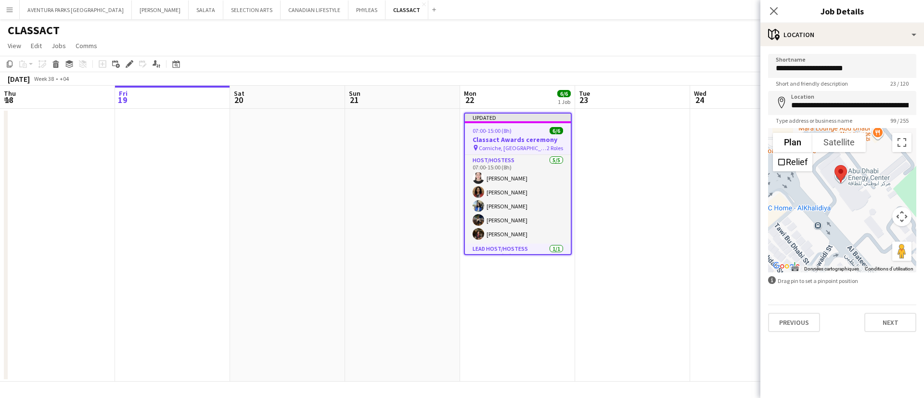
click at [747, 135] on app-date-cell at bounding box center [747, 245] width 115 height 273
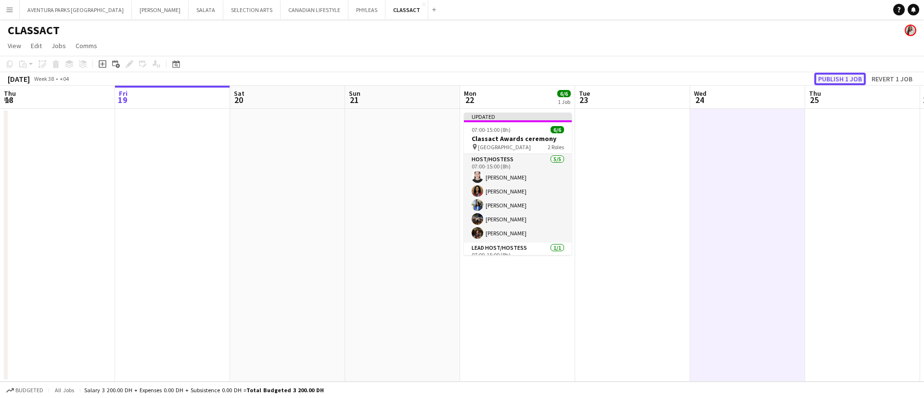
click at [811, 83] on button "Publish 1 job" at bounding box center [839, 79] width 51 height 13
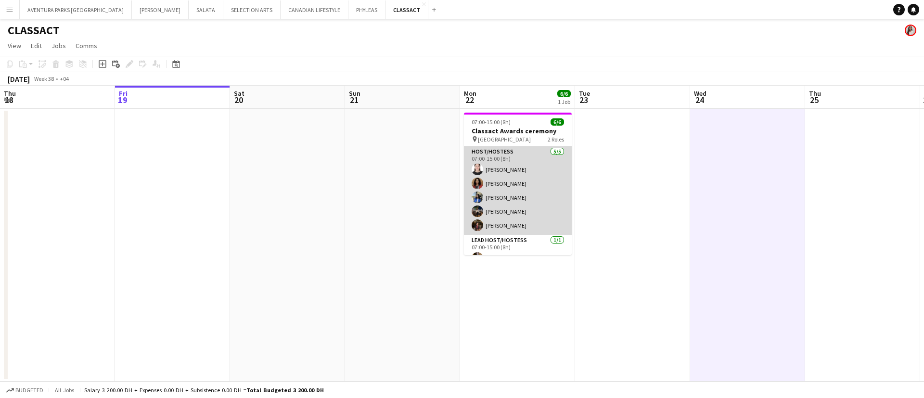
click at [518, 175] on app-card-role "Host/Hostess 5/5 07:00-15:00 (8h) Aqilah Juharis Sara Nagi Judi Maki Ayat Hussa…" at bounding box center [518, 190] width 108 height 89
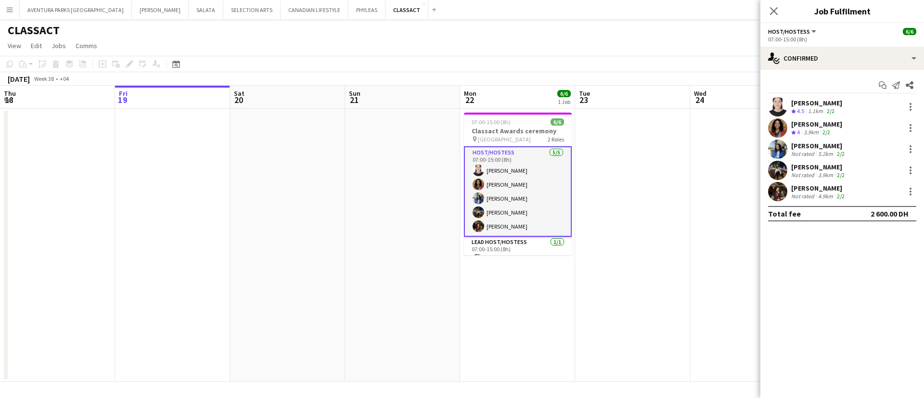
click at [806, 100] on div "[PERSON_NAME]" at bounding box center [816, 103] width 51 height 9
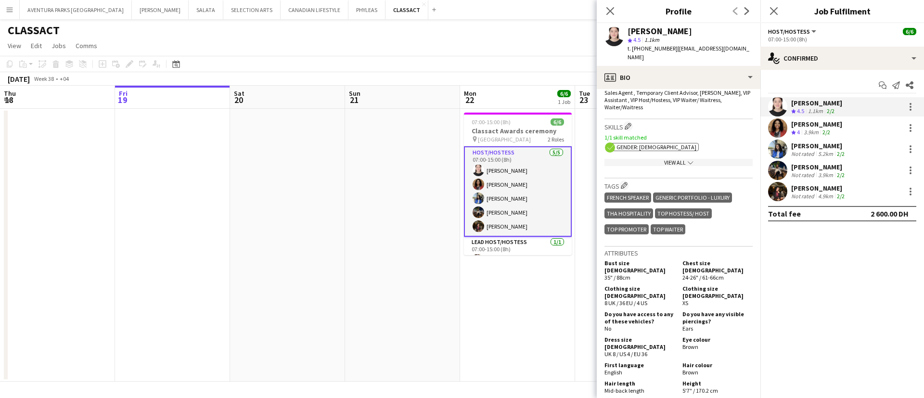
scroll to position [424, 0]
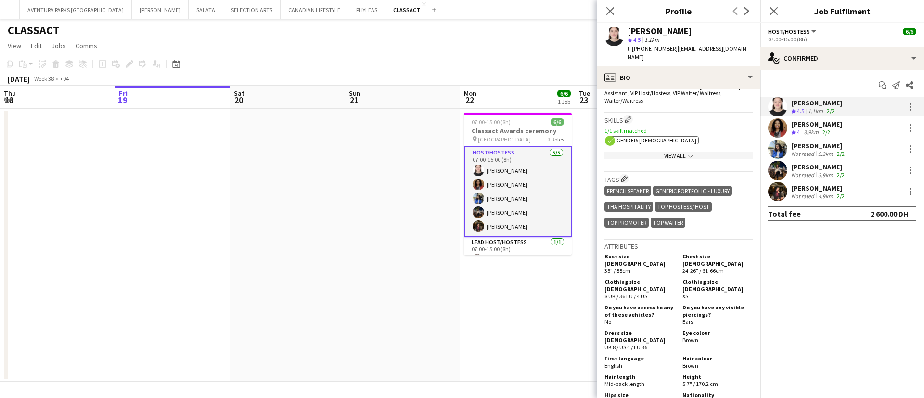
click at [663, 152] on div "View All chevron-down" at bounding box center [678, 155] width 148 height 7
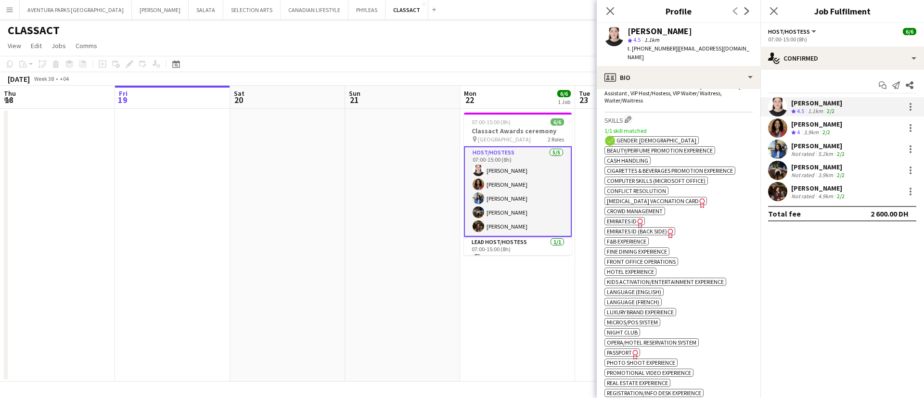
click at [617, 217] on span "Emirates ID" at bounding box center [622, 220] width 30 height 7
click at [637, 228] on span "Emirates ID (back side)" at bounding box center [637, 231] width 60 height 7
click at [805, 126] on div "[PERSON_NAME]" at bounding box center [816, 124] width 51 height 9
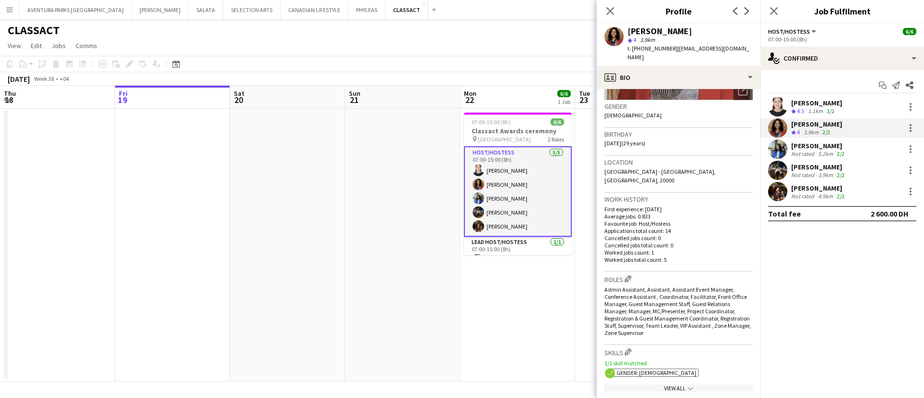
scroll to position [272, 0]
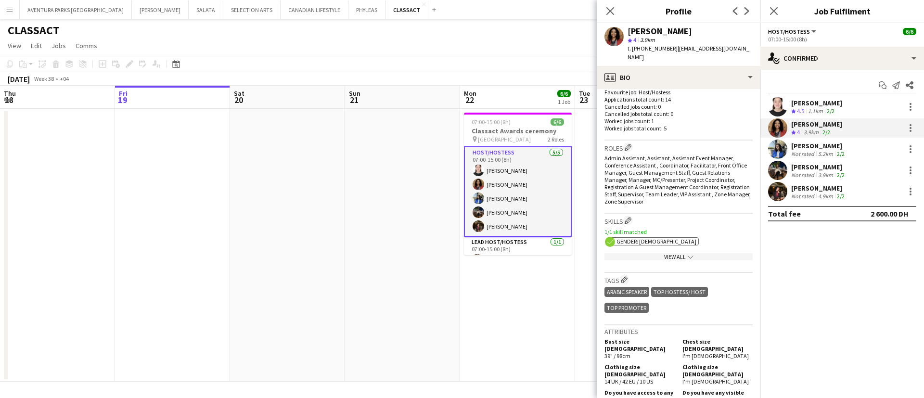
click at [664, 253] on div "View All chevron-down" at bounding box center [678, 256] width 148 height 7
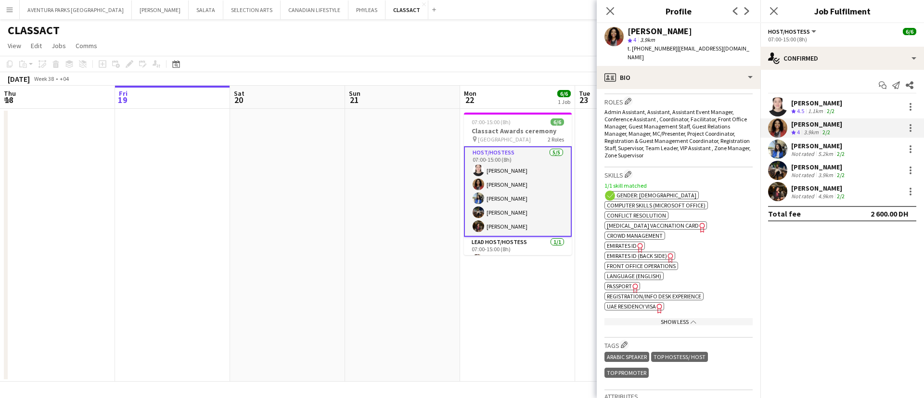
scroll to position [320, 0]
click at [621, 241] on span "Emirates ID" at bounding box center [622, 244] width 30 height 7
click at [646, 251] on span "Emirates ID (back side)" at bounding box center [637, 254] width 60 height 7
click at [811, 147] on div "[PERSON_NAME]" at bounding box center [818, 145] width 55 height 9
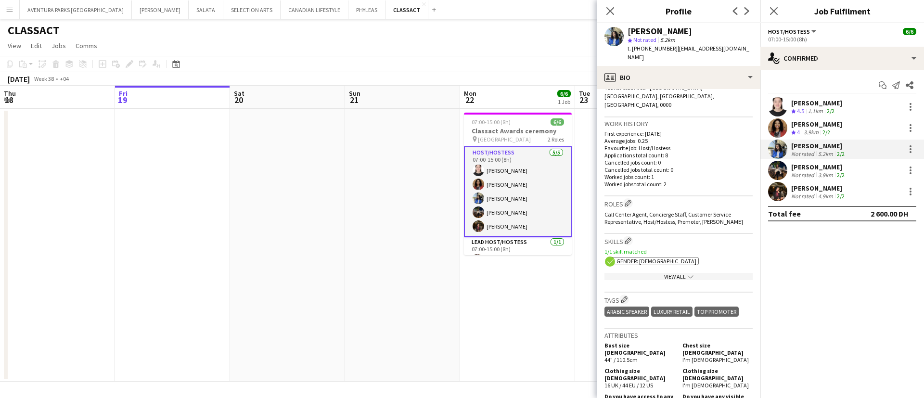
scroll to position [235, 0]
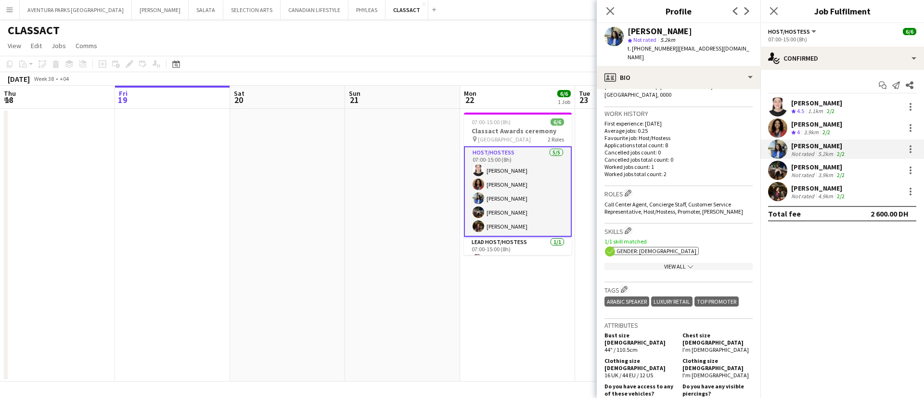
click at [671, 263] on div "View All chevron-down" at bounding box center [678, 266] width 148 height 7
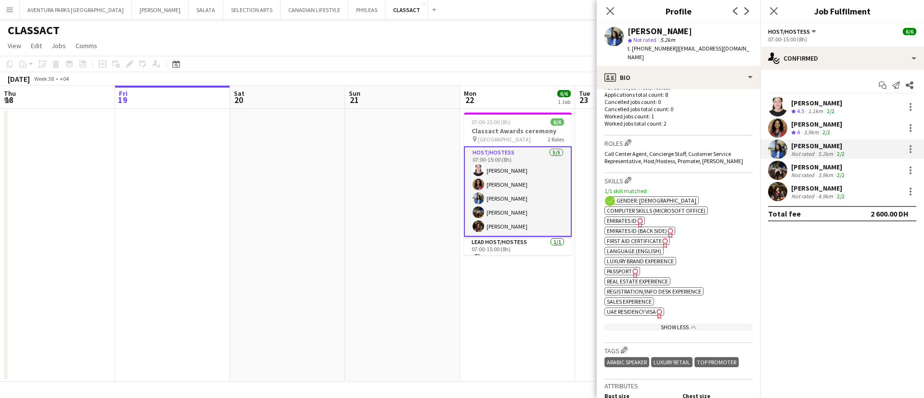
scroll to position [287, 0]
click at [625, 216] on span "Emirates ID" at bounding box center [622, 219] width 30 height 7
click at [803, 169] on div "[PERSON_NAME]" at bounding box center [818, 167] width 55 height 9
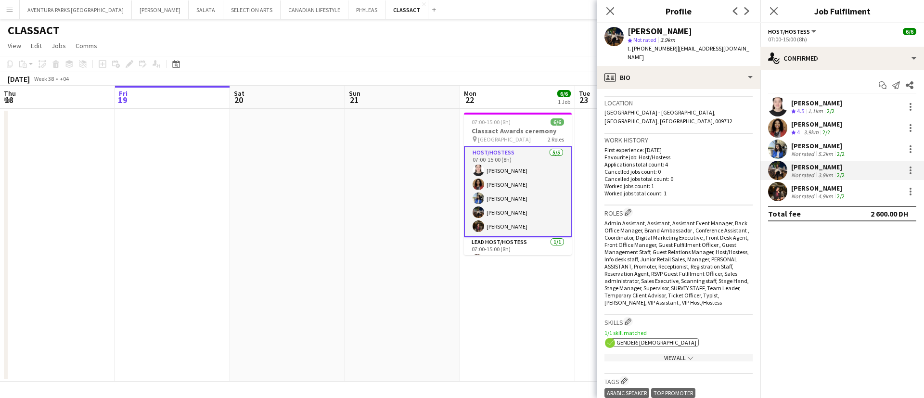
scroll to position [351, 0]
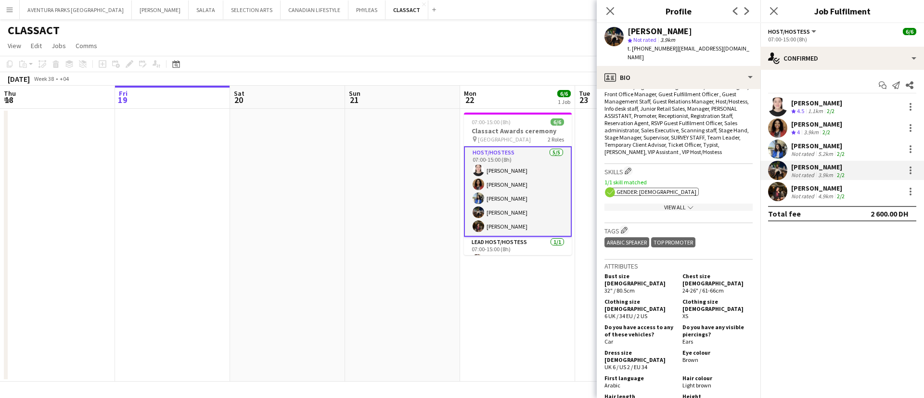
click at [665, 203] on div "View All chevron-down" at bounding box center [678, 206] width 148 height 7
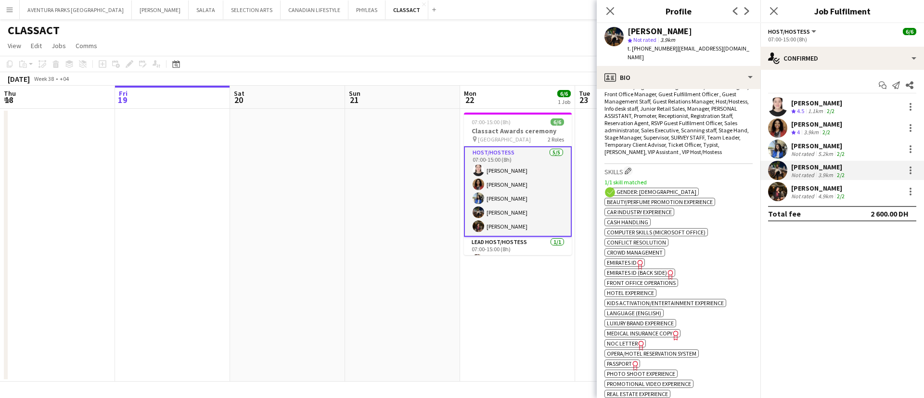
click at [610, 261] on span "Emirates ID" at bounding box center [622, 262] width 30 height 7
click at [646, 273] on span "Emirates ID (back side)" at bounding box center [637, 272] width 60 height 7
click at [807, 190] on div "[PERSON_NAME]" at bounding box center [818, 188] width 55 height 9
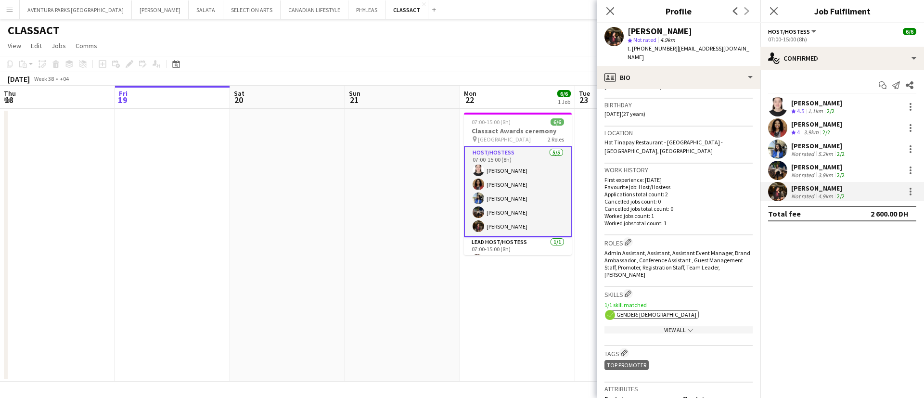
scroll to position [172, 0]
click at [671, 317] on app-show-more-section "View All chevron-down" at bounding box center [678, 326] width 148 height 19
click at [675, 325] on div "View All chevron-down" at bounding box center [678, 328] width 148 height 7
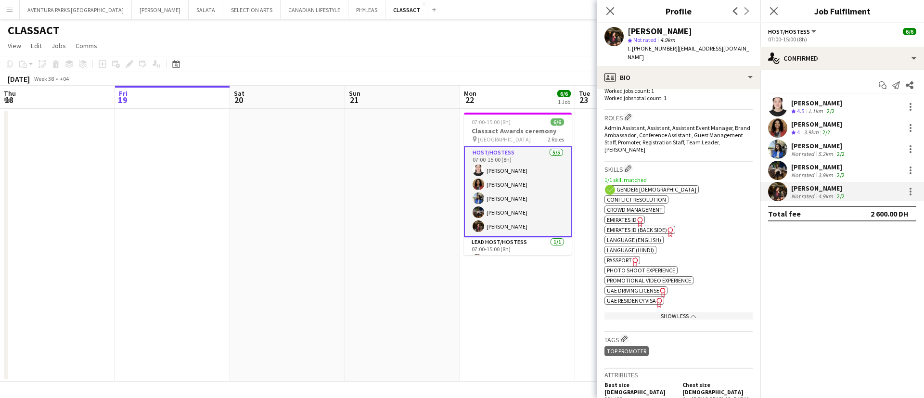
scroll to position [297, 0]
click at [630, 214] on span "Emirates ID" at bounding box center [622, 217] width 30 height 7
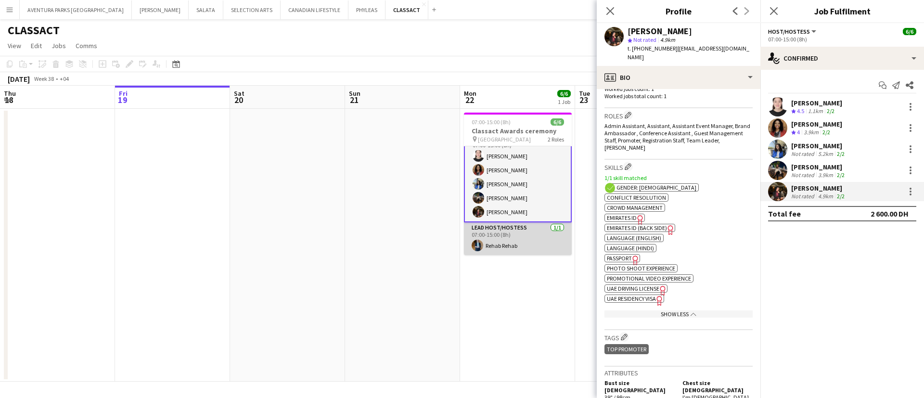
click at [504, 238] on app-card-role "Lead Host/Hostess 1/1 07:00-15:00 (8h) Rehab Rehab" at bounding box center [518, 238] width 108 height 33
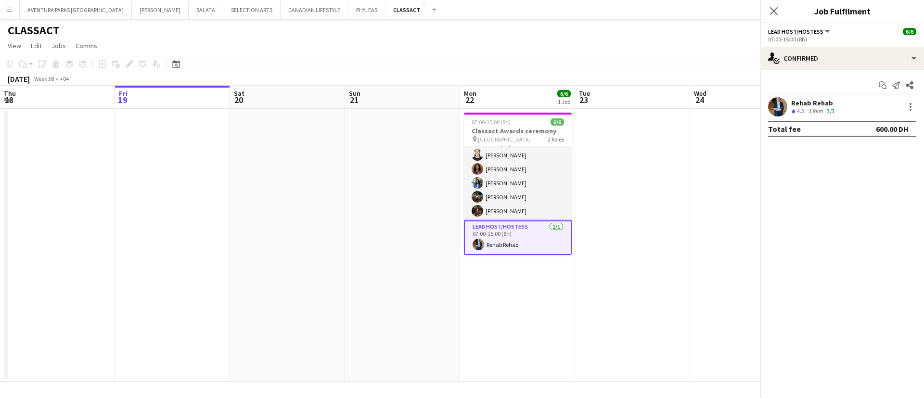
scroll to position [13, 0]
click at [797, 103] on div "Rehab Rehab" at bounding box center [813, 103] width 45 height 9
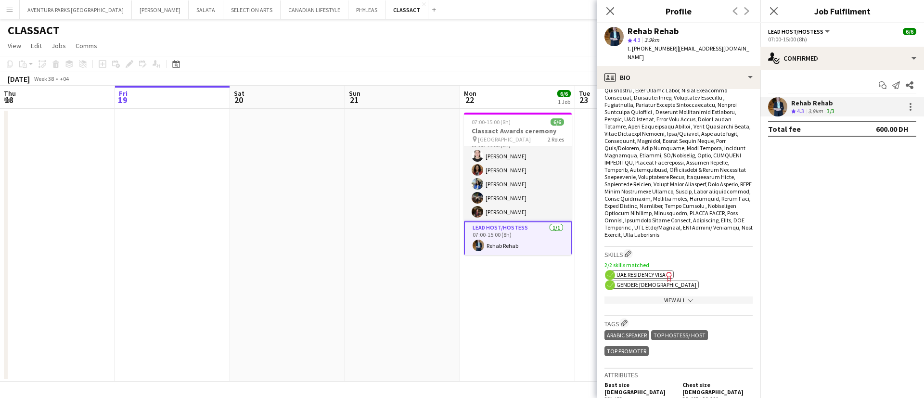
scroll to position [355, 0]
click at [659, 296] on div "View All chevron-down" at bounding box center [678, 299] width 148 height 7
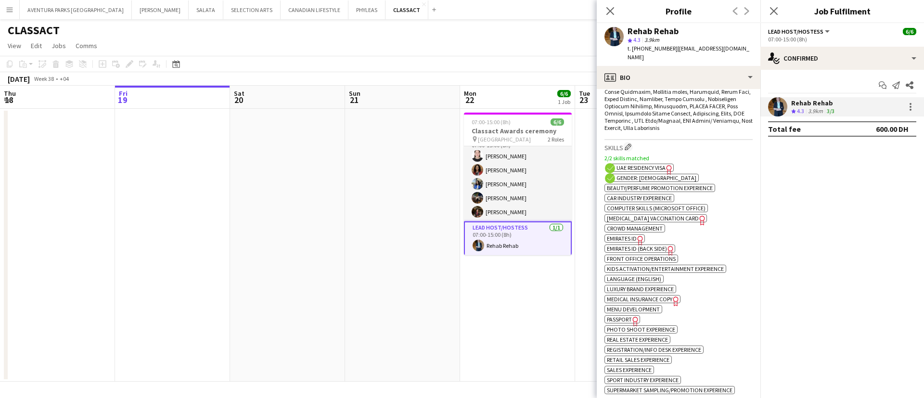
scroll to position [462, 0]
click at [622, 234] on span "Emirates ID" at bounding box center [622, 237] width 30 height 7
click at [510, 121] on div "07:00-15:00 (8h) 6/6" at bounding box center [518, 121] width 108 height 7
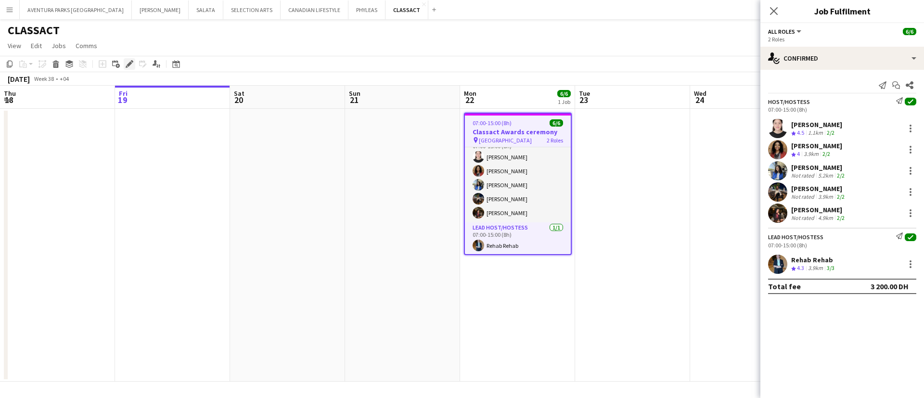
click at [129, 64] on icon at bounding box center [129, 64] width 5 height 5
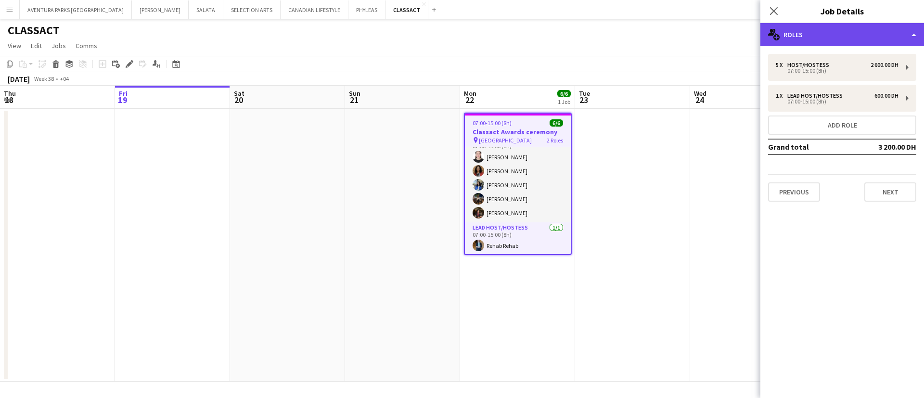
click at [811, 40] on div "multiple-users-add Roles" at bounding box center [842, 34] width 164 height 23
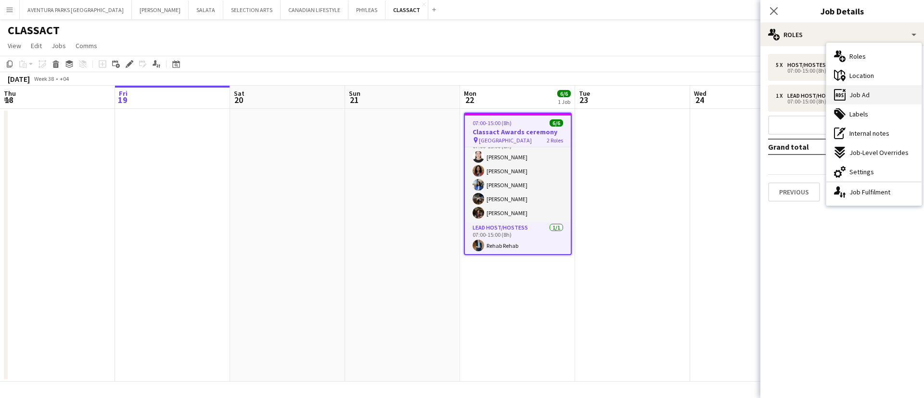
click at [811, 92] on div "ads-window Job Ad" at bounding box center [873, 94] width 95 height 19
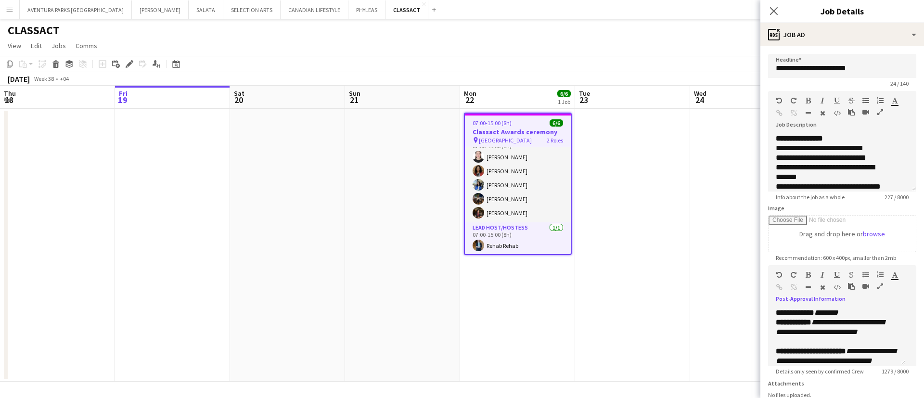
click at [811, 290] on icon "button" at bounding box center [880, 286] width 6 height 7
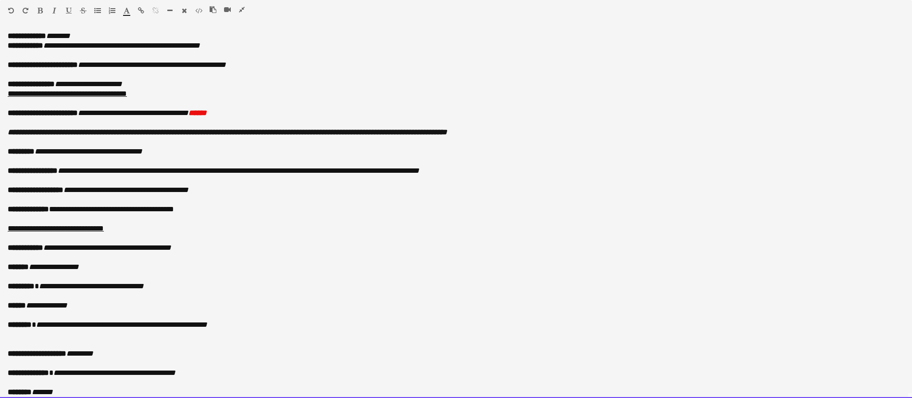
drag, startPoint x: 274, startPoint y: 62, endPoint x: 89, endPoint y: 68, distance: 184.8
click at [89, 68] on p "**********" at bounding box center [456, 65] width 897 height 10
copy icon "**********"
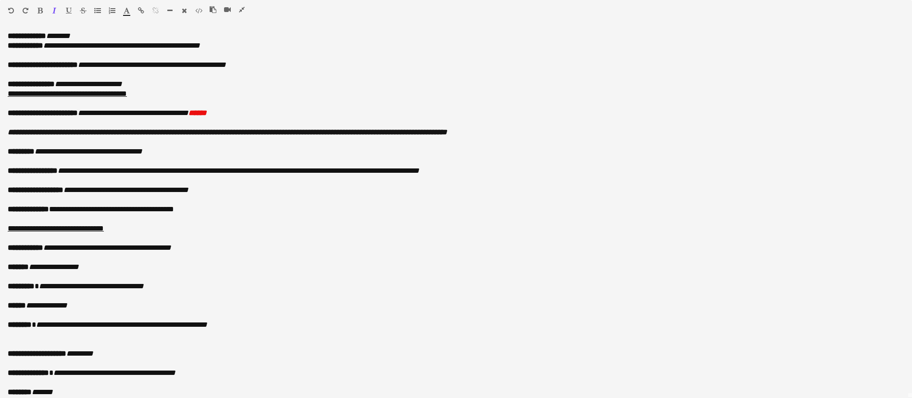
click at [239, 7] on icon "button" at bounding box center [242, 9] width 6 height 7
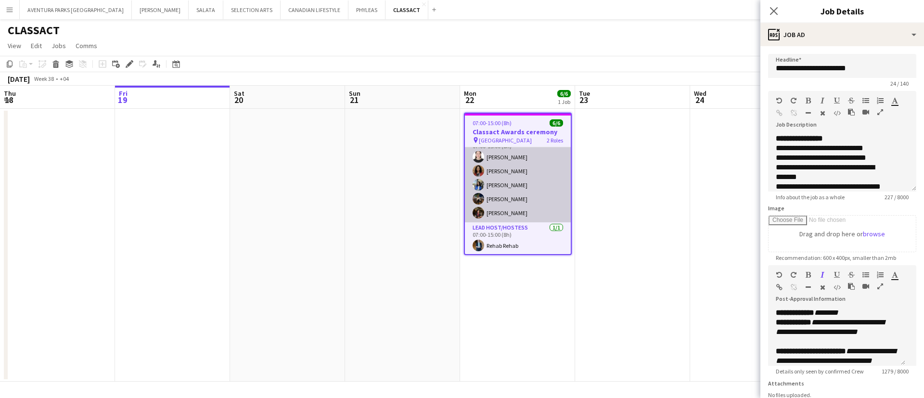
click at [490, 153] on app-card-role "Host/Hostess 5/5 07:00-15:00 (8h) Aqilah Juharis Sara Nagi Judi Maki Ayat Hussa…" at bounding box center [518, 178] width 106 height 89
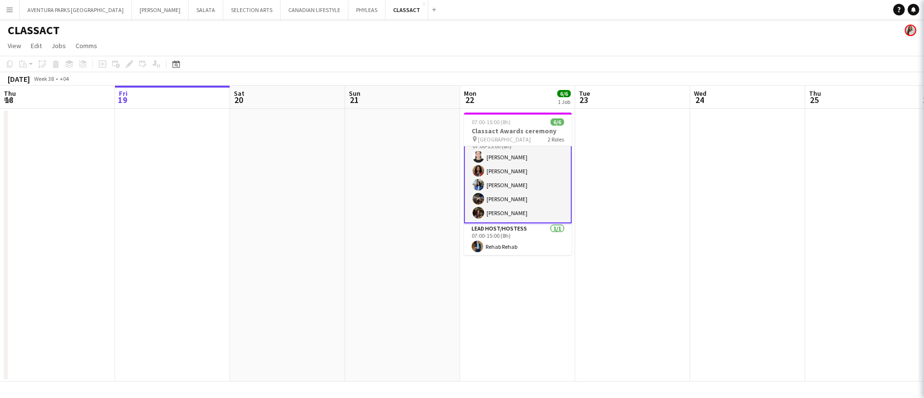
scroll to position [14, 0]
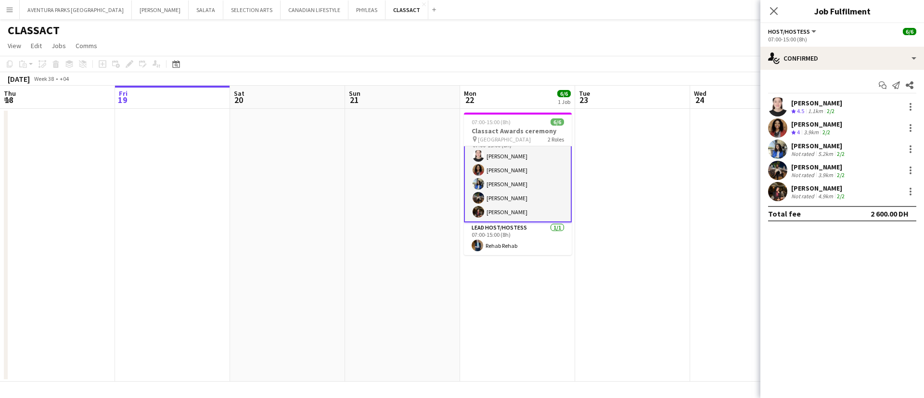
click at [811, 112] on div "1.1km" at bounding box center [815, 111] width 19 height 8
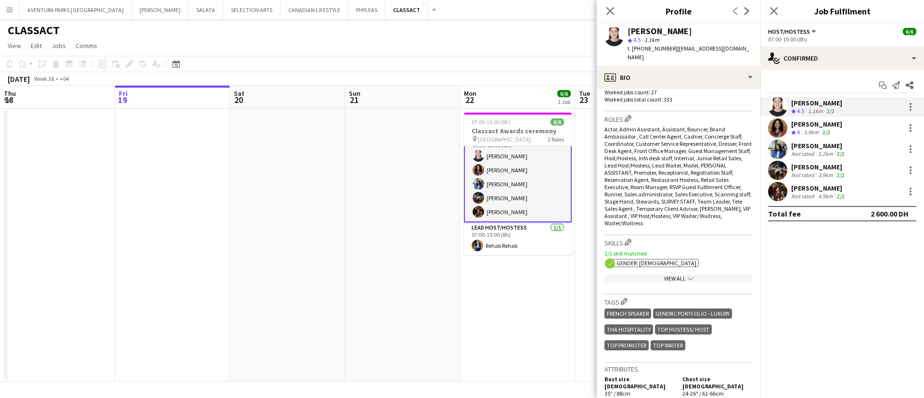
scroll to position [363, 0]
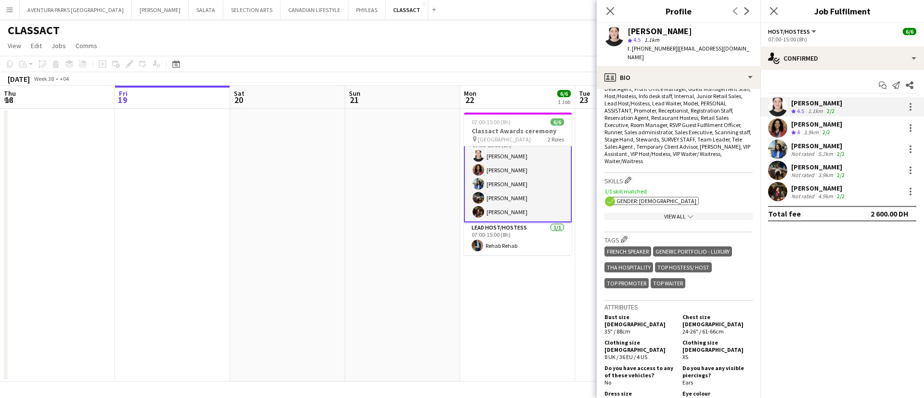
click at [677, 205] on app-show-more-section "View All chevron-down" at bounding box center [678, 214] width 148 height 19
click at [679, 213] on div "View All chevron-down" at bounding box center [678, 216] width 148 height 7
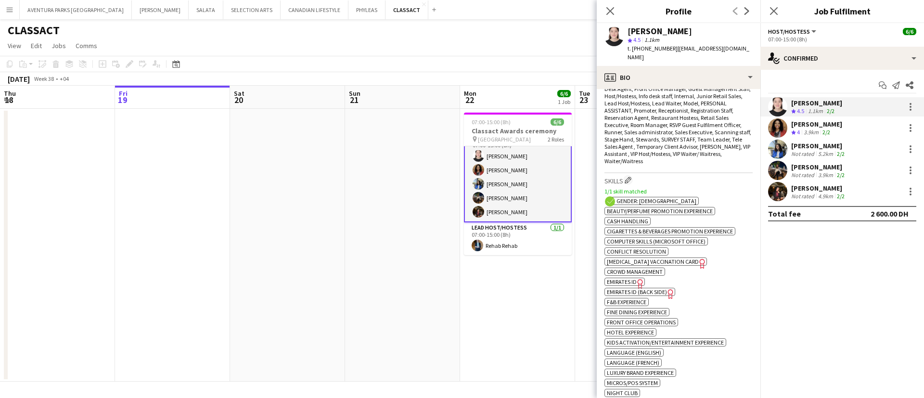
click at [620, 278] on span "Emirates ID" at bounding box center [622, 281] width 30 height 7
click at [60, 9] on button "AVENTURA PARKS DUBAI Close" at bounding box center [76, 9] width 112 height 19
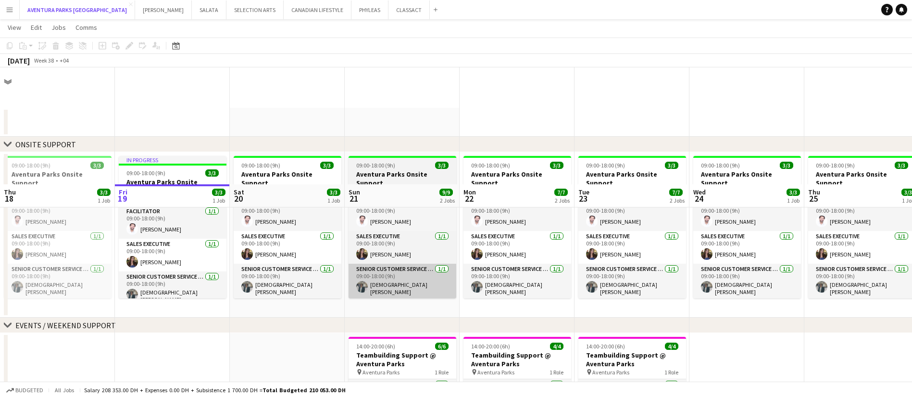
scroll to position [117, 0]
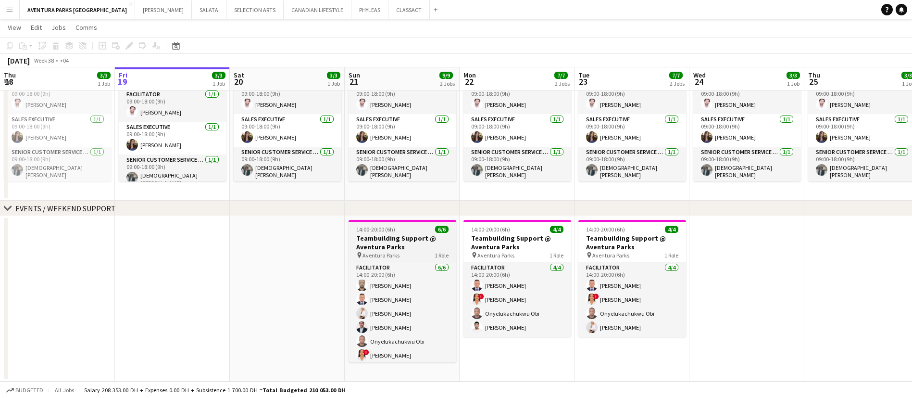
click at [405, 236] on h3 "Teambuilding Support @ Aventura Parks" at bounding box center [403, 242] width 108 height 17
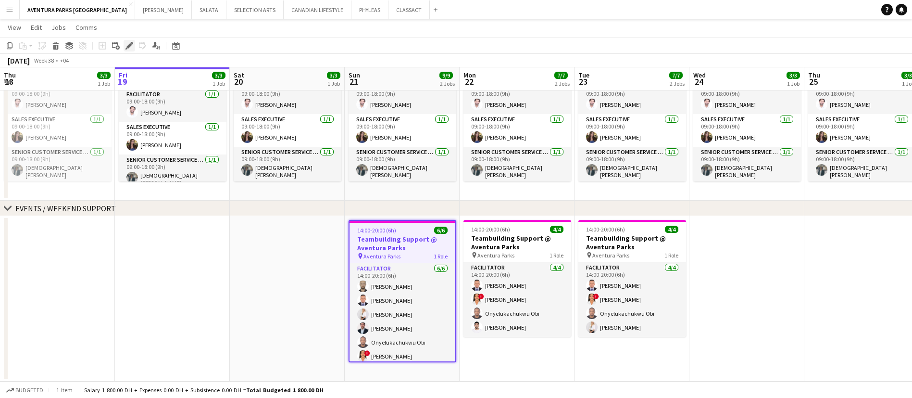
click at [129, 48] on icon "Edit" at bounding box center [130, 46] width 8 height 8
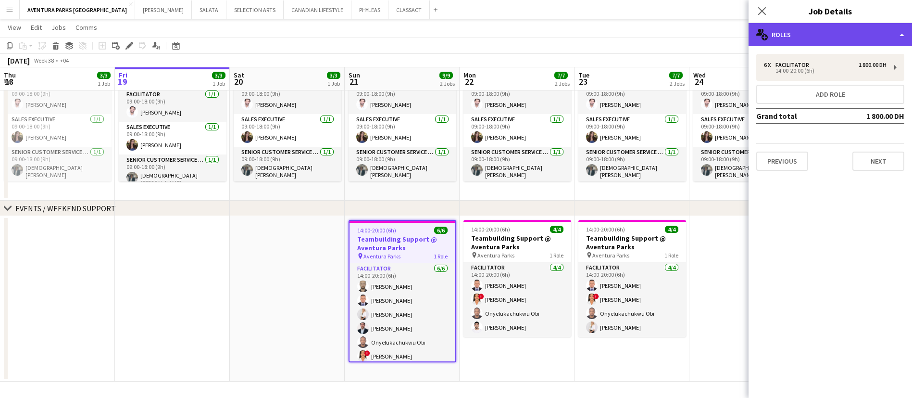
click at [811, 29] on div "multiple-users-add Roles" at bounding box center [831, 34] width 164 height 23
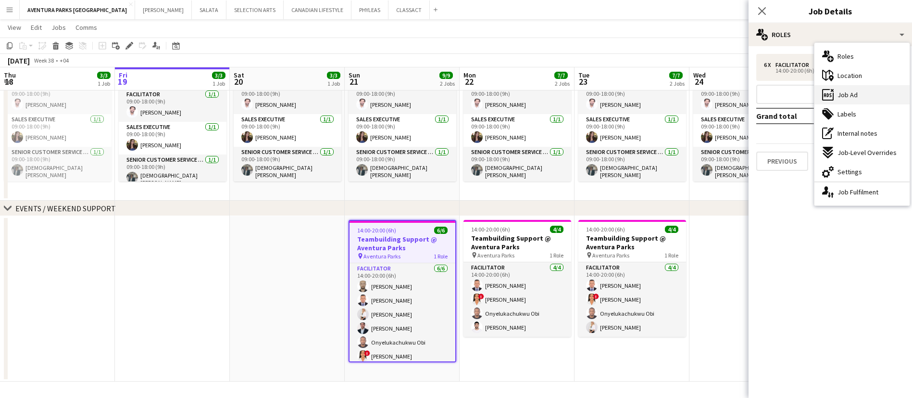
click at [811, 99] on div "ads-window Job Ad" at bounding box center [862, 94] width 95 height 19
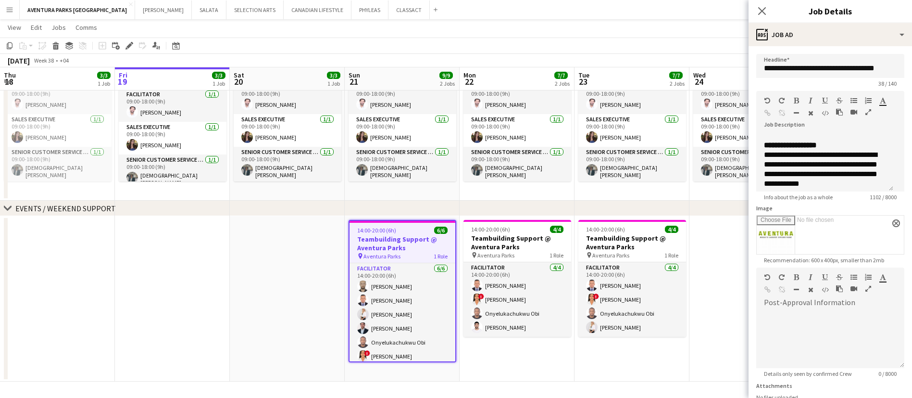
scroll to position [68, 0]
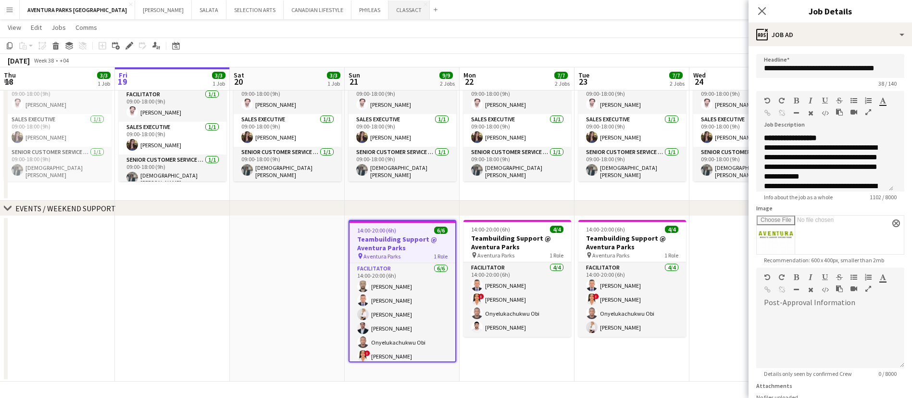
click at [389, 12] on button "CLASSACT Close" at bounding box center [409, 9] width 41 height 19
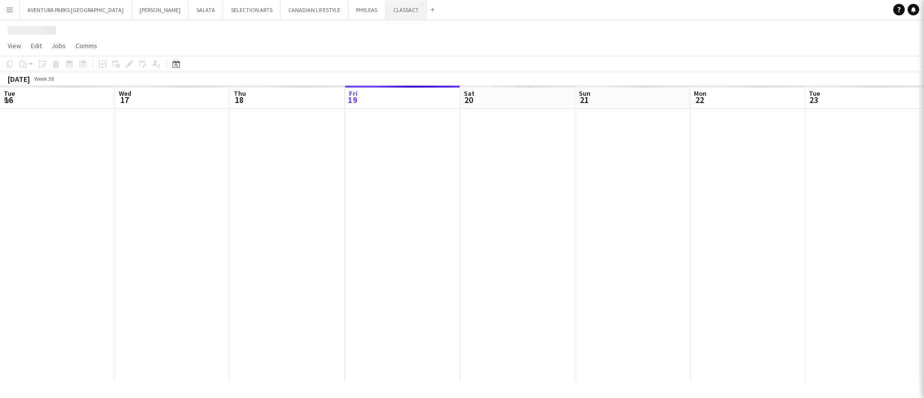
scroll to position [0, 230]
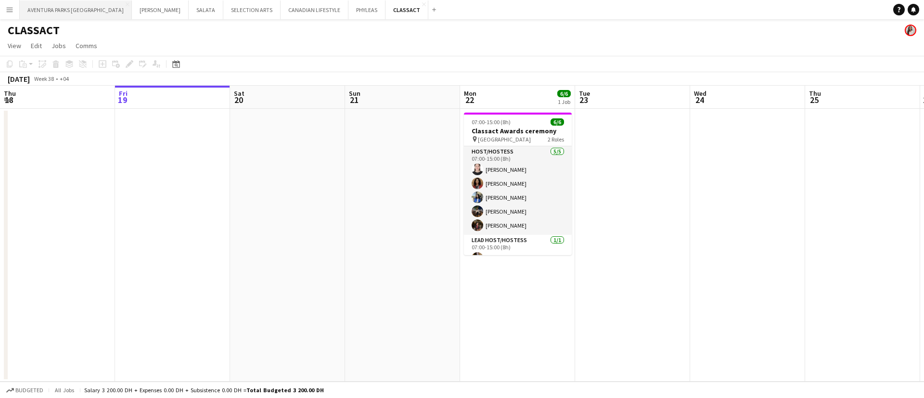
click at [77, 9] on button "AVENTURA PARKS DUBAI Close" at bounding box center [76, 9] width 112 height 19
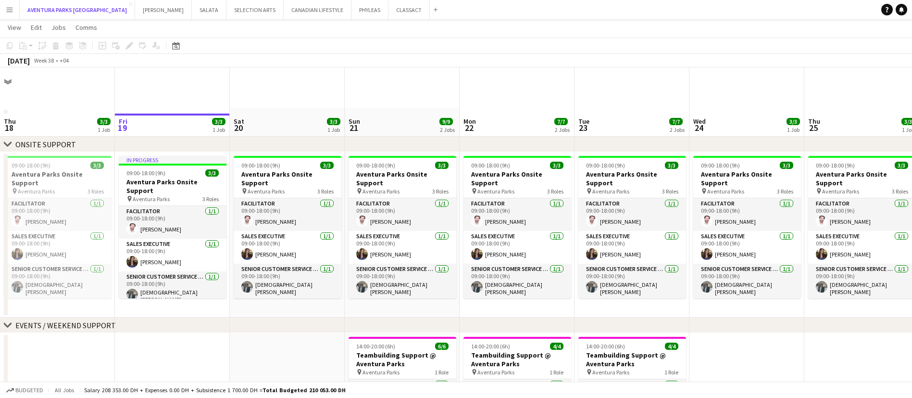
scroll to position [117, 0]
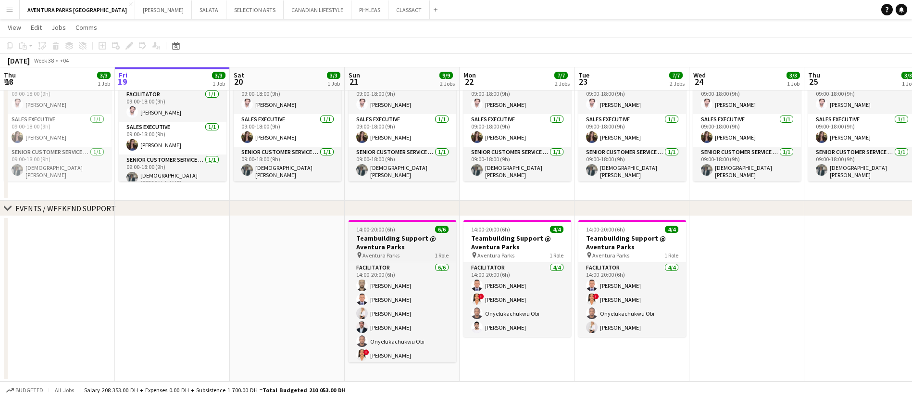
drag, startPoint x: 478, startPoint y: 186, endPoint x: 399, endPoint y: 232, distance: 91.8
click at [399, 232] on div "14:00-20:00 (6h) 6/6" at bounding box center [403, 229] width 108 height 7
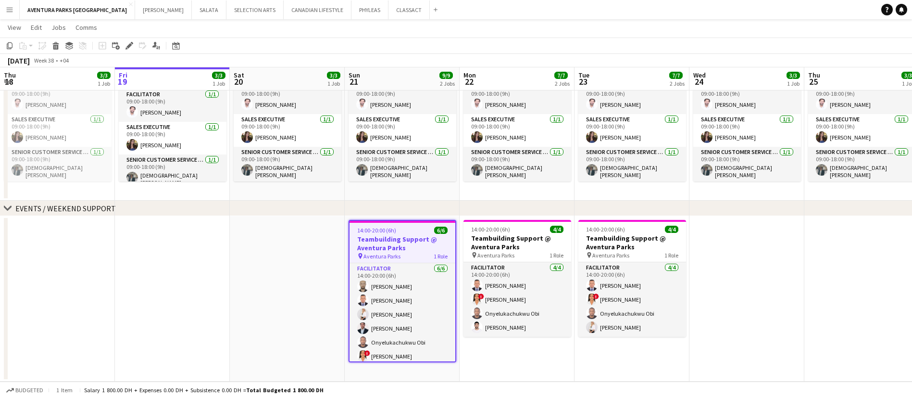
scroll to position [0, 229]
click at [131, 42] on icon "Edit" at bounding box center [130, 46] width 8 height 8
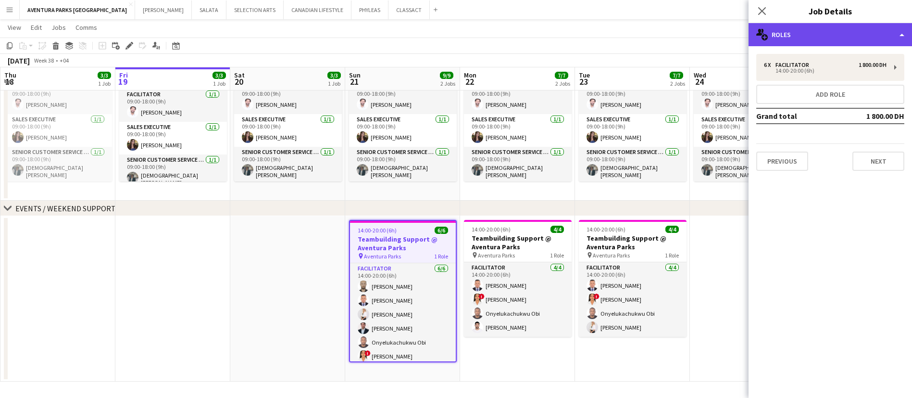
click at [811, 41] on div "multiple-users-add Roles" at bounding box center [831, 34] width 164 height 23
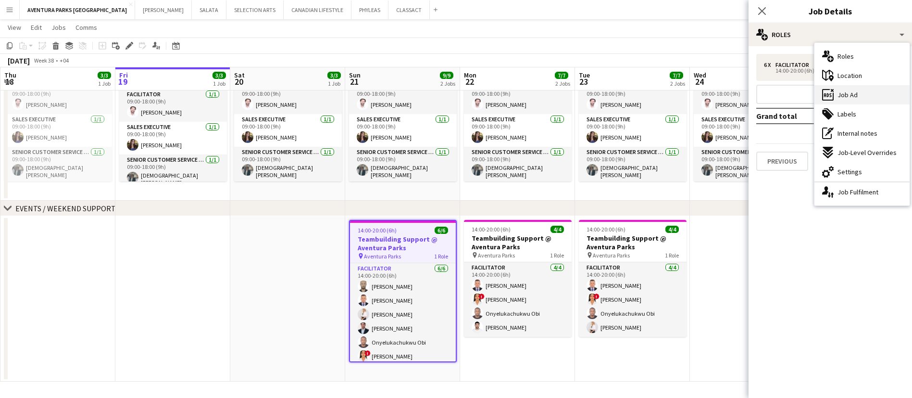
click at [811, 89] on div "ads-window Job Ad" at bounding box center [862, 94] width 95 height 19
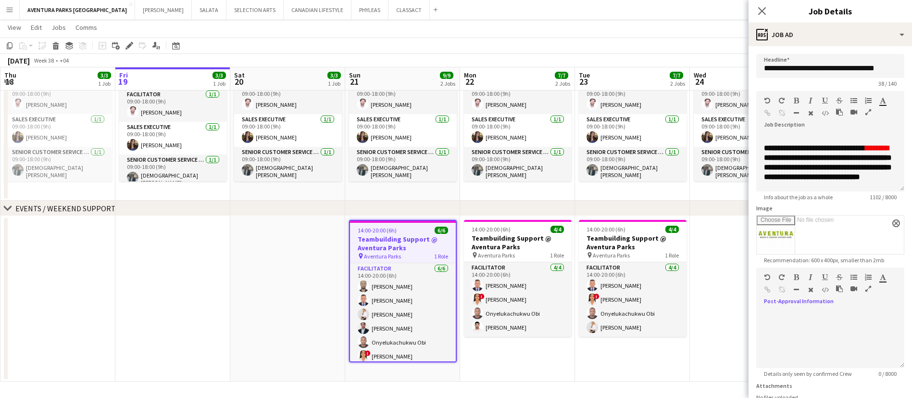
click at [811, 292] on icon "button" at bounding box center [869, 288] width 6 height 7
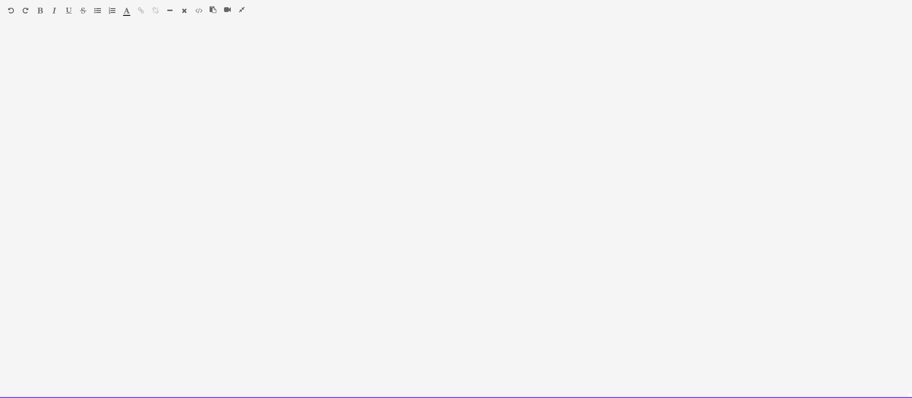
click at [73, 31] on div at bounding box center [456, 214] width 912 height 367
paste div
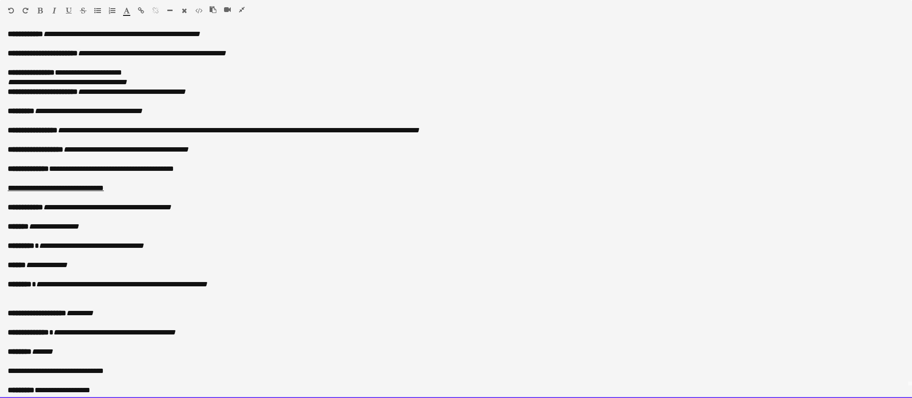
scroll to position [0, 0]
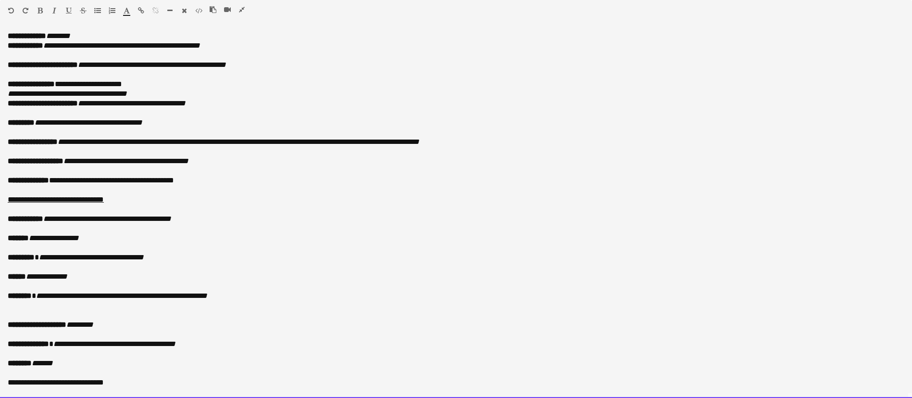
drag, startPoint x: 272, startPoint y: 33, endPoint x: 94, endPoint y: 34, distance: 177.5
click at [94, 34] on div "**********" at bounding box center [456, 214] width 912 height 367
click at [94, 34] on p "**********" at bounding box center [456, 36] width 897 height 10
drag, startPoint x: 51, startPoint y: 36, endPoint x: 62, endPoint y: 34, distance: 11.6
click at [62, 34] on p "**********" at bounding box center [456, 36] width 897 height 10
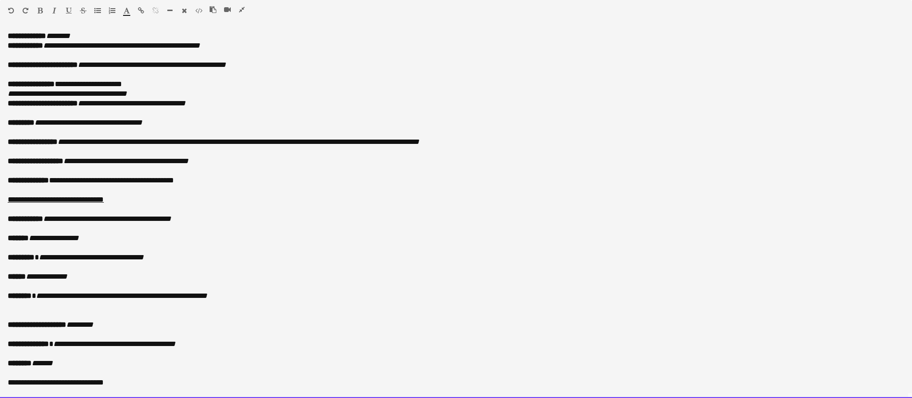
drag, startPoint x: 88, startPoint y: 35, endPoint x: 53, endPoint y: 34, distance: 35.1
click at [53, 34] on p "**********" at bounding box center [456, 36] width 897 height 10
drag, startPoint x: 241, startPoint y: 47, endPoint x: 4, endPoint y: 49, distance: 237.1
click at [4, 49] on div "**********" at bounding box center [456, 214] width 912 height 367
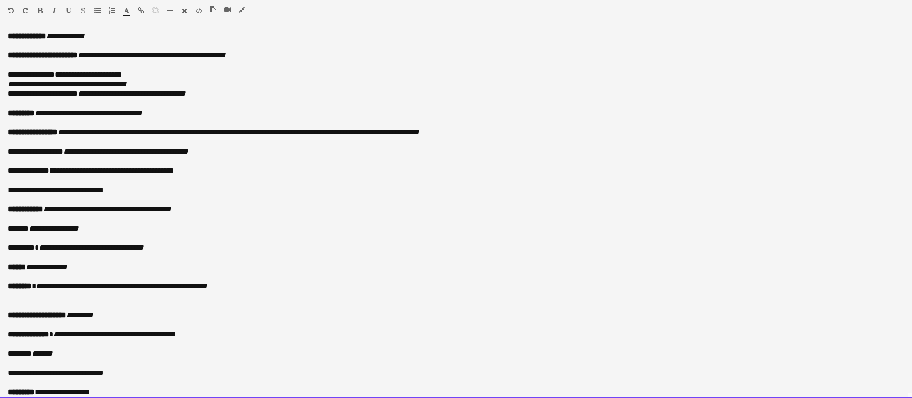
drag, startPoint x: 278, startPoint y: 55, endPoint x: 20, endPoint y: 39, distance: 258.8
click at [20, 39] on div "**********" at bounding box center [456, 214] width 912 height 367
click at [244, 73] on p "**********" at bounding box center [451, 75] width 886 height 10
drag, startPoint x: 283, startPoint y: 54, endPoint x: 12, endPoint y: 53, distance: 271.3
click at [12, 53] on p "**********" at bounding box center [456, 56] width 897 height 10
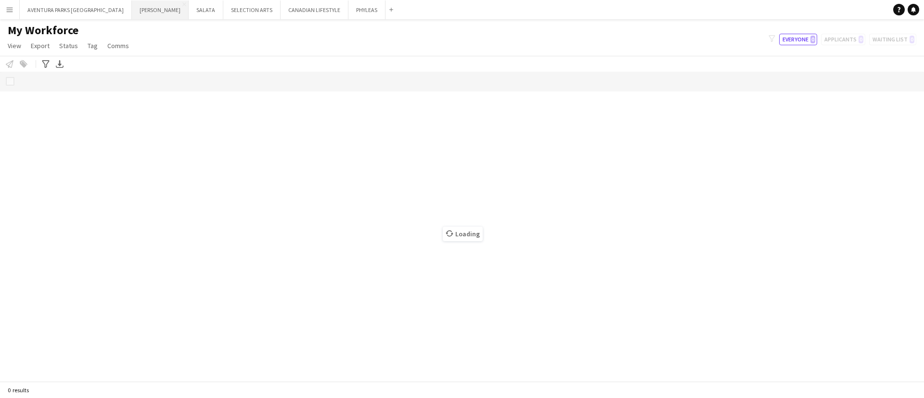
click at [132, 11] on button "JACK MORTON Close" at bounding box center [160, 9] width 57 height 19
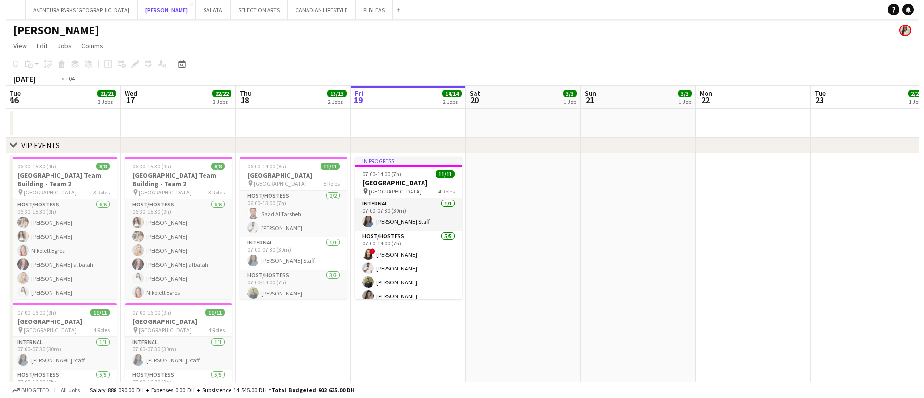
scroll to position [0, 204]
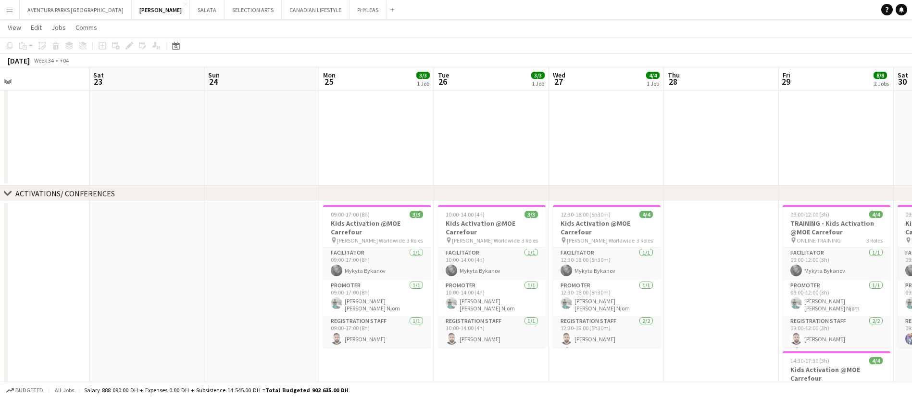
scroll to position [12, 0]
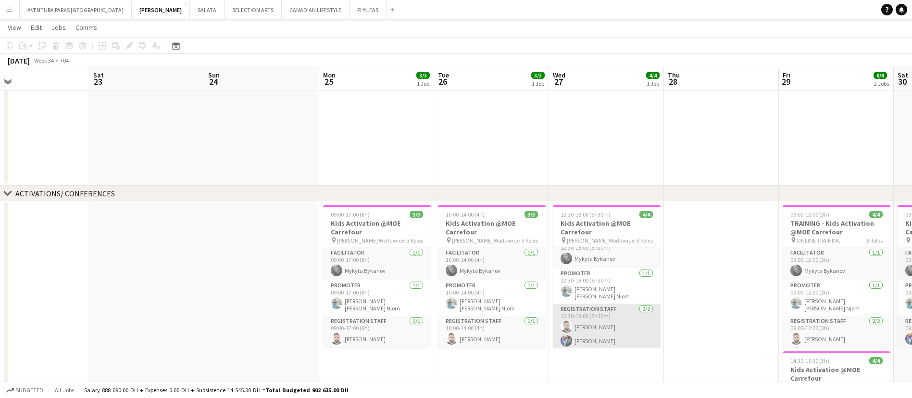
click at [600, 331] on app-card-role "Registration Staff 2/2 12:30-18:00 (5h30m) Moustafa Hamada Muhammad Fayaz" at bounding box center [607, 327] width 108 height 47
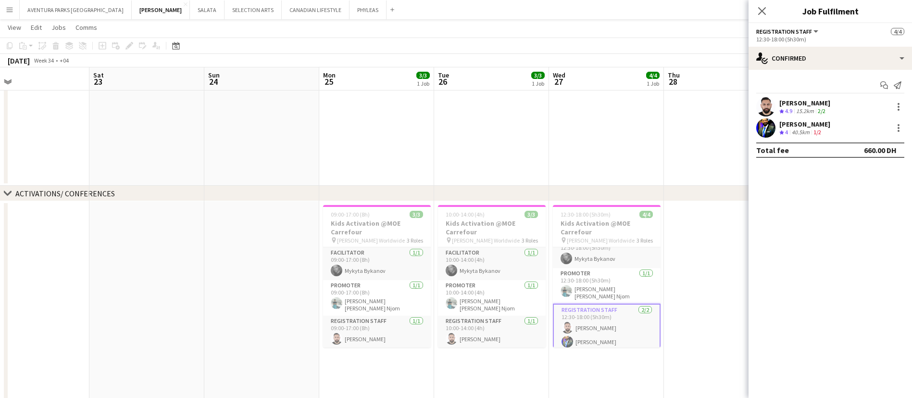
click at [808, 124] on div "[PERSON_NAME]" at bounding box center [805, 124] width 51 height 9
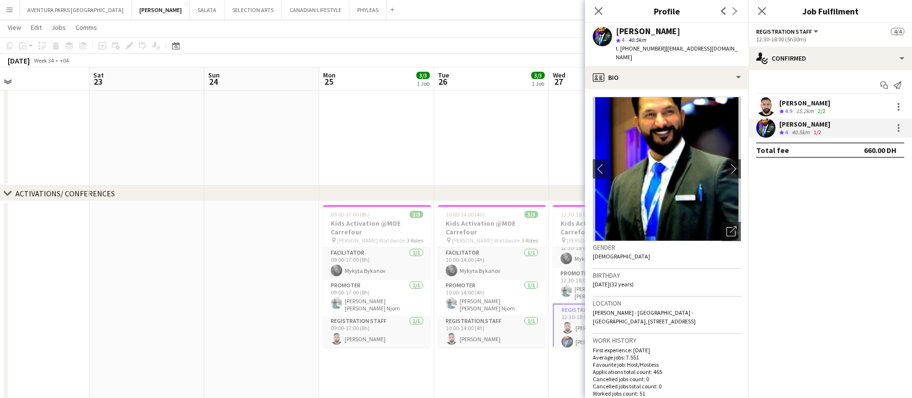
click at [530, 103] on app-date-cell at bounding box center [491, 30] width 115 height 312
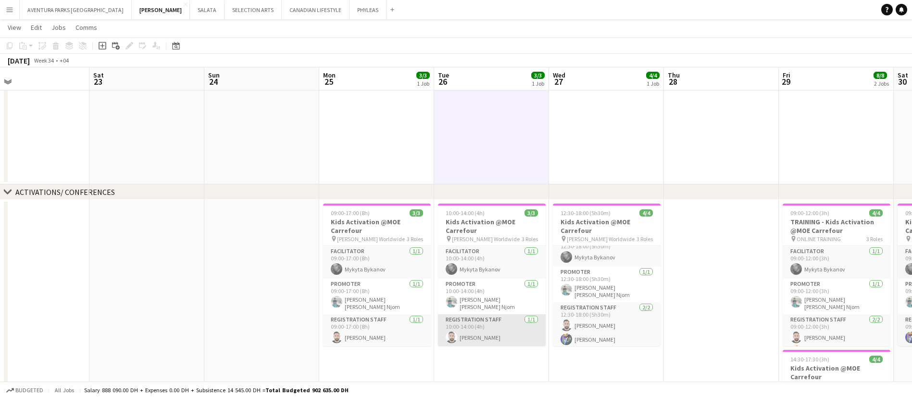
scroll to position [279, 0]
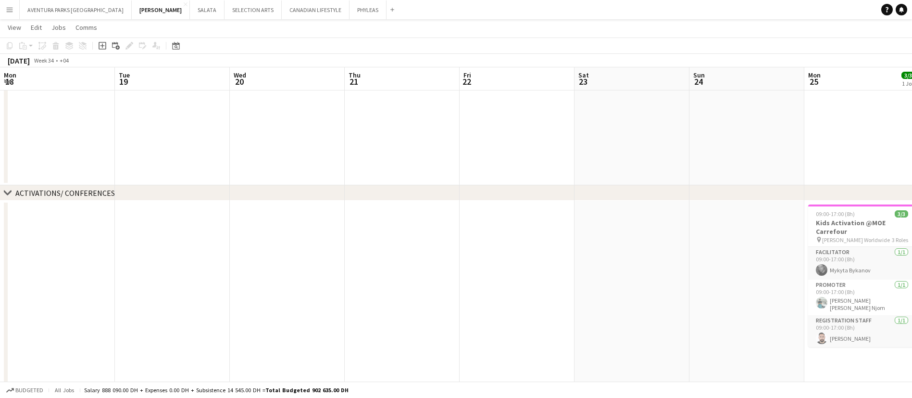
scroll to position [12, 0]
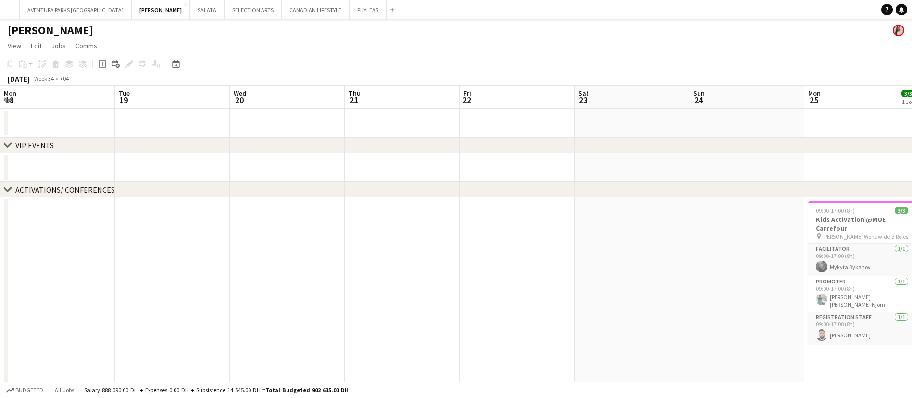
scroll to position [0, 485]
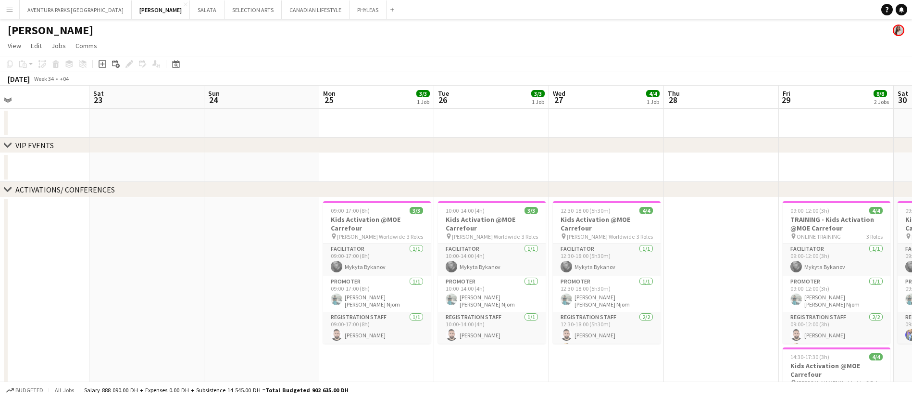
click at [14, 10] on button "Menu" at bounding box center [9, 9] width 19 height 19
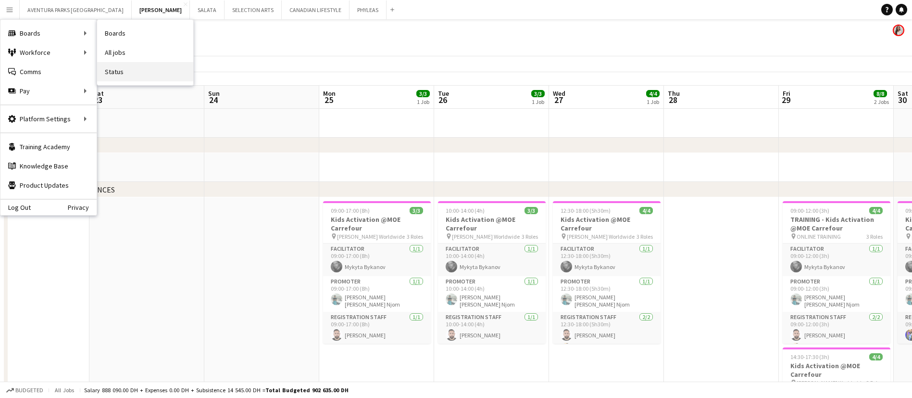
click at [134, 71] on link "Status" at bounding box center [145, 71] width 96 height 19
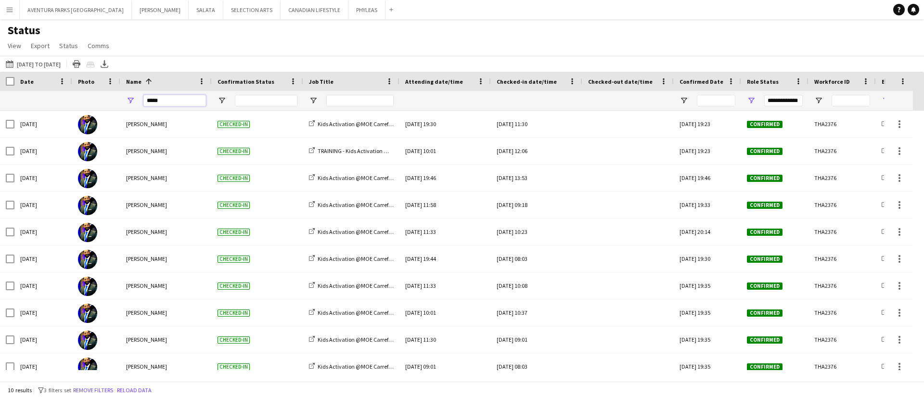
drag, startPoint x: 165, startPoint y: 101, endPoint x: 138, endPoint y: 100, distance: 26.5
click at [138, 100] on div "*****" at bounding box center [165, 100] width 91 height 19
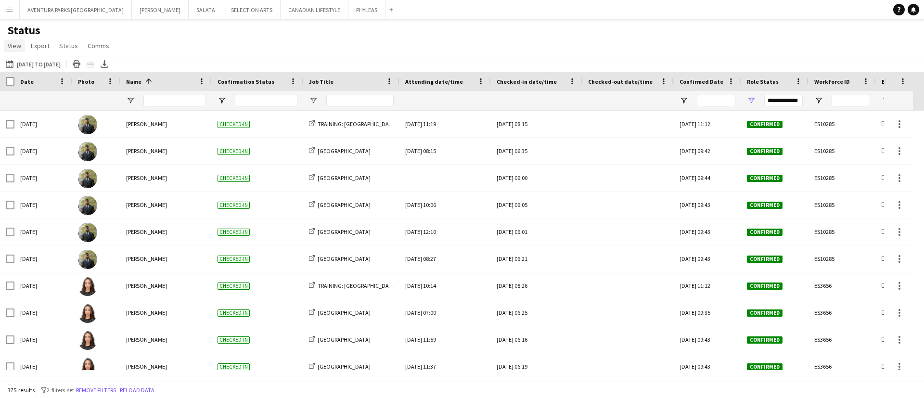
click at [17, 49] on span "View" at bounding box center [14, 45] width 13 height 9
click at [40, 102] on link "Customise view" at bounding box center [37, 95] width 67 height 20
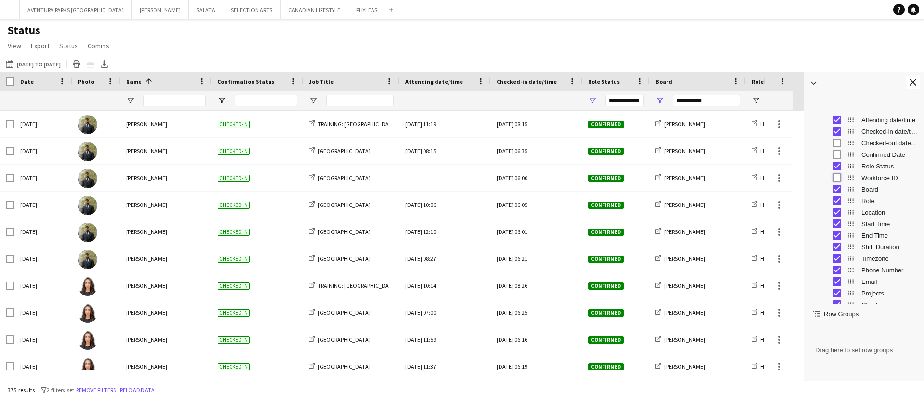
scroll to position [76, 0]
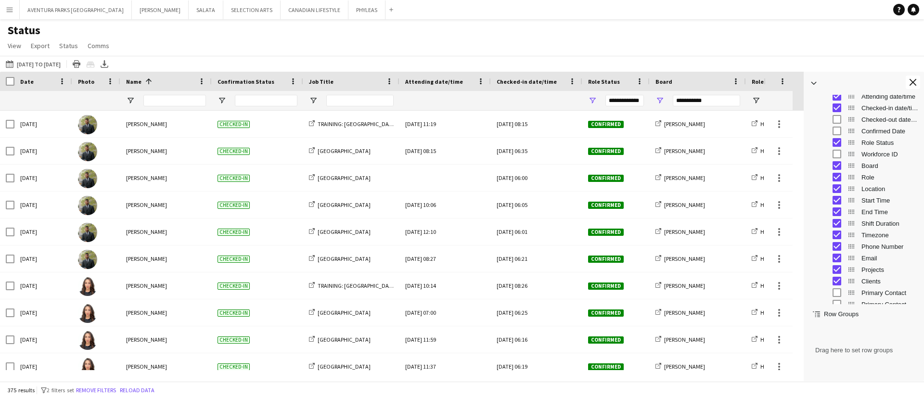
click at [832, 229] on div "Timezone" at bounding box center [870, 235] width 94 height 12
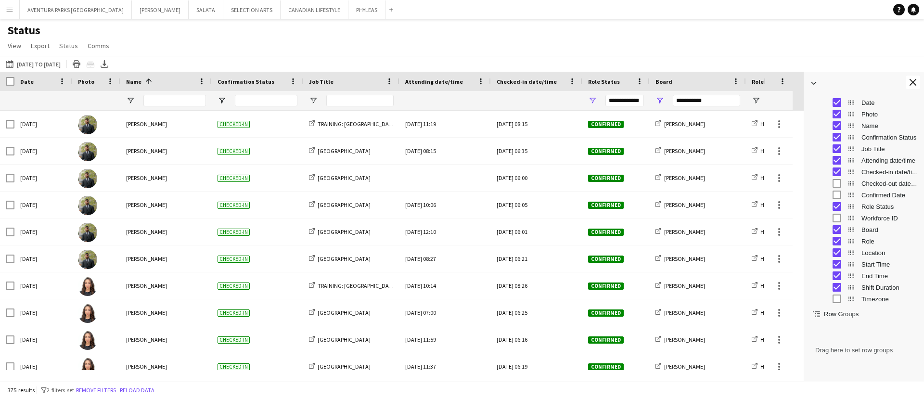
scroll to position [14, 0]
click at [912, 84] on app-icon "Close tool panel" at bounding box center [912, 82] width 7 height 7
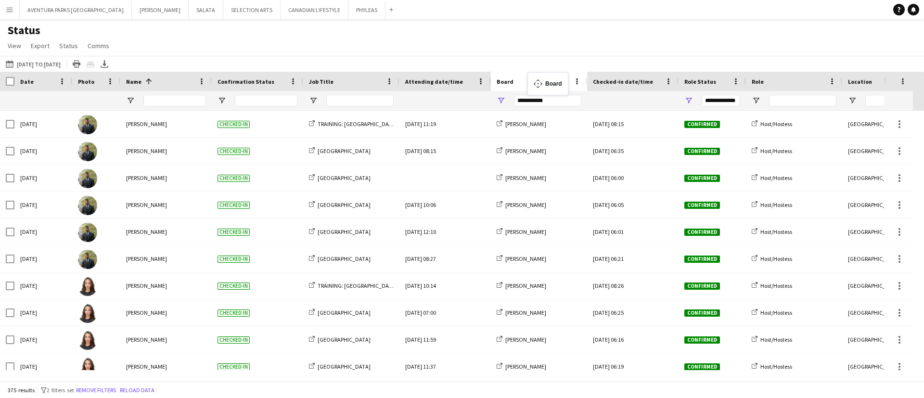
drag, startPoint x: 697, startPoint y: 76, endPoint x: 532, endPoint y: 78, distance: 165.0
click at [480, 78] on span at bounding box center [480, 81] width 9 height 9
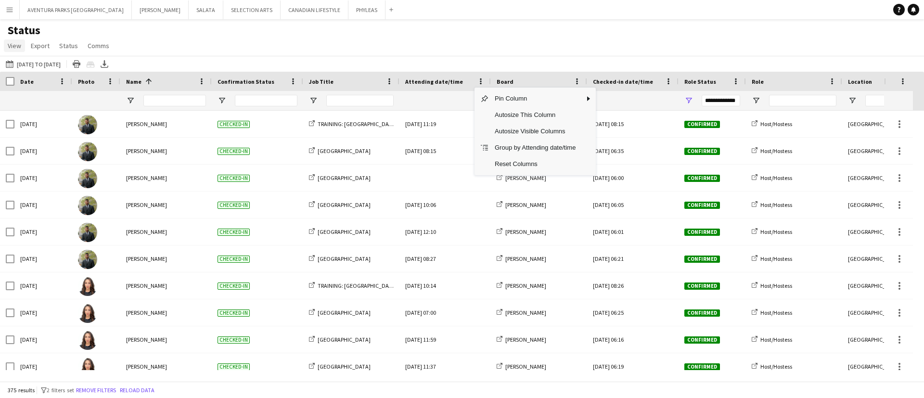
click at [9, 47] on span "View" at bounding box center [14, 45] width 13 height 9
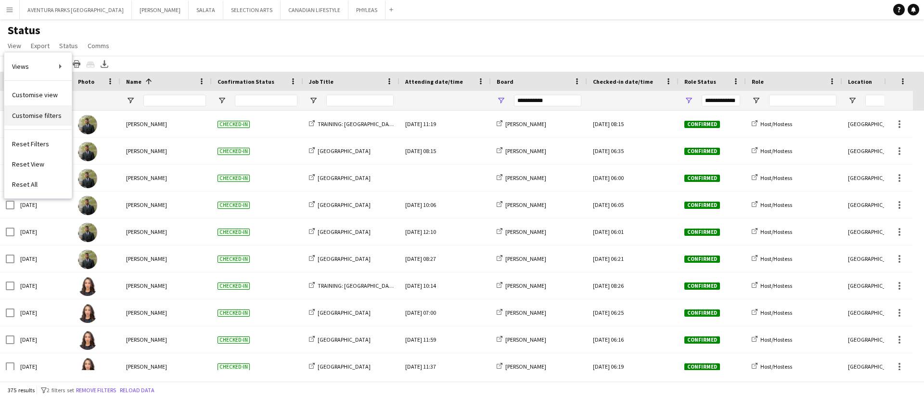
click at [45, 114] on span "Customise filters" at bounding box center [37, 115] width 50 height 9
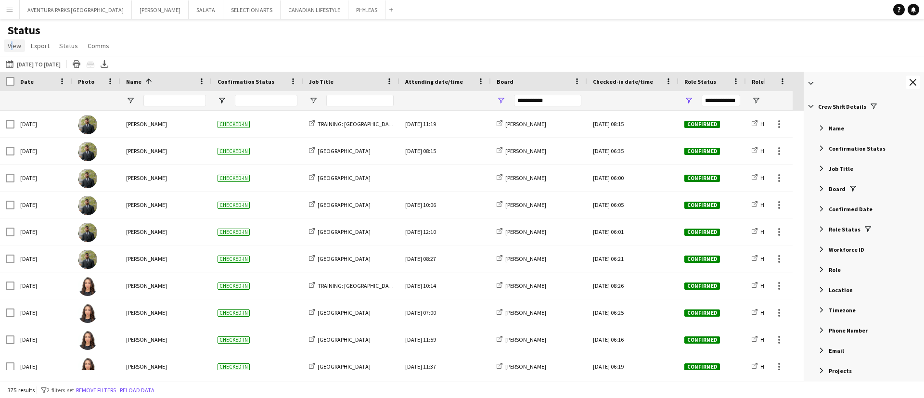
click at [10, 49] on span "View" at bounding box center [14, 45] width 13 height 9
click at [37, 95] on span "Customise view" at bounding box center [35, 94] width 46 height 9
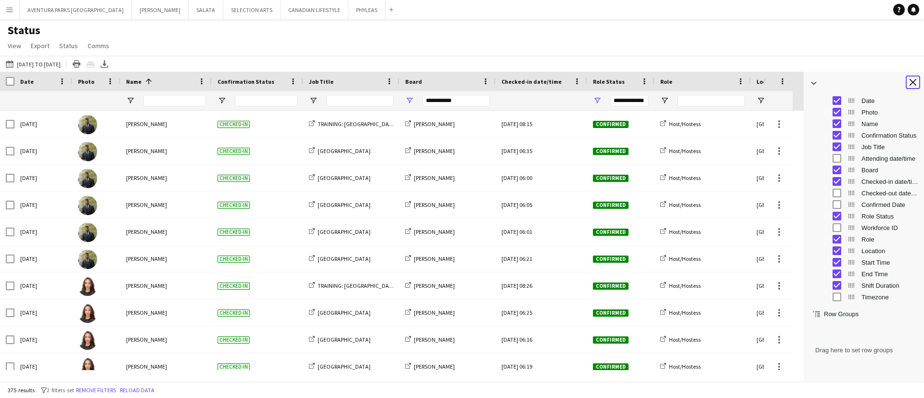
click at [912, 84] on app-icon "Close tool panel" at bounding box center [912, 82] width 7 height 7
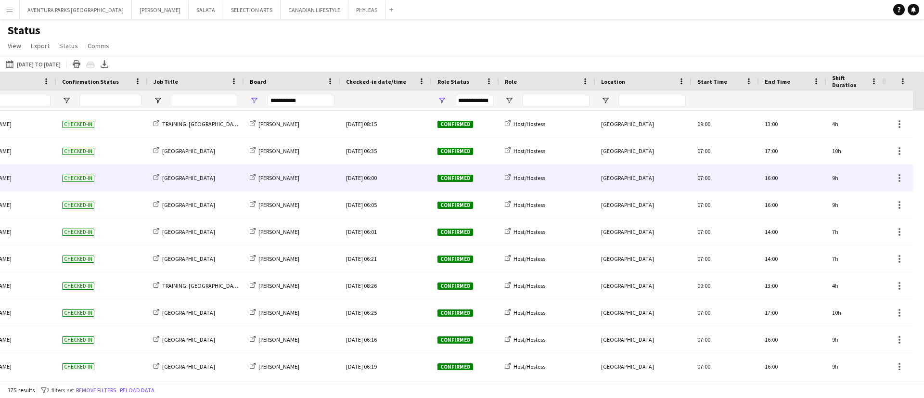
scroll to position [0, 0]
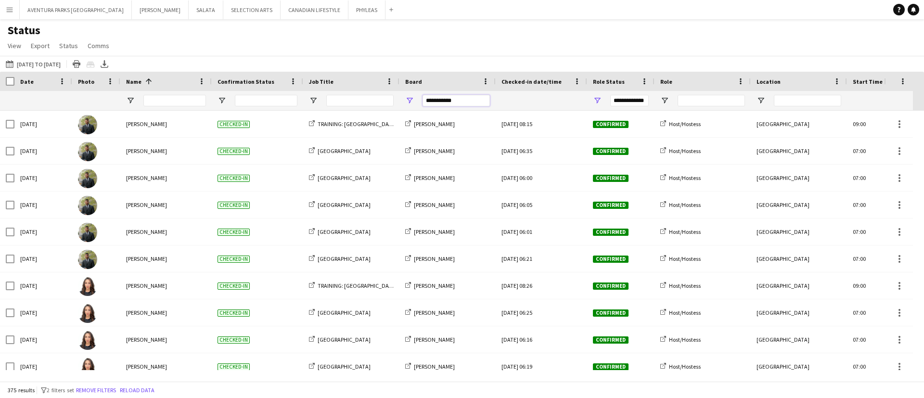
drag, startPoint x: 469, startPoint y: 101, endPoint x: 418, endPoint y: 101, distance: 51.0
click at [418, 101] on div "**********" at bounding box center [447, 100] width 96 height 19
click at [478, 103] on input "**********" at bounding box center [455, 101] width 67 height 12
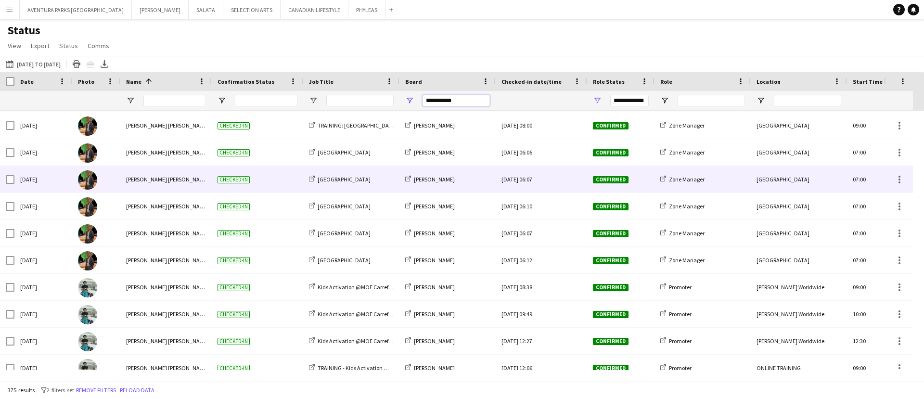
scroll to position [124, 0]
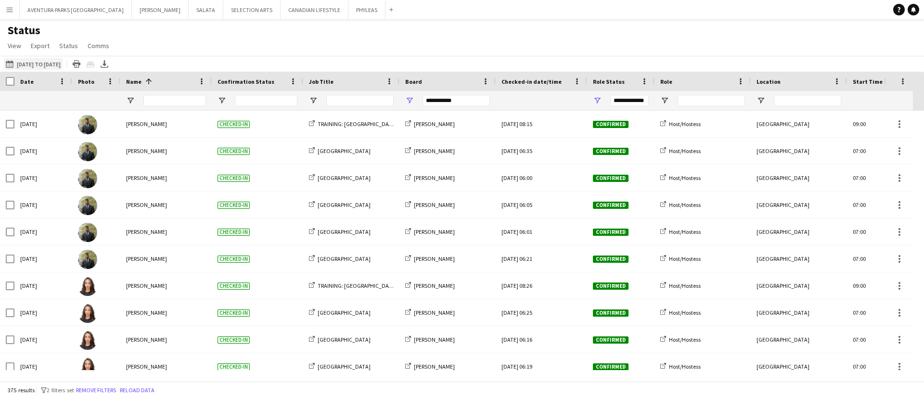
click at [33, 64] on button "19-09-2025 to 25-09-2025 25-08-2025 to 21-12-2025" at bounding box center [33, 64] width 59 height 12
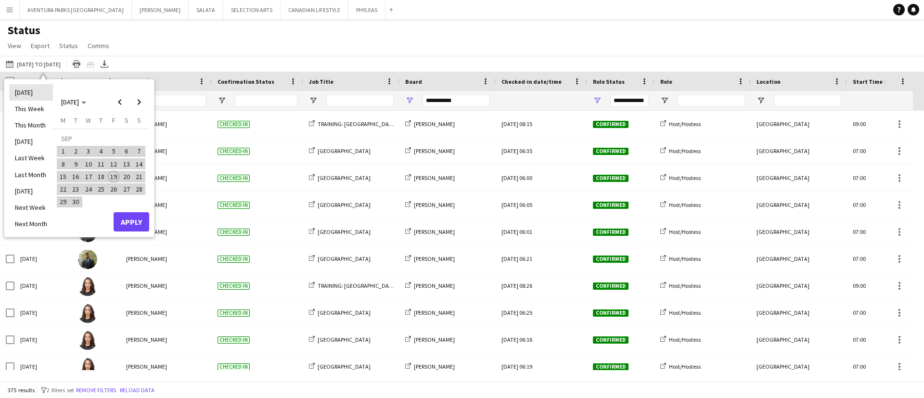
click at [41, 92] on li "[DATE]" at bounding box center [31, 92] width 44 height 16
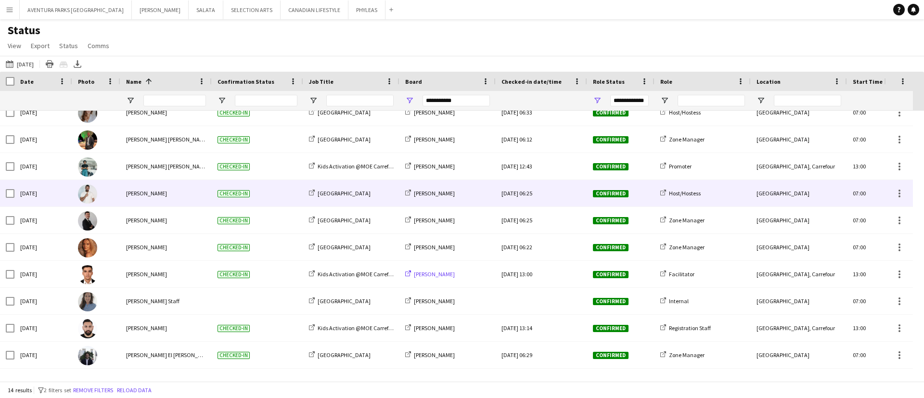
scroll to position [0, 0]
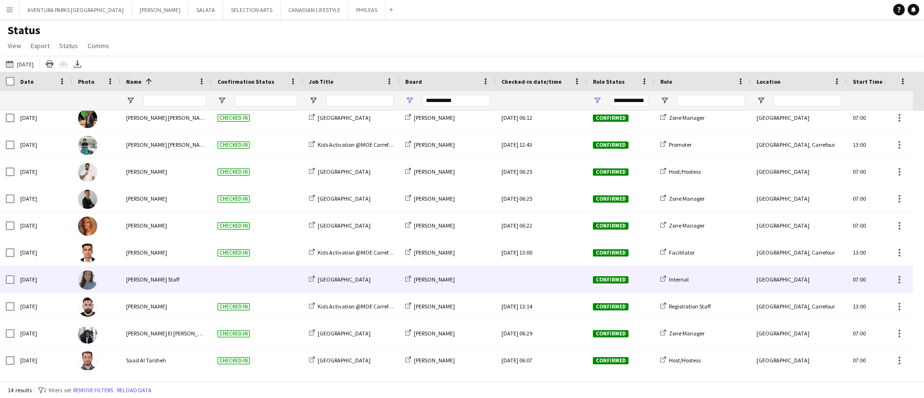
scroll to position [86, 0]
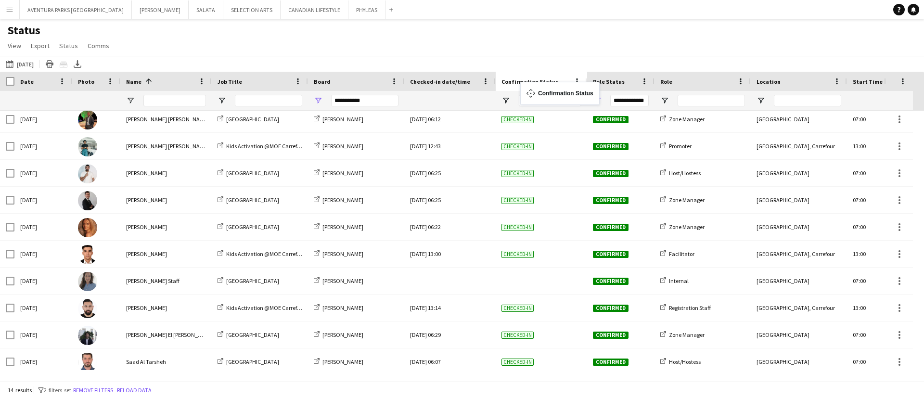
drag, startPoint x: 246, startPoint y: 77, endPoint x: 525, endPoint y: 88, distance: 278.7
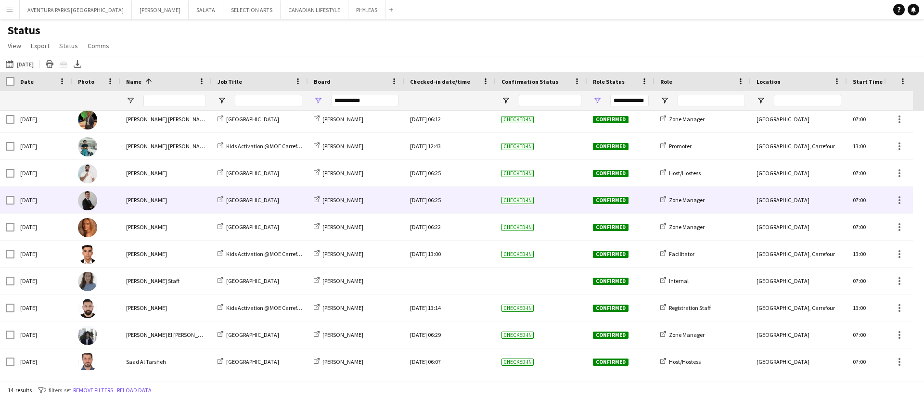
scroll to position [0, 0]
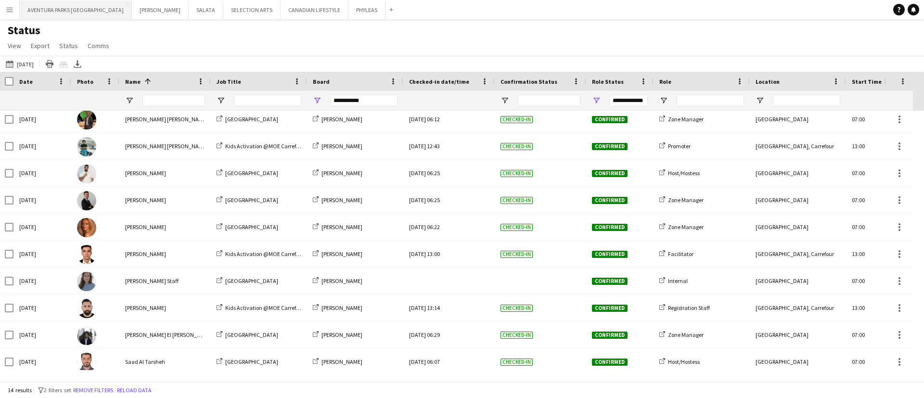
click at [51, 11] on button "AVENTURA PARKS DUBAI Close" at bounding box center [76, 9] width 112 height 19
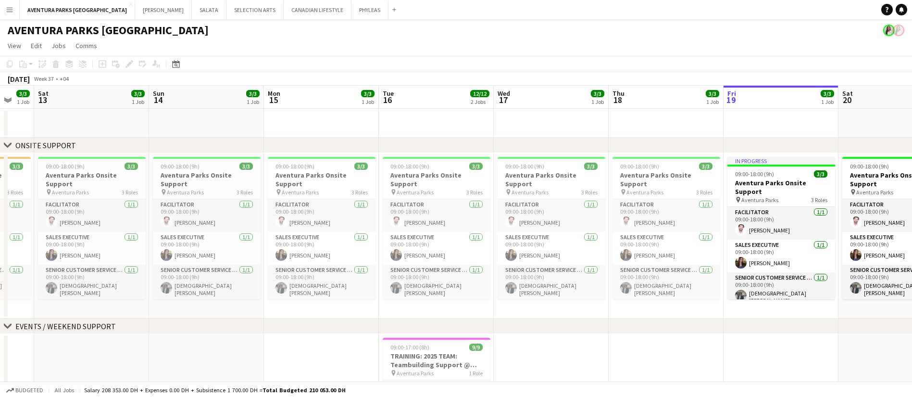
scroll to position [0, 272]
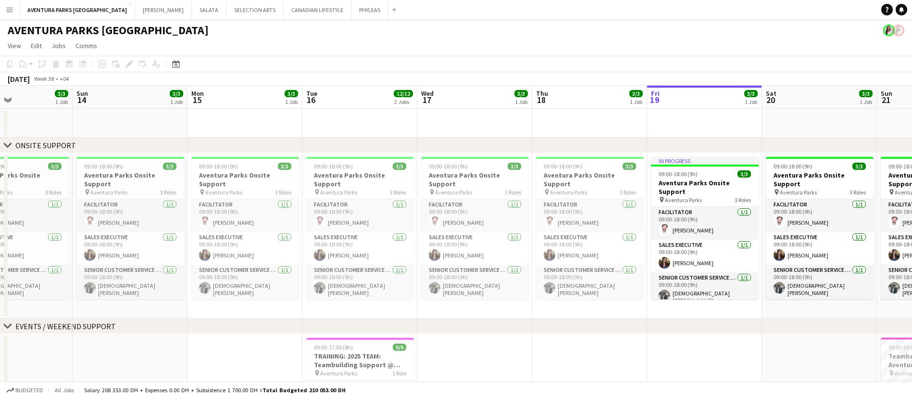
drag, startPoint x: 180, startPoint y: 312, endPoint x: 713, endPoint y: 309, distance: 532.5
click at [713, 309] on app-calendar-viewport "Thu 11 Fri 12 3/3 1 Job Sat 13 3/3 1 Job Sun 14 3/3 1 Job Mon 15 3/3 1 Job Tue …" at bounding box center [456, 293] width 912 height 414
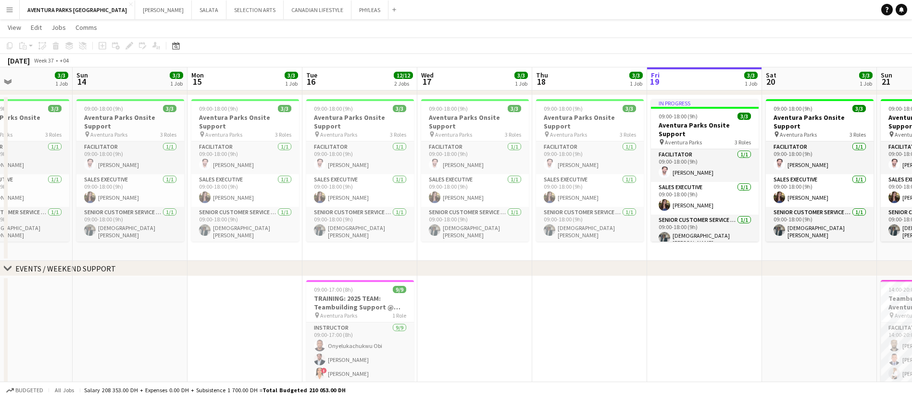
scroll to position [117, 0]
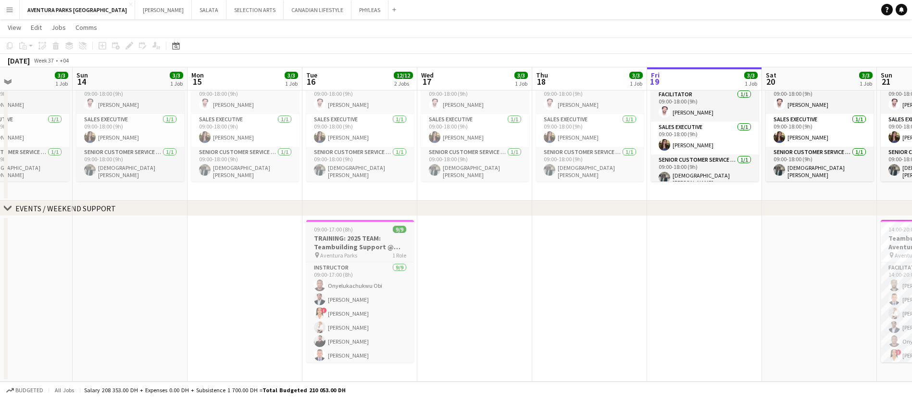
click at [334, 242] on h3 "TRAINING: 2025 TEAM: Teambuilding Support @ Aventura Parks" at bounding box center [360, 242] width 108 height 17
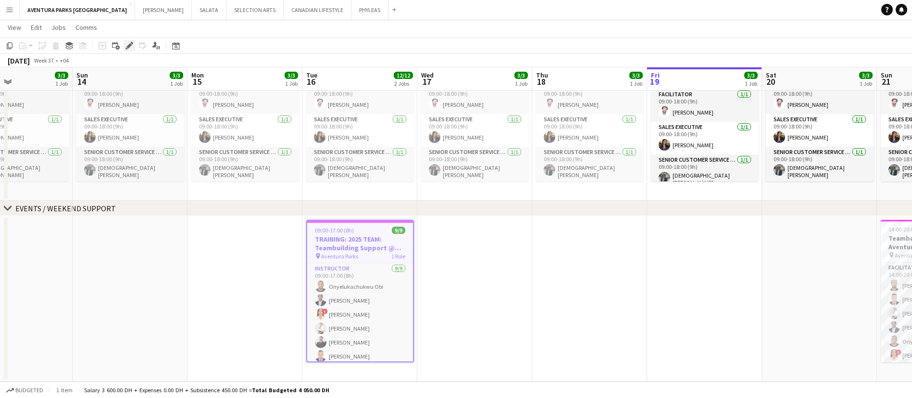
click at [129, 46] on icon at bounding box center [129, 45] width 5 height 5
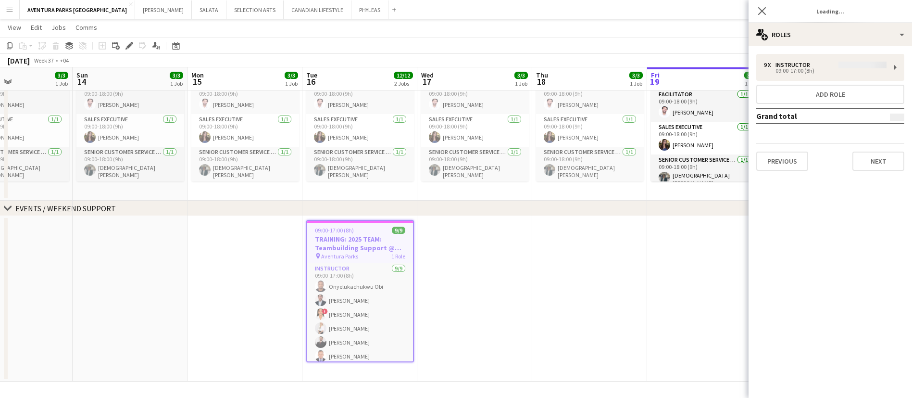
type input "**********"
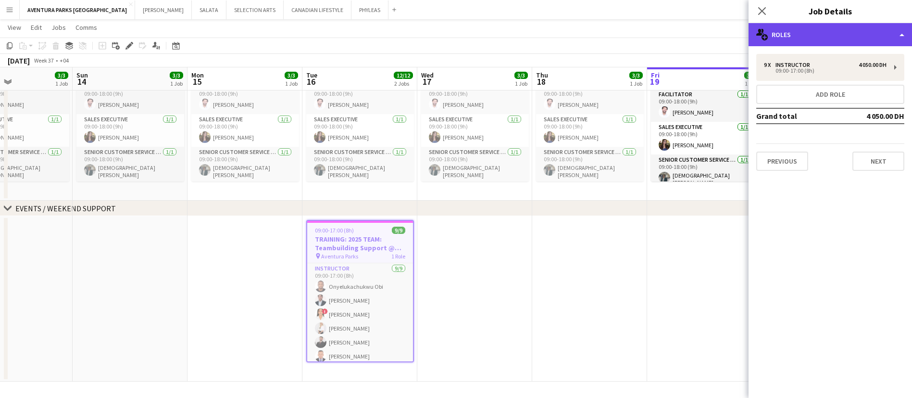
click at [833, 27] on div "multiple-users-add Roles" at bounding box center [831, 34] width 164 height 23
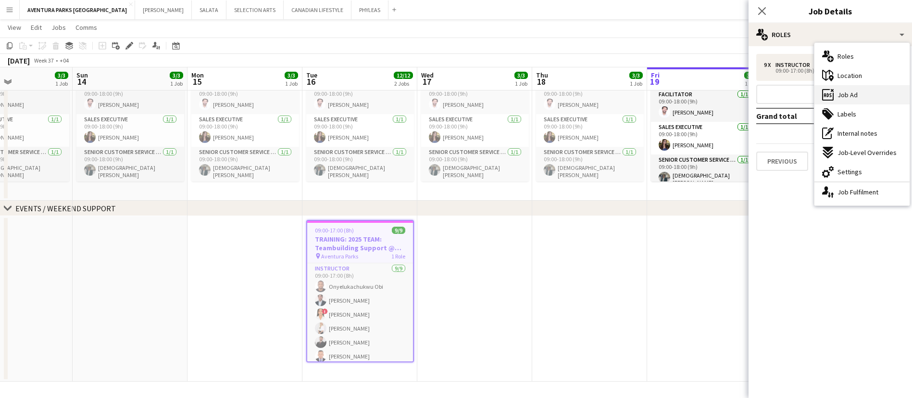
click at [840, 90] on span "Job Ad" at bounding box center [848, 94] width 20 height 9
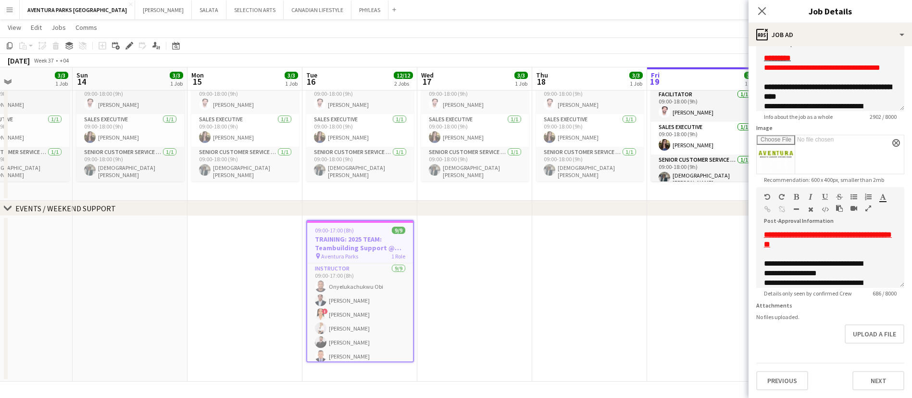
scroll to position [111, 0]
click at [866, 205] on icon "button" at bounding box center [869, 208] width 6 height 7
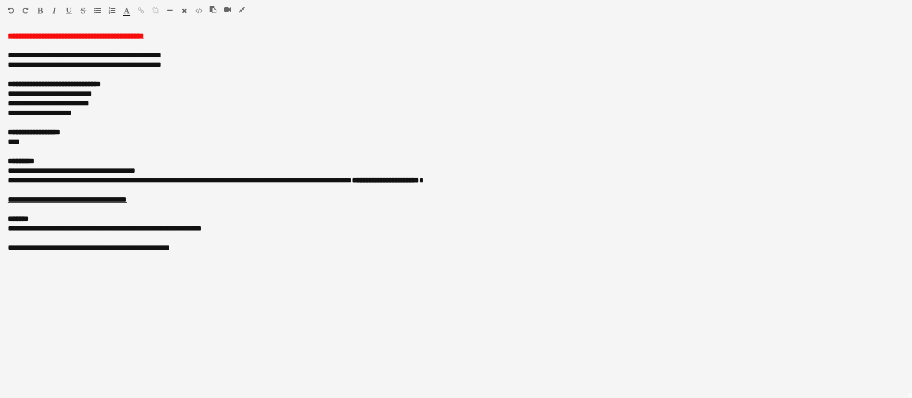
scroll to position [189, 0]
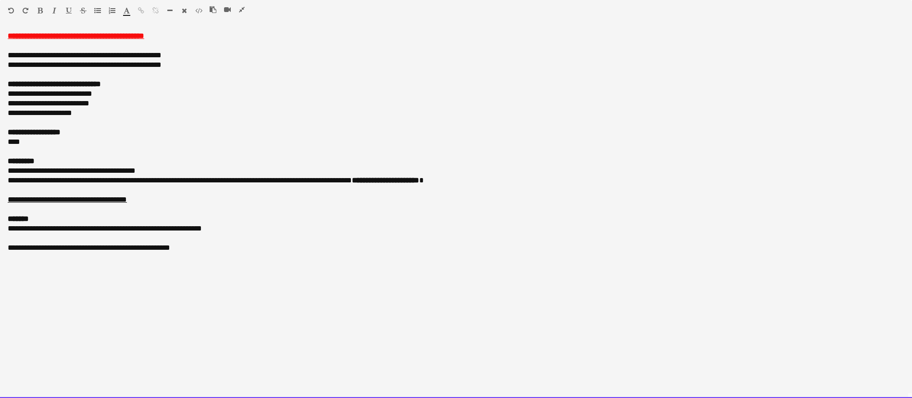
click at [238, 4] on div "default Heading 1 Heading 2 Heading 3 Heading 4 Heading 5 Heading 6 Heading 7 P…" at bounding box center [456, 12] width 912 height 25
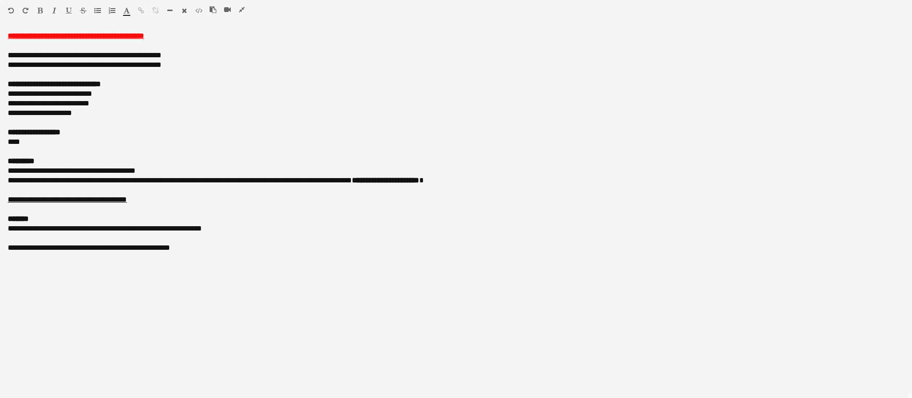
click at [239, 8] on icon "button" at bounding box center [242, 9] width 6 height 7
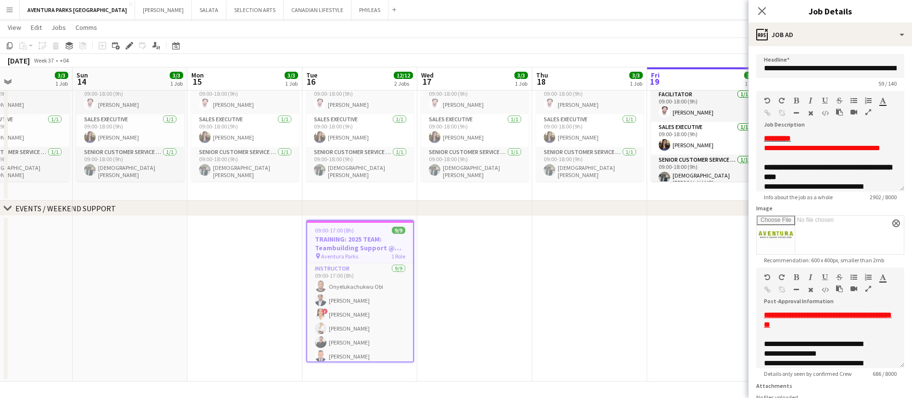
click at [621, 310] on app-date-cell at bounding box center [589, 298] width 115 height 165
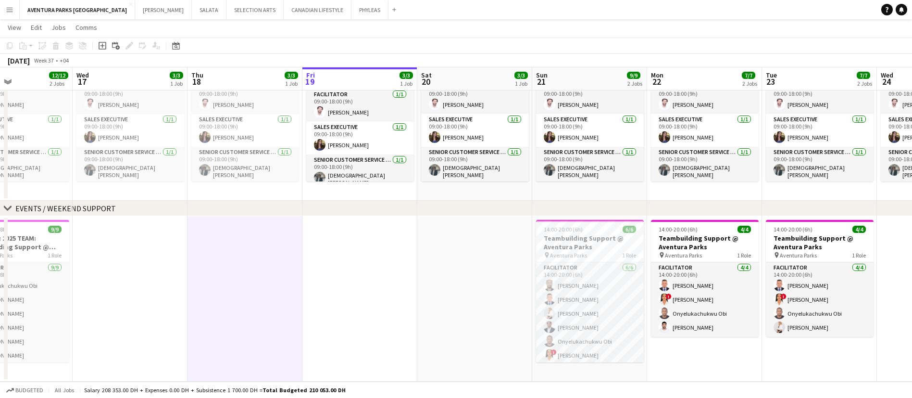
scroll to position [0, 379]
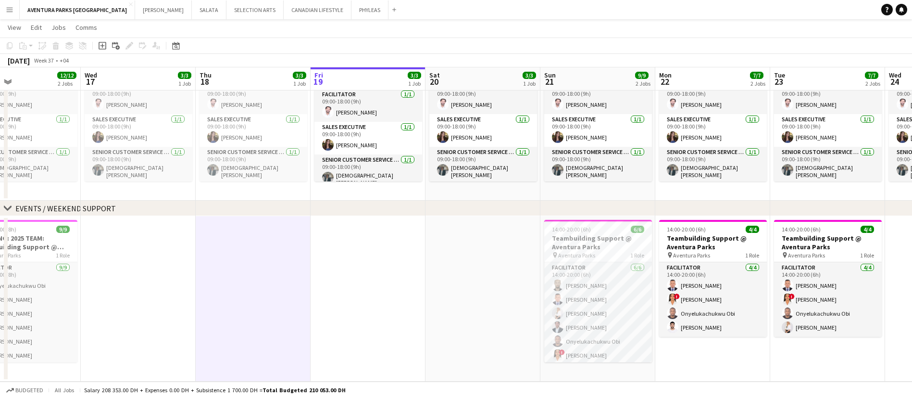
drag, startPoint x: 673, startPoint y: 283, endPoint x: 337, endPoint y: 265, distance: 337.2
click at [337, 265] on app-calendar-viewport "Sat 13 3/3 1 Job Sun 14 3/3 1 Job Mon 15 3/3 1 Job Tue 16 12/12 2 Jobs Wed 17 3…" at bounding box center [456, 151] width 912 height 461
click at [12, 11] on app-icon "Menu" at bounding box center [10, 10] width 8 height 8
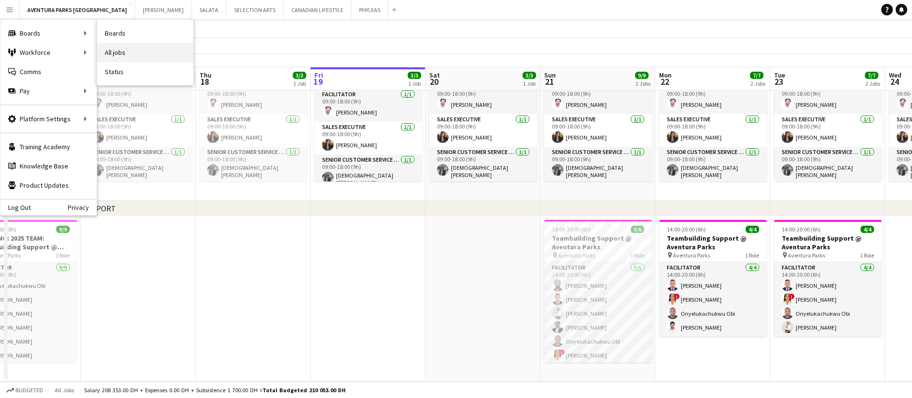
click at [143, 49] on link "All jobs" at bounding box center [145, 52] width 96 height 19
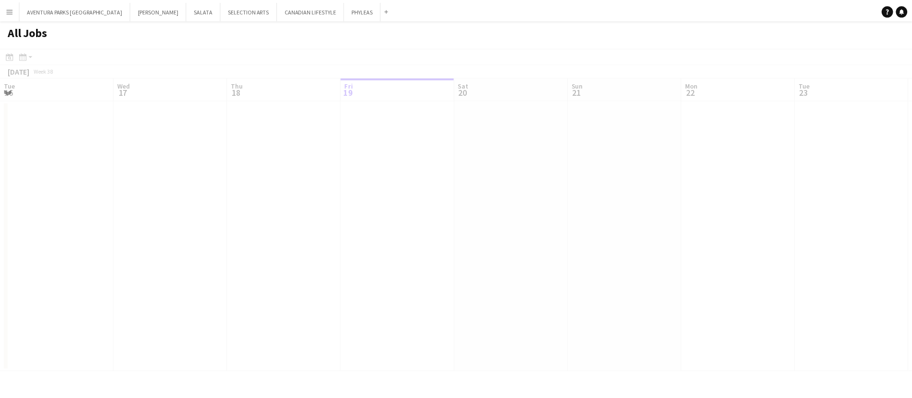
scroll to position [0, 230]
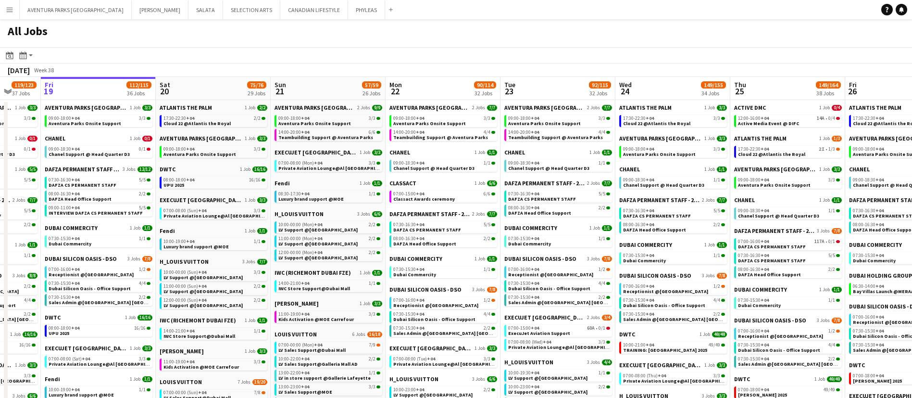
drag, startPoint x: 564, startPoint y: 234, endPoint x: 490, endPoint y: 243, distance: 75.2
click at [435, 190] on link "07:00-15:00 +04 6/6 Classact Awards ceremony" at bounding box center [444, 195] width 102 height 11
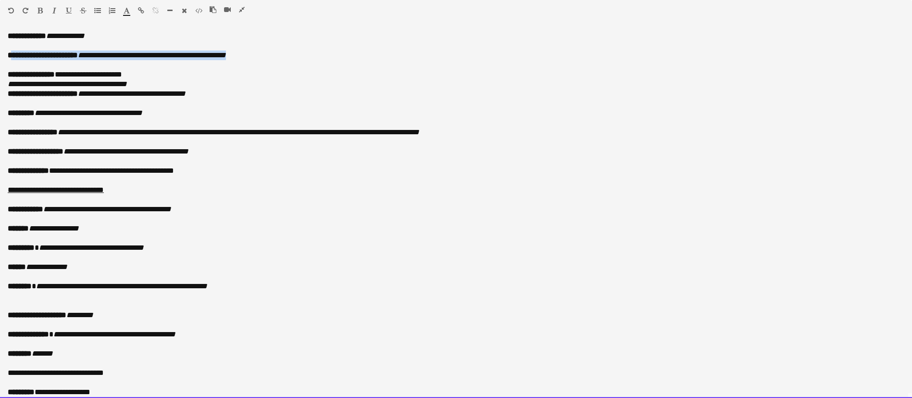
scroll to position [0, 229]
click at [269, 51] on p "**********" at bounding box center [456, 56] width 897 height 10
drag, startPoint x: 268, startPoint y: 51, endPoint x: 89, endPoint y: 53, distance: 179.4
click at [89, 53] on p "**********" at bounding box center [456, 56] width 897 height 10
paste div
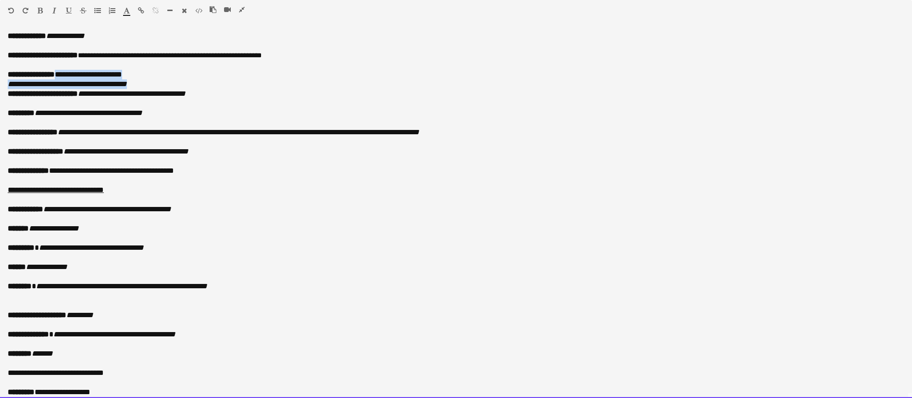
drag, startPoint x: 62, startPoint y: 75, endPoint x: 157, endPoint y: 84, distance: 96.2
click at [157, 84] on div "**********" at bounding box center [456, 214] width 912 height 367
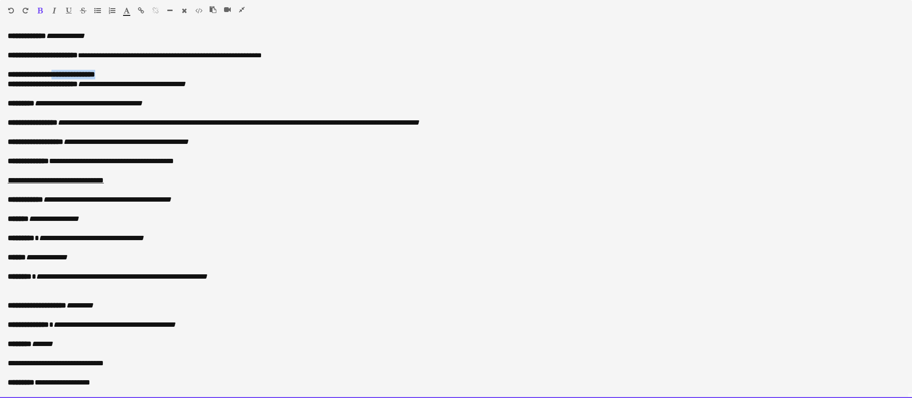
drag, startPoint x: 111, startPoint y: 76, endPoint x: 60, endPoint y: 77, distance: 51.0
click at [60, 77] on p "**********" at bounding box center [451, 75] width 886 height 10
click at [38, 6] on div "Paragraph Heading 1 Heading 2 Heading 3 Heading 4 Heading 5 Heading 6 Heading 7…" at bounding box center [456, 12] width 912 height 25
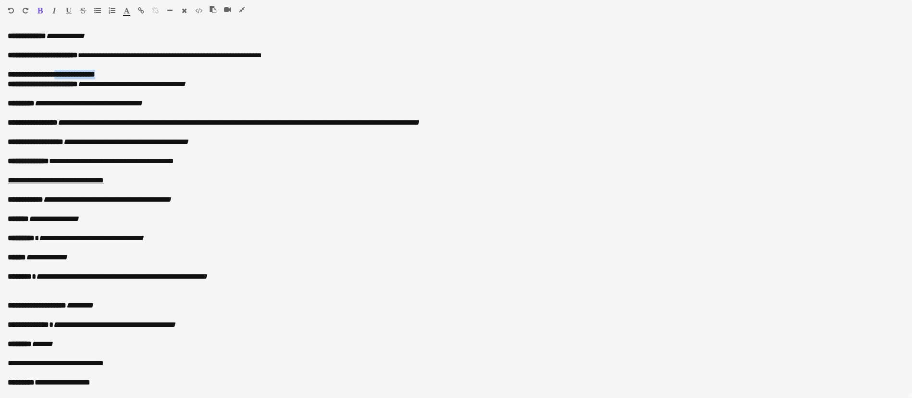
click at [38, 11] on icon "button" at bounding box center [40, 10] width 5 height 7
click at [56, 8] on icon "button" at bounding box center [54, 10] width 4 height 7
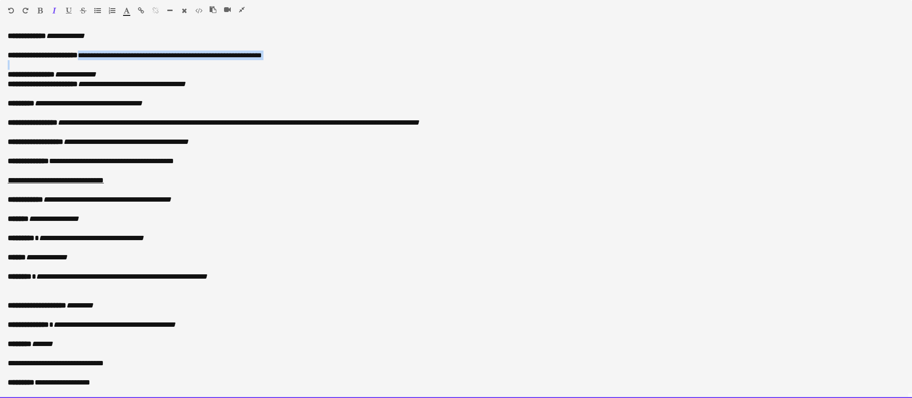
drag, startPoint x: 87, startPoint y: 57, endPoint x: 291, endPoint y: 61, distance: 203.5
click at [291, 61] on div "**********" at bounding box center [456, 214] width 912 height 367
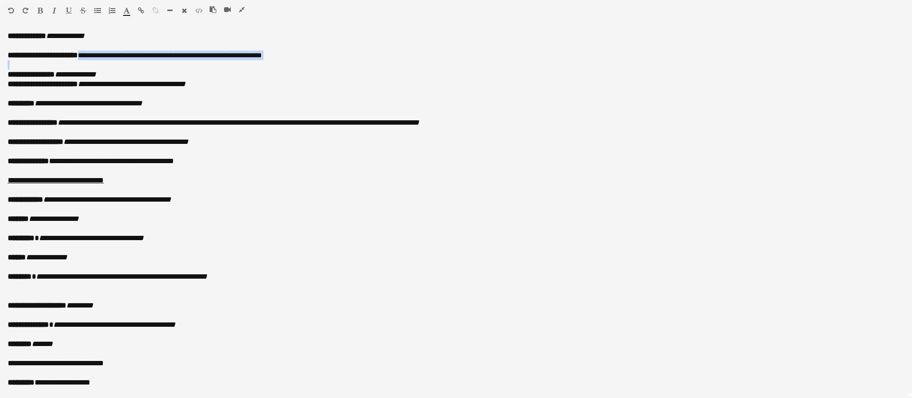
click at [55, 8] on icon "button" at bounding box center [54, 10] width 4 height 7
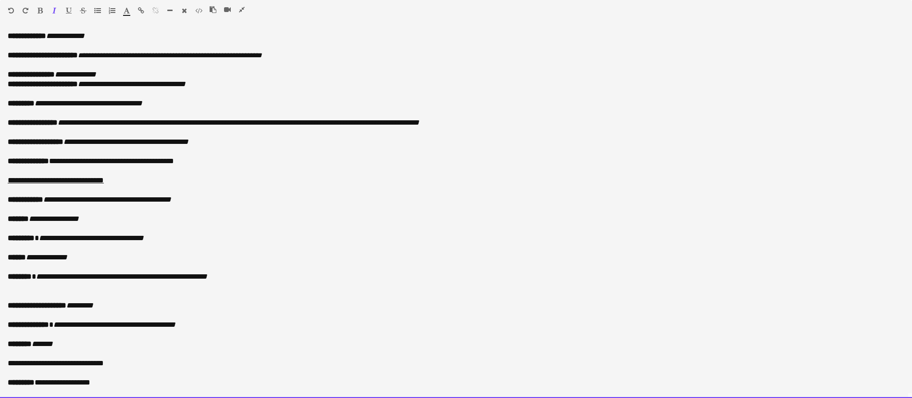
click at [130, 70] on p "**********" at bounding box center [451, 75] width 886 height 10
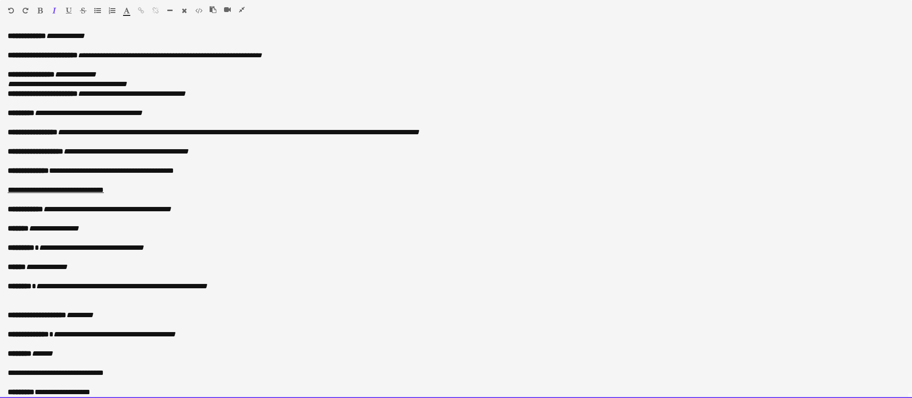
click at [170, 83] on p "**********" at bounding box center [456, 84] width 897 height 10
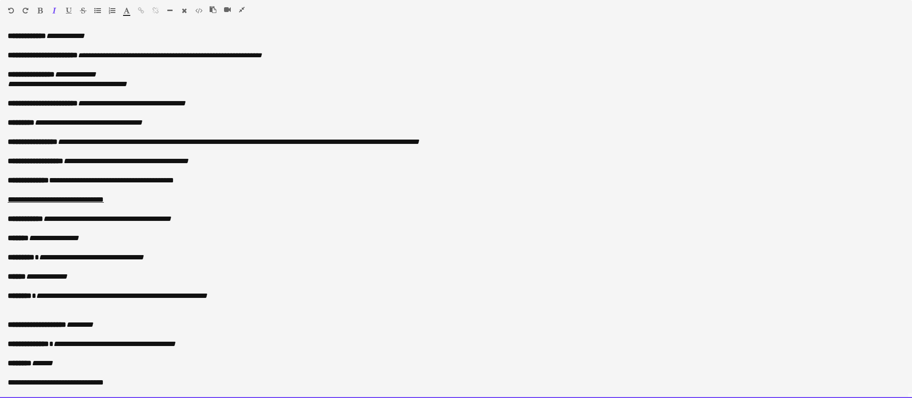
click at [186, 101] on icon "**********" at bounding box center [132, 103] width 108 height 7
click at [174, 105] on icon "**********" at bounding box center [126, 103] width 96 height 7
click at [216, 102] on p "**********" at bounding box center [456, 104] width 897 height 10
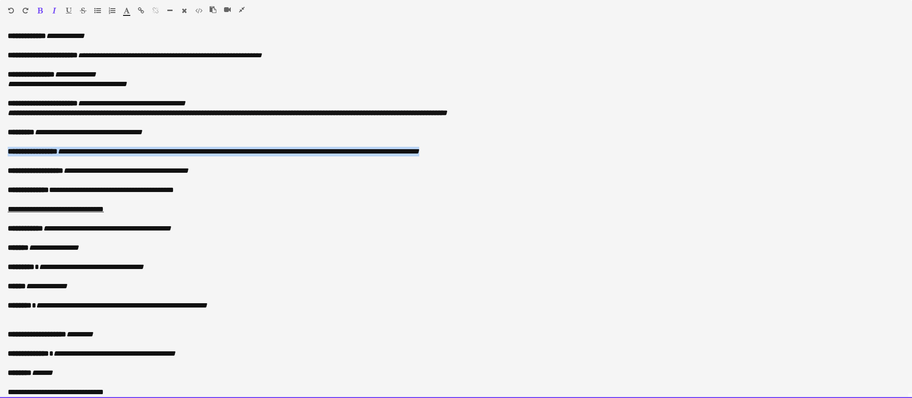
drag, startPoint x: 474, startPoint y: 151, endPoint x: 0, endPoint y: 152, distance: 474.3
click at [0, 152] on div "**********" at bounding box center [456, 214] width 912 height 367
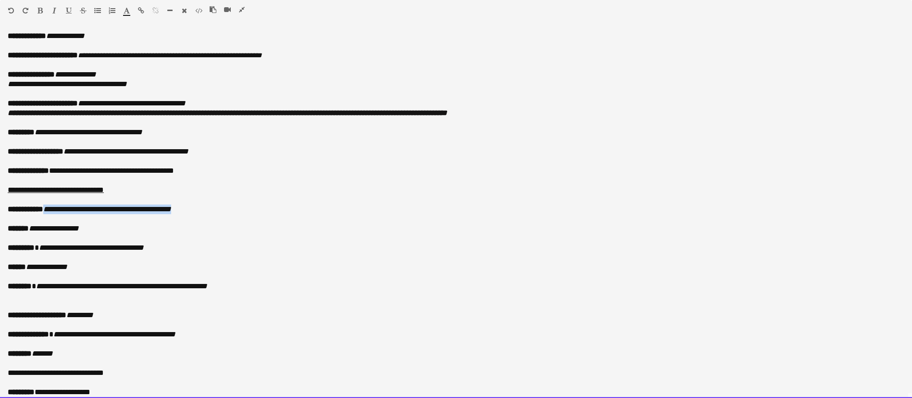
drag, startPoint x: 195, startPoint y: 212, endPoint x: 50, endPoint y: 208, distance: 145.3
click at [50, 208] on p "**********" at bounding box center [456, 209] width 897 height 10
drag, startPoint x: 90, startPoint y: 231, endPoint x: 32, endPoint y: 231, distance: 58.7
click at [32, 231] on p "**********" at bounding box center [456, 229] width 897 height 10
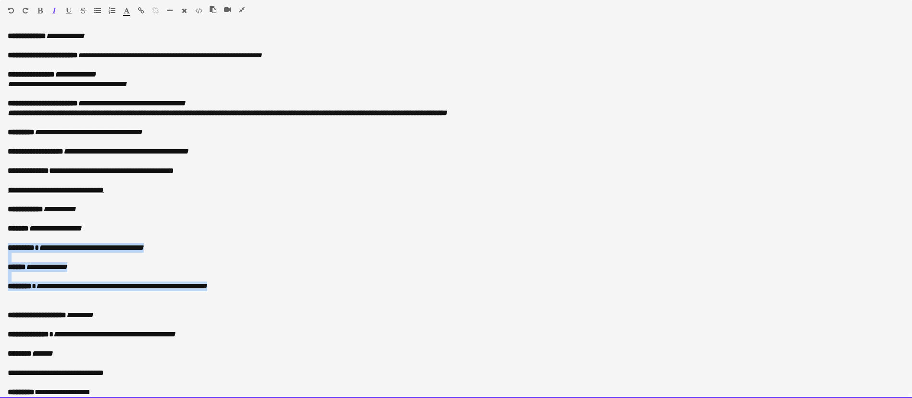
drag, startPoint x: 275, startPoint y: 289, endPoint x: 0, endPoint y: 250, distance: 278.0
click at [0, 250] on div "**********" at bounding box center [456, 214] width 912 height 367
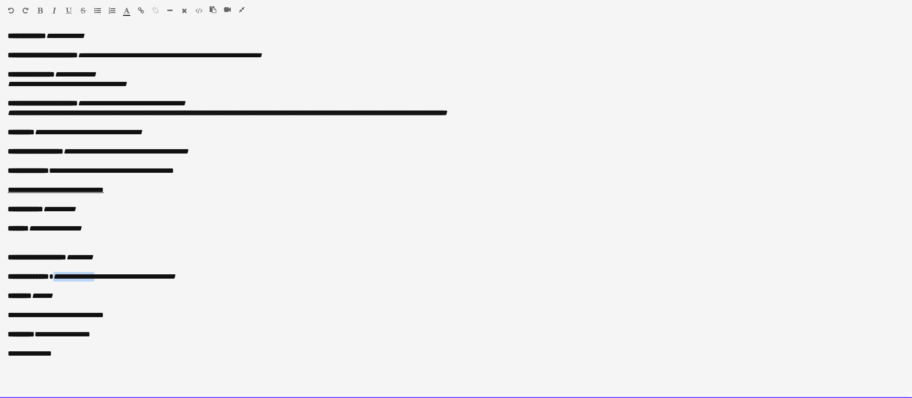
drag, startPoint x: 105, startPoint y: 274, endPoint x: 61, endPoint y: 276, distance: 43.8
click at [61, 276] on icon "**********" at bounding box center [114, 276] width 122 height 7
click at [169, 274] on p "**********" at bounding box center [456, 277] width 897 height 10
drag, startPoint x: 61, startPoint y: 295, endPoint x: 34, endPoint y: 292, distance: 27.1
click at [34, 292] on p "******* *******" at bounding box center [456, 296] width 897 height 10
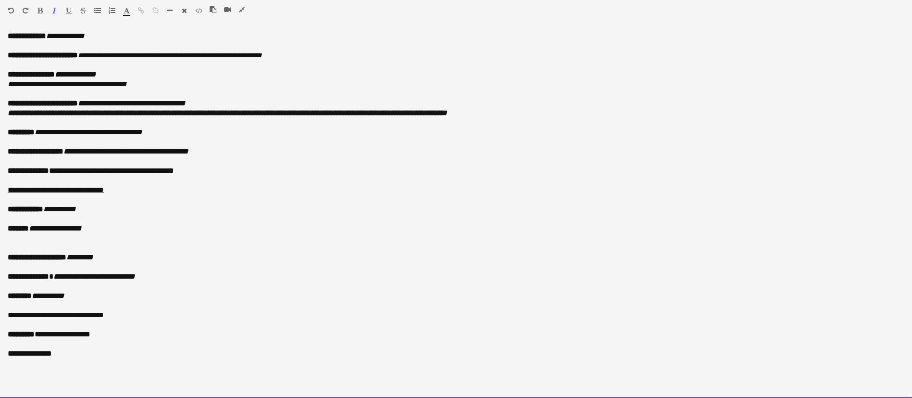
scroll to position [45, 0]
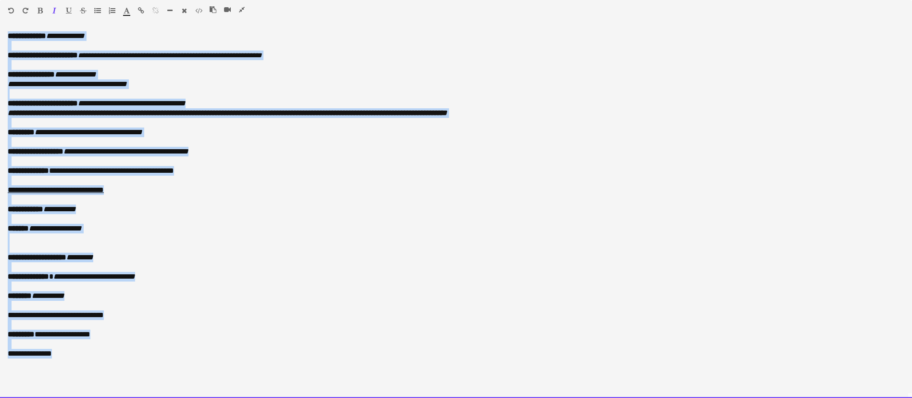
drag, startPoint x: 7, startPoint y: 32, endPoint x: 105, endPoint y: 378, distance: 358.9
click at [106, 380] on div "**********" at bounding box center [456, 214] width 912 height 367
copy div "**********"
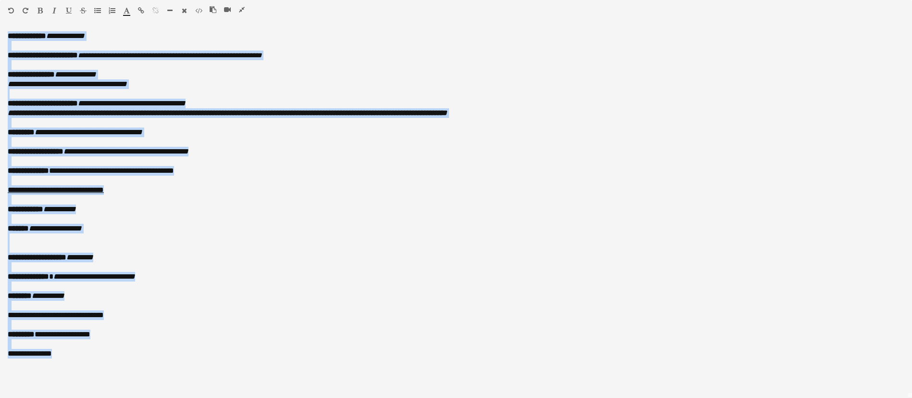
click at [243, 6] on icon "button" at bounding box center [242, 9] width 6 height 7
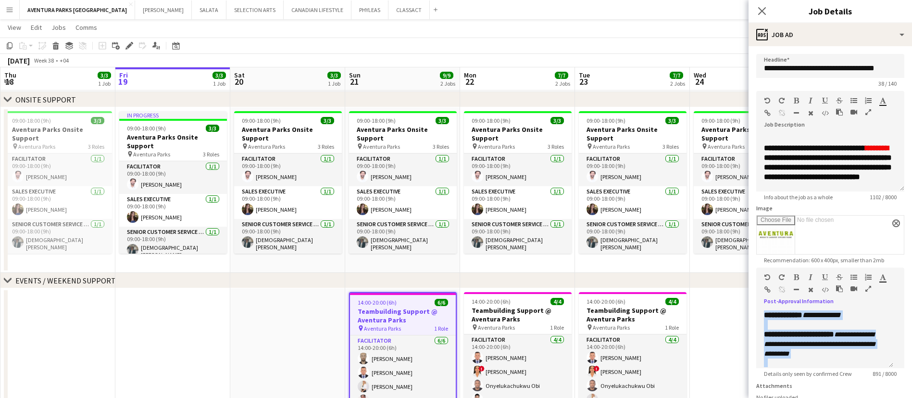
click at [724, 294] on app-date-cell at bounding box center [747, 370] width 115 height 165
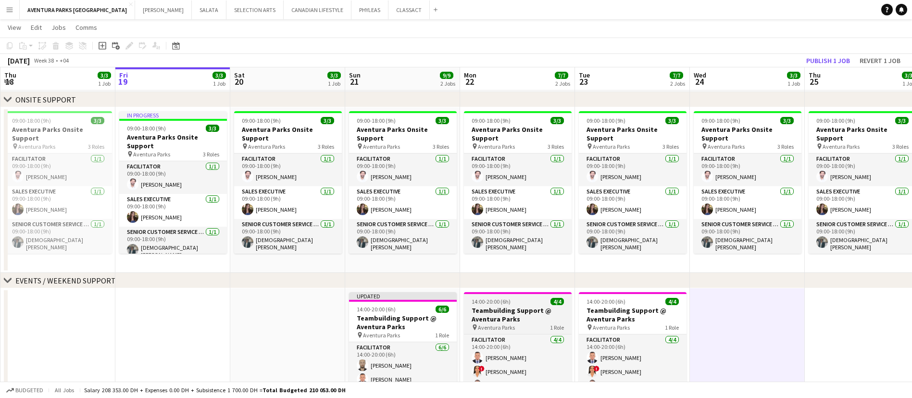
click at [505, 304] on span "14:00-20:00 (6h)" at bounding box center [491, 301] width 39 height 7
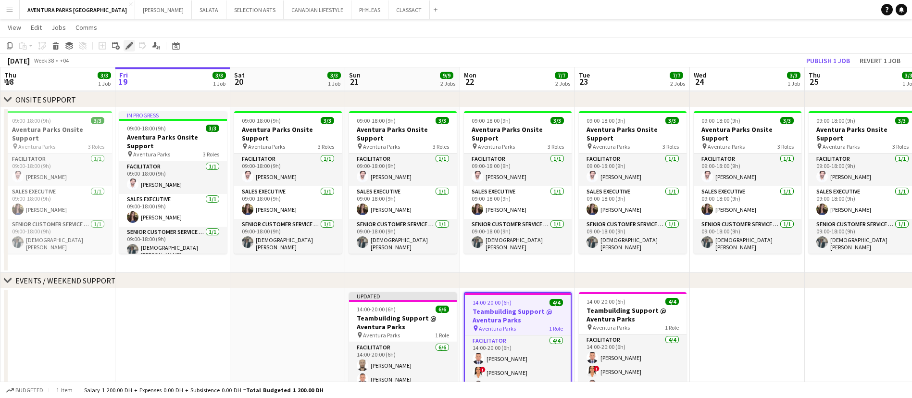
click at [129, 42] on icon "Edit" at bounding box center [130, 46] width 8 height 8
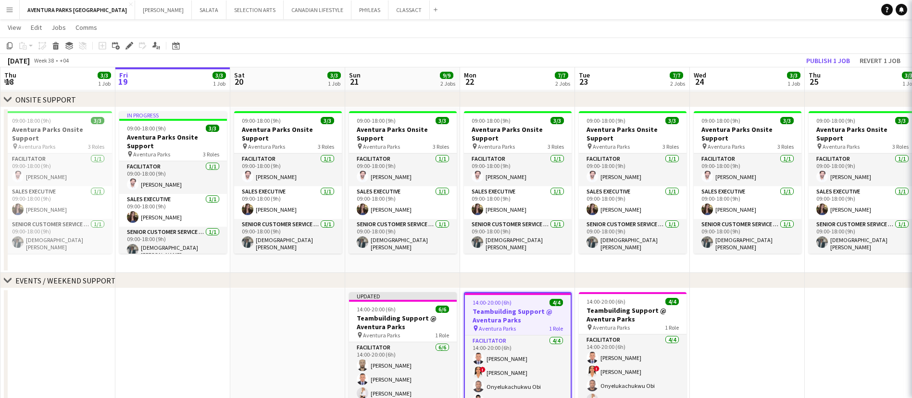
type input "**********"
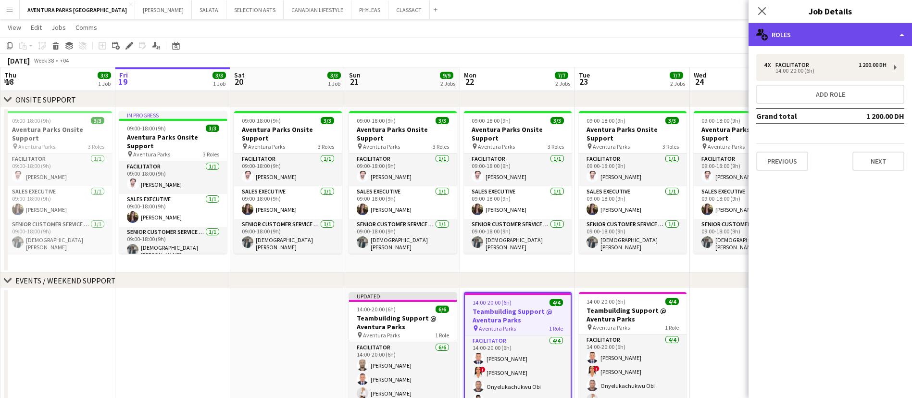
click at [836, 38] on div "multiple-users-add Roles" at bounding box center [831, 34] width 164 height 23
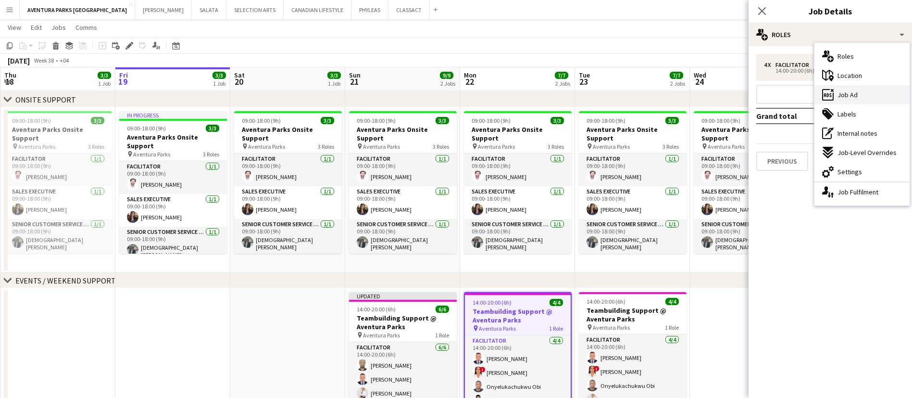
click at [864, 97] on div "ads-window Job Ad" at bounding box center [862, 94] width 95 height 19
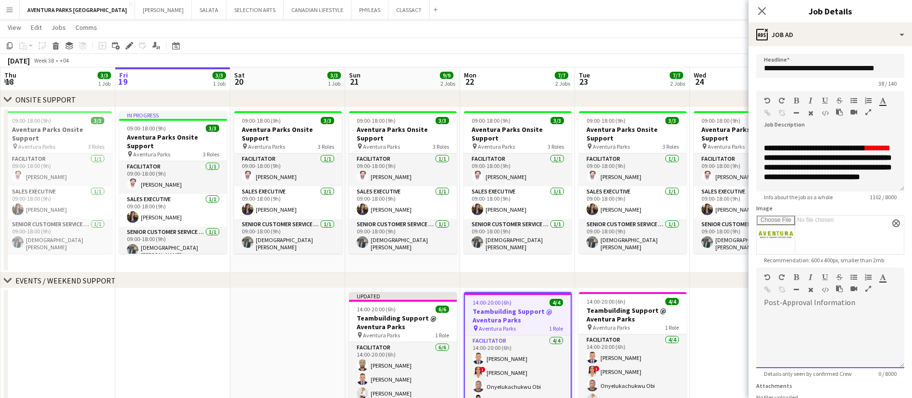
click at [826, 346] on div at bounding box center [831, 339] width 148 height 58
click at [866, 292] on icon "button" at bounding box center [869, 288] width 6 height 7
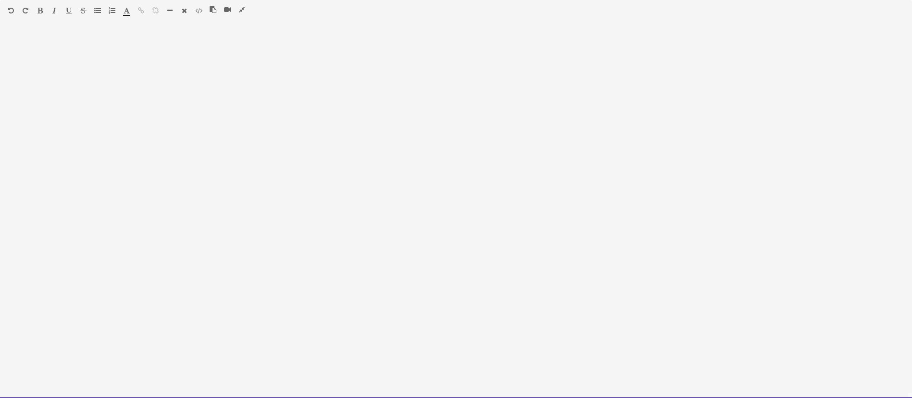
click at [115, 98] on div at bounding box center [456, 214] width 912 height 367
paste div
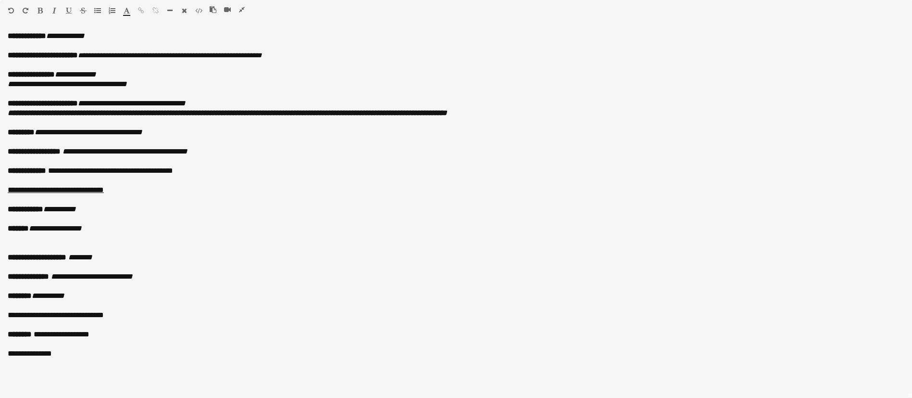
click at [242, 8] on icon "button" at bounding box center [242, 9] width 6 height 7
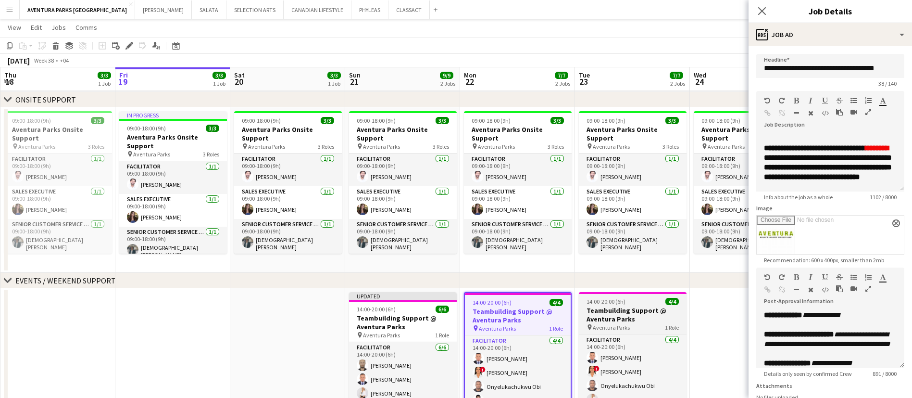
click at [654, 306] on h3 "Teambuilding Support @ Aventura Parks" at bounding box center [633, 314] width 108 height 17
type input "**********"
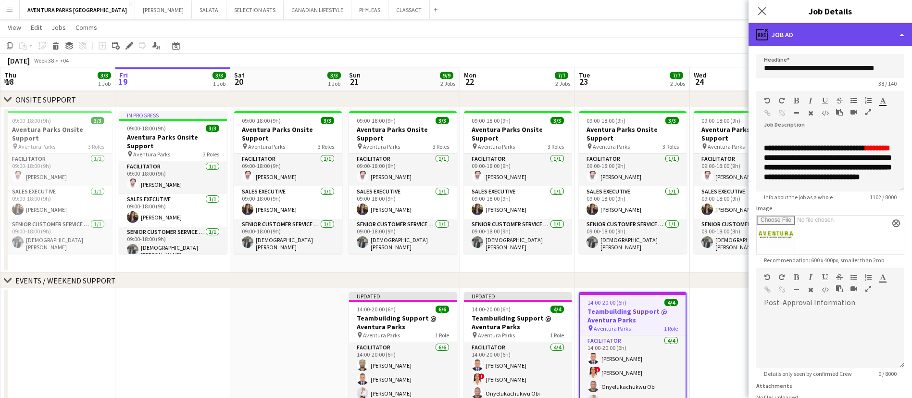
click at [792, 40] on div "ads-window Job Ad" at bounding box center [831, 34] width 164 height 23
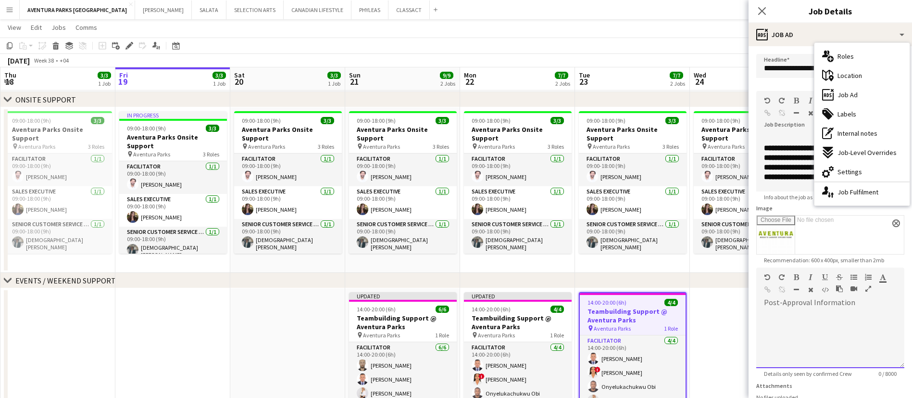
click at [823, 336] on div at bounding box center [831, 339] width 148 height 58
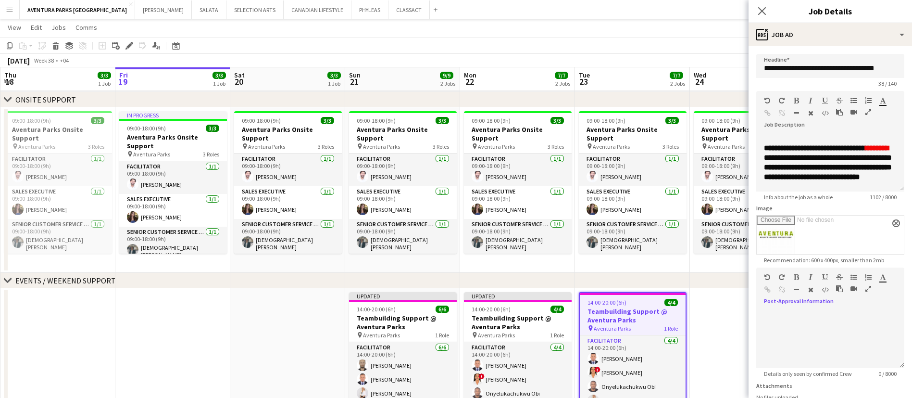
click at [866, 292] on icon "button" at bounding box center [869, 288] width 6 height 7
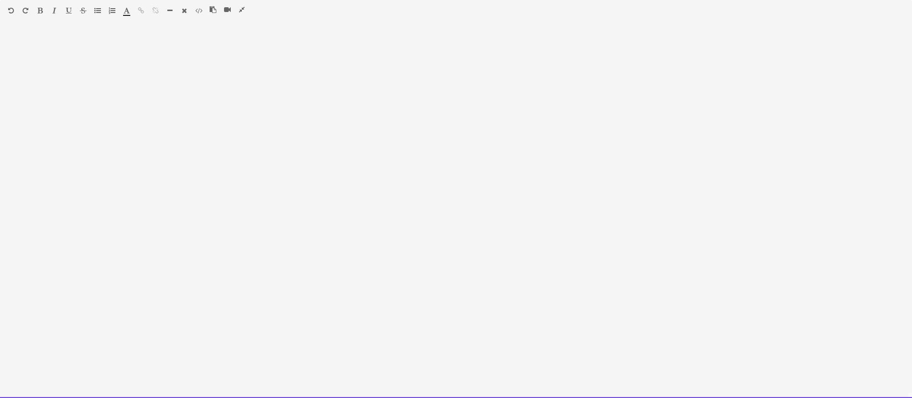
click at [61, 133] on div at bounding box center [456, 214] width 912 height 367
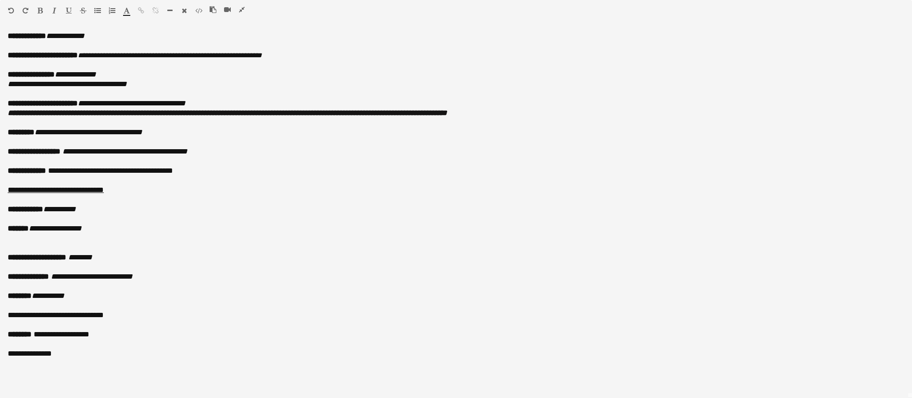
click at [242, 8] on icon "button" at bounding box center [242, 9] width 6 height 7
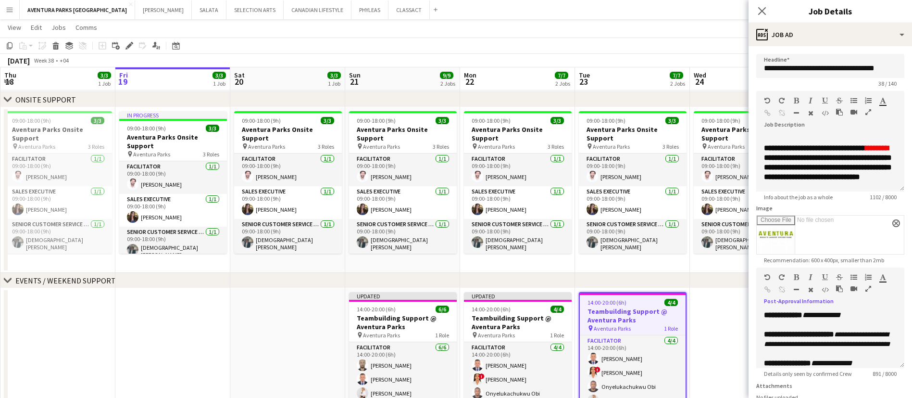
click at [588, 273] on div "chevron-right EVENTS / WEEKEND SUPPORT" at bounding box center [456, 280] width 912 height 15
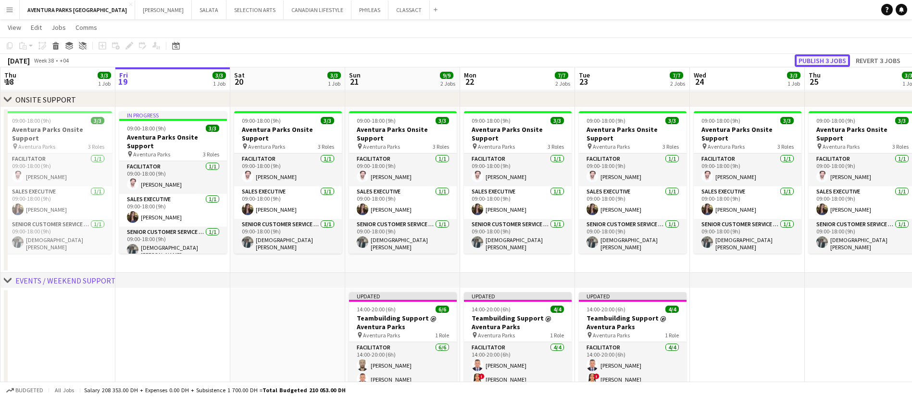
click at [829, 55] on button "Publish 3 jobs" at bounding box center [822, 60] width 55 height 13
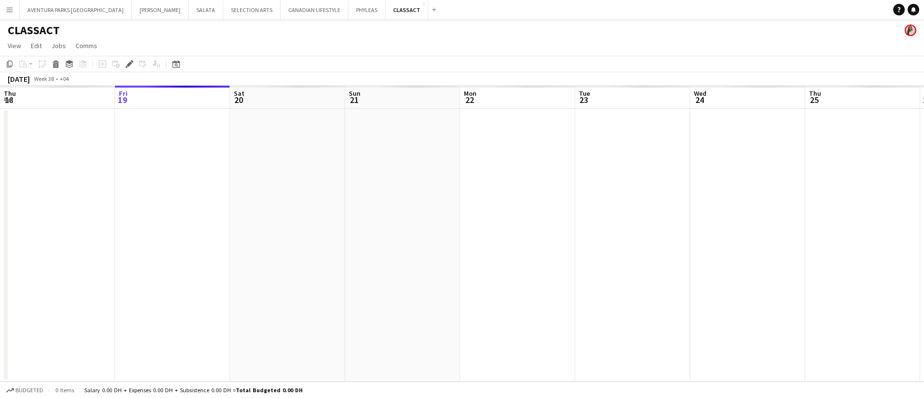
scroll to position [0, 331]
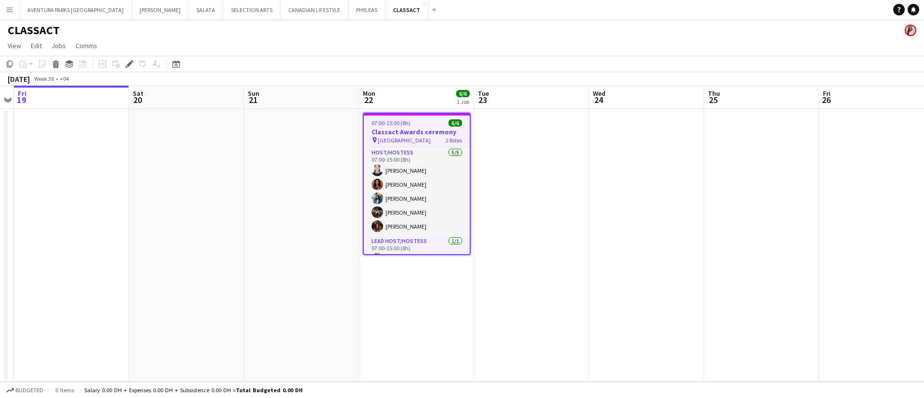
click at [390, 94] on app-board-header-date "Mon 22 6/6 1 Job" at bounding box center [416, 97] width 115 height 23
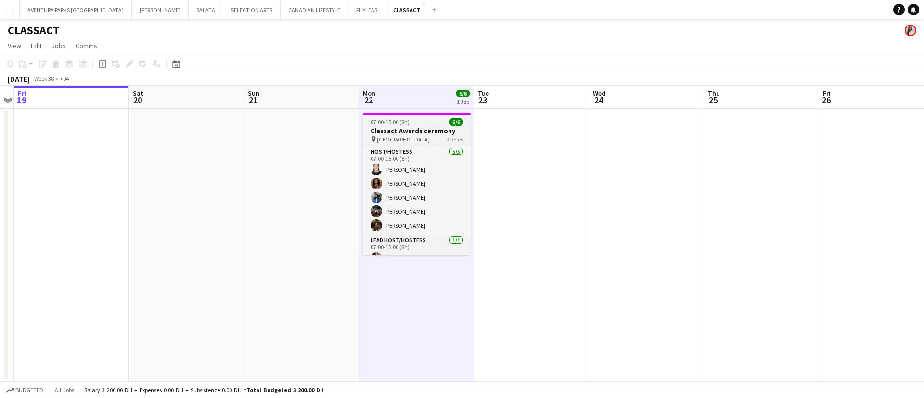
click at [419, 132] on h3 "Classact Awards ceremony" at bounding box center [417, 131] width 108 height 9
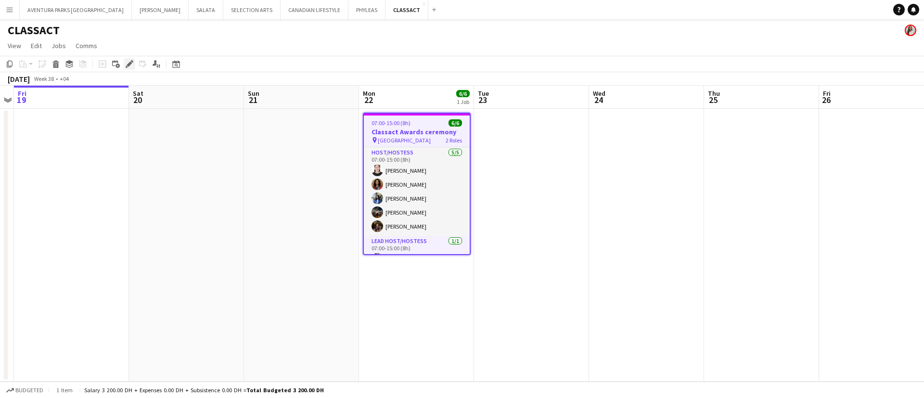
click at [127, 69] on div "Edit" at bounding box center [130, 64] width 12 height 12
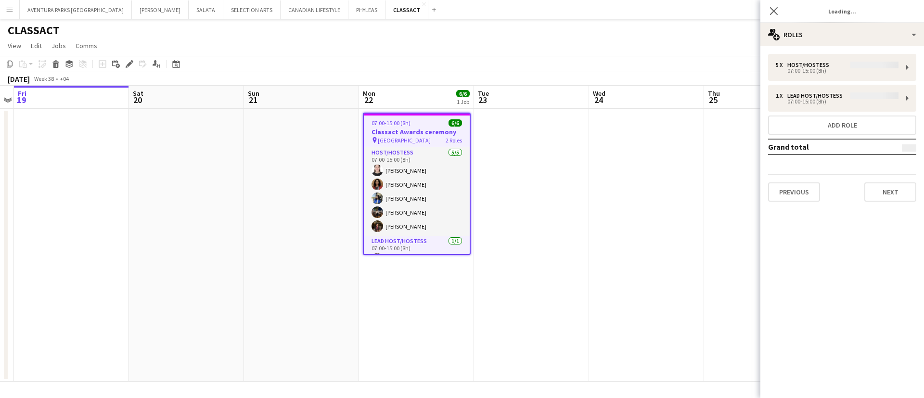
type input "**********"
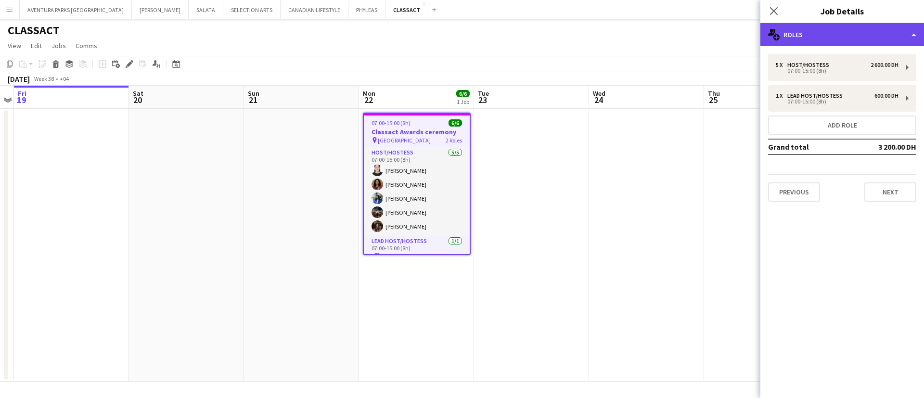
click at [875, 30] on div "multiple-users-add Roles" at bounding box center [842, 34] width 164 height 23
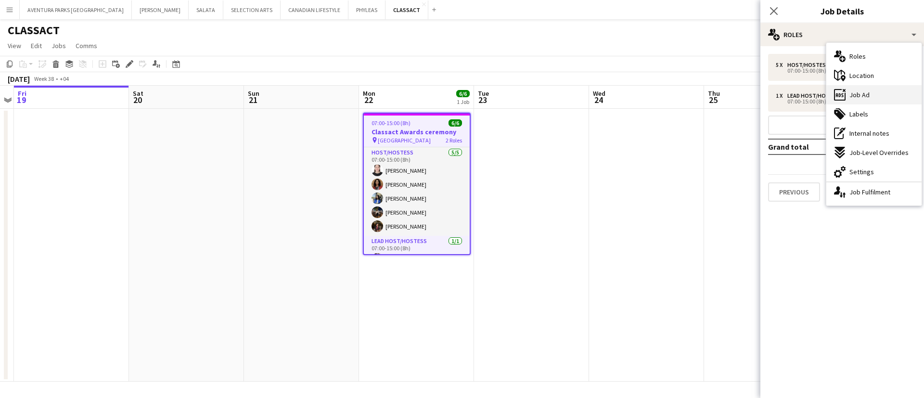
click at [877, 93] on div "ads-window Job Ad" at bounding box center [873, 94] width 95 height 19
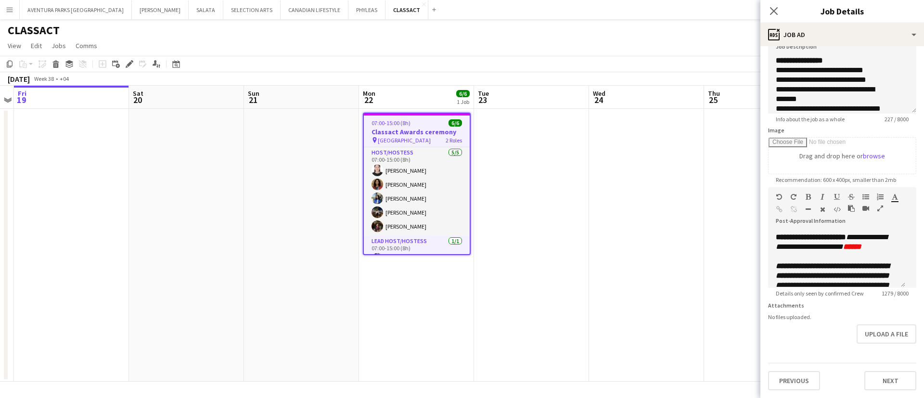
scroll to position [144, 0]
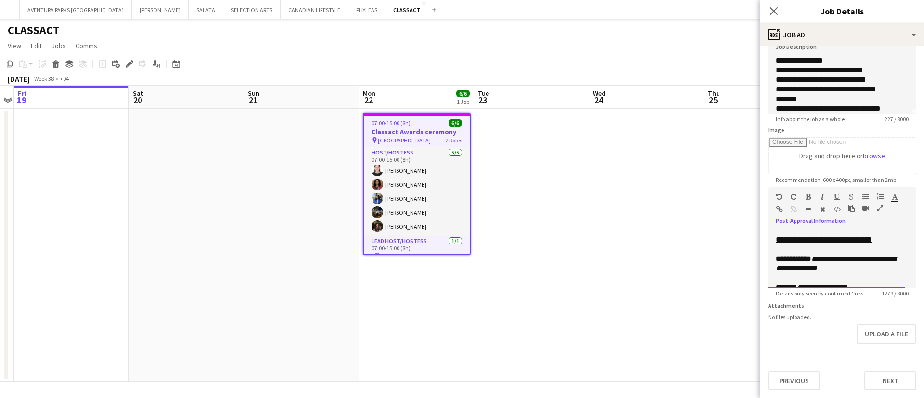
drag, startPoint x: 775, startPoint y: 258, endPoint x: 828, endPoint y: 257, distance: 53.4
click at [815, 269] on div "**********" at bounding box center [836, 259] width 137 height 58
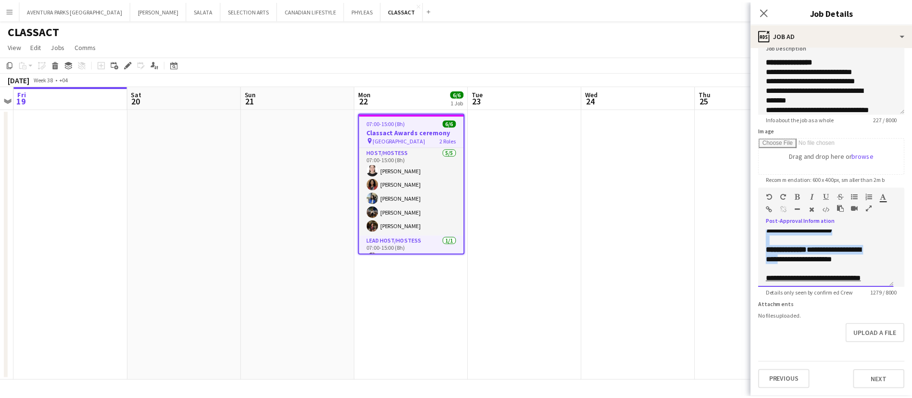
scroll to position [228, 0]
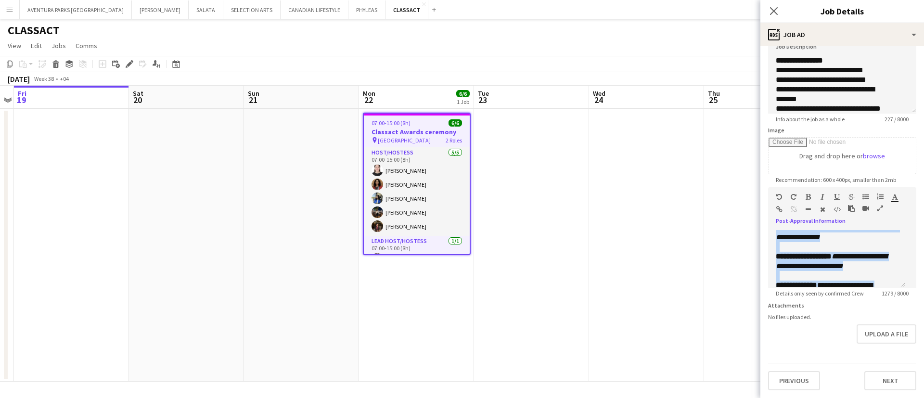
click at [877, 205] on icon "button" at bounding box center [880, 208] width 6 height 7
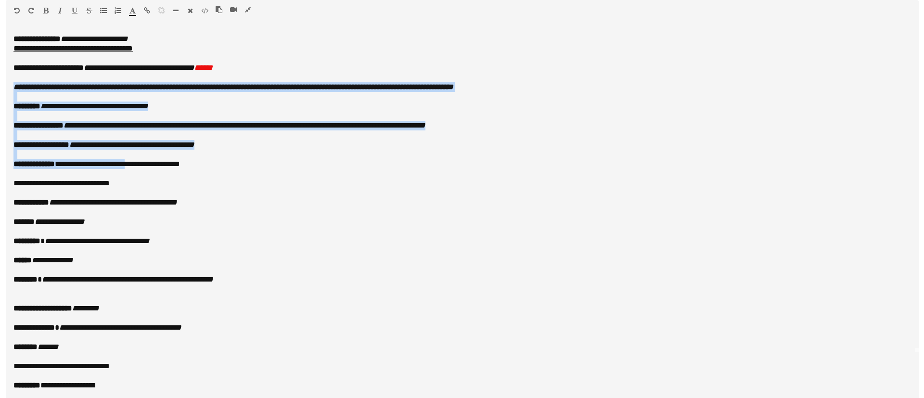
scroll to position [45, 0]
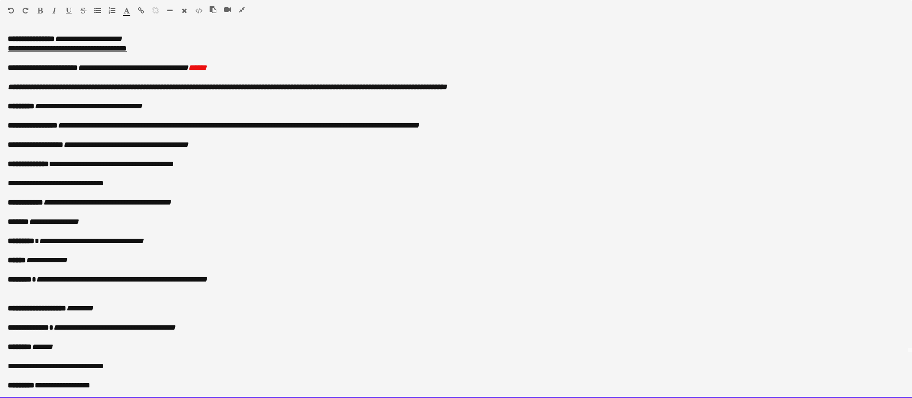
click at [414, 263] on p "**********" at bounding box center [456, 260] width 897 height 10
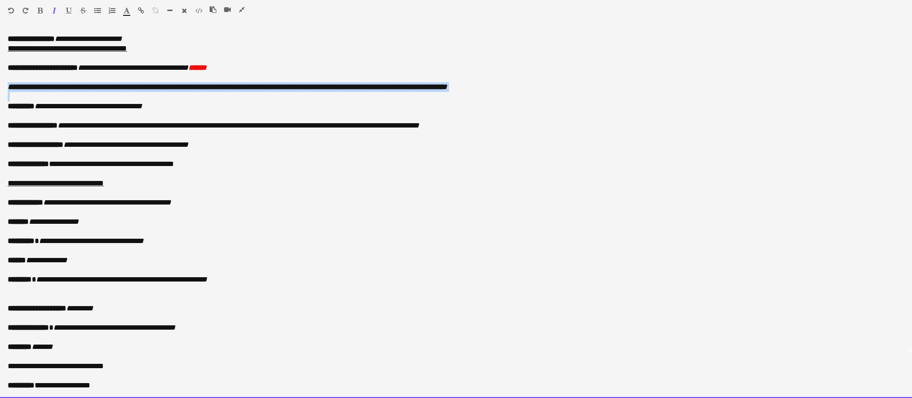
drag, startPoint x: 7, startPoint y: 85, endPoint x: 613, endPoint y: 93, distance: 606.1
click at [613, 93] on div "**********" at bounding box center [456, 214] width 912 height 367
copy div "**********"
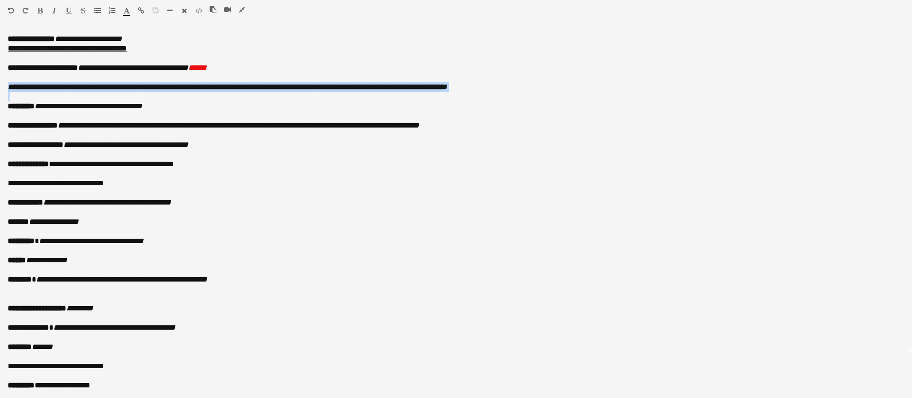
click at [243, 9] on icon "button" at bounding box center [242, 9] width 6 height 7
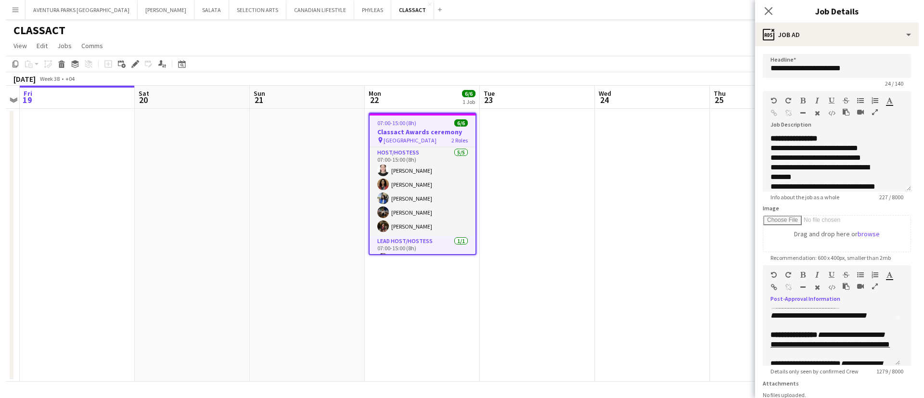
scroll to position [55, 0]
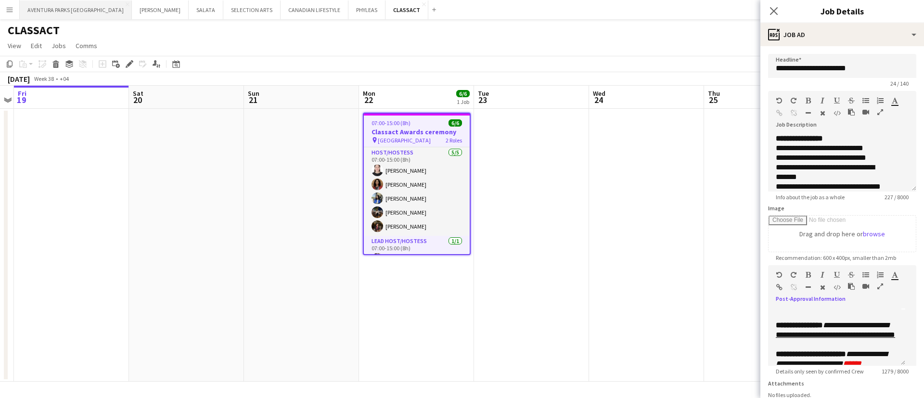
click at [79, 8] on button "AVENTURA PARKS DUBAI Close" at bounding box center [76, 9] width 112 height 19
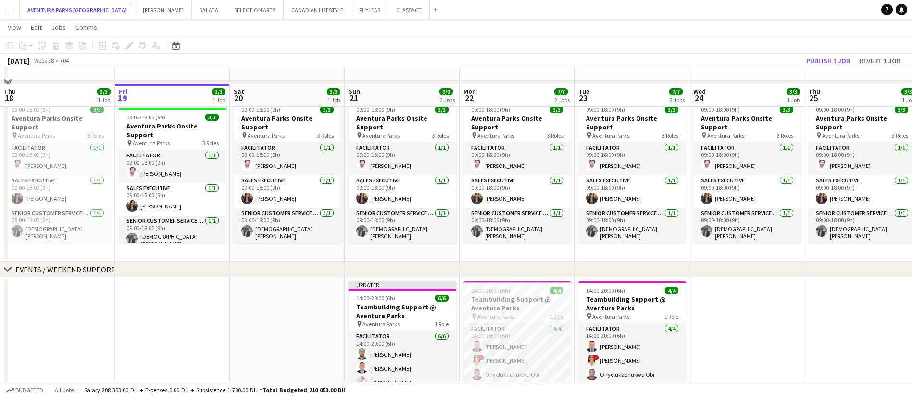
scroll to position [72, 0]
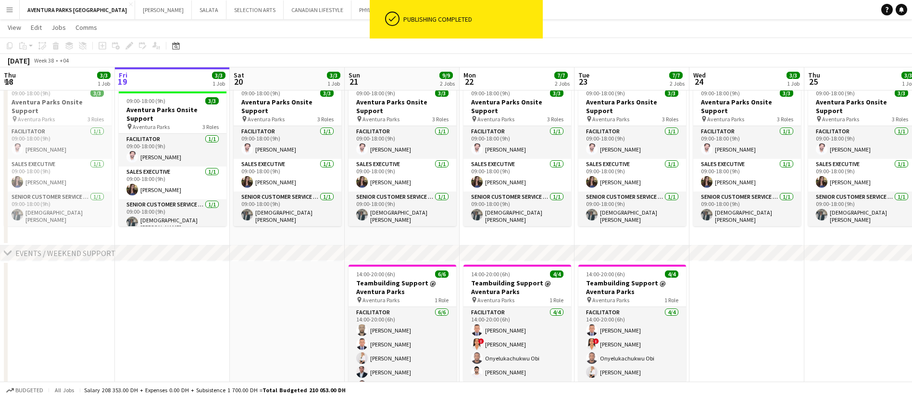
click at [262, 302] on app-date-cell at bounding box center [287, 343] width 115 height 165
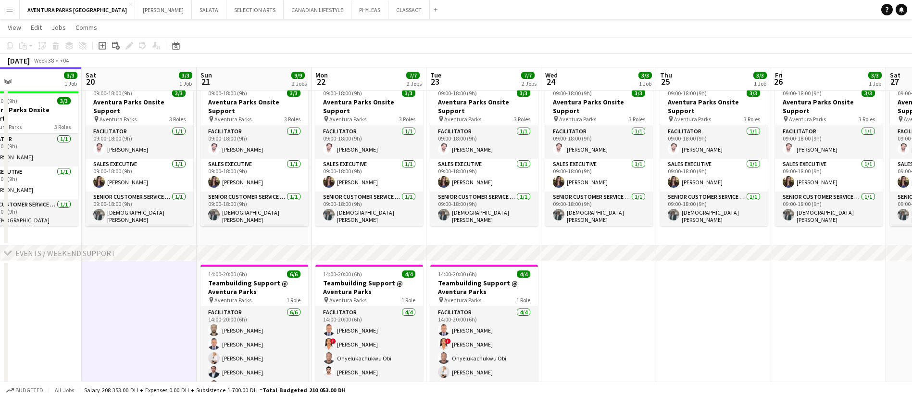
drag, startPoint x: 783, startPoint y: 334, endPoint x: 639, endPoint y: 317, distance: 144.3
click at [639, 317] on app-calendar-viewport "Wed 17 3/3 1 Job Thu 18 3/3 1 Job Fri 19 3/3 1 Job Sat 20 3/3 1 Job Sun 21 9/9 …" at bounding box center [456, 195] width 912 height 461
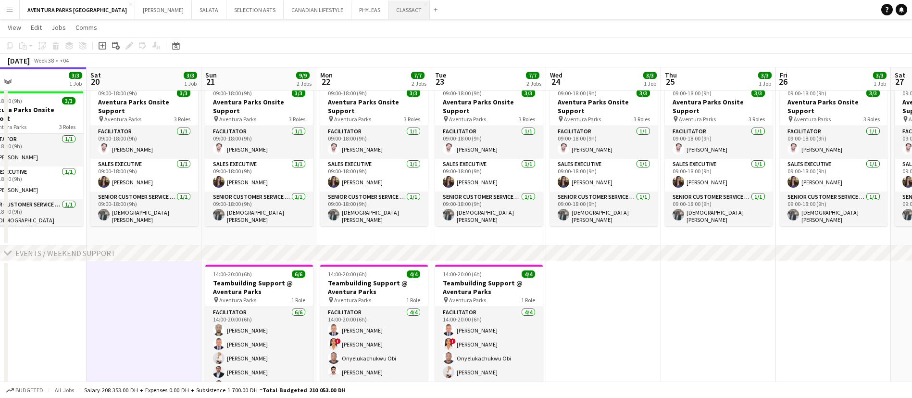
click at [389, 14] on button "CLASSACT Close" at bounding box center [409, 9] width 41 height 19
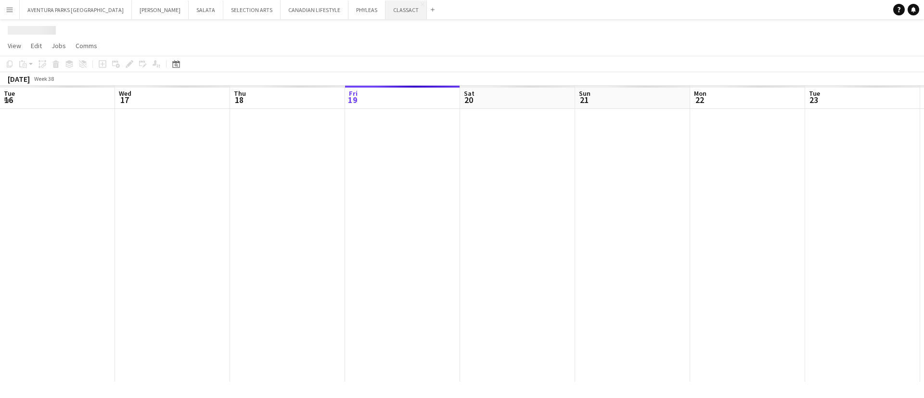
scroll to position [0, 230]
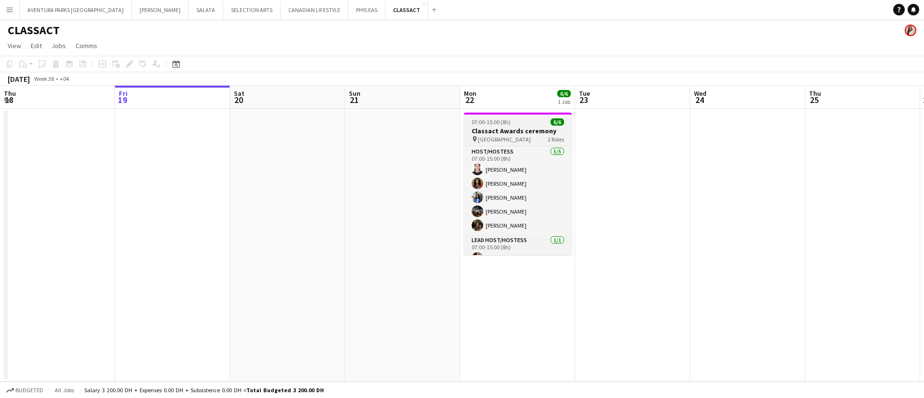
click at [537, 113] on div at bounding box center [518, 114] width 108 height 2
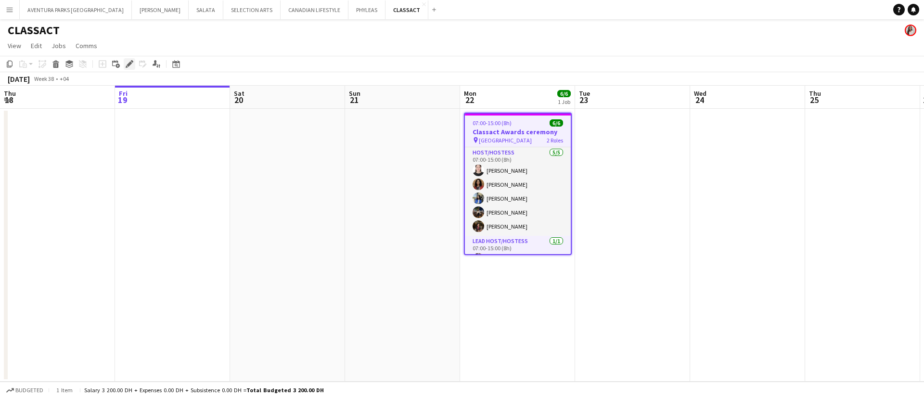
click at [130, 68] on div "Edit" at bounding box center [130, 64] width 12 height 12
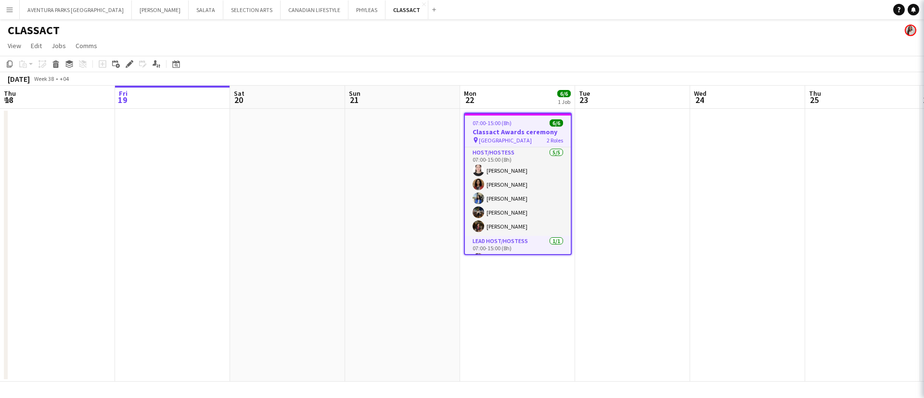
type input "**********"
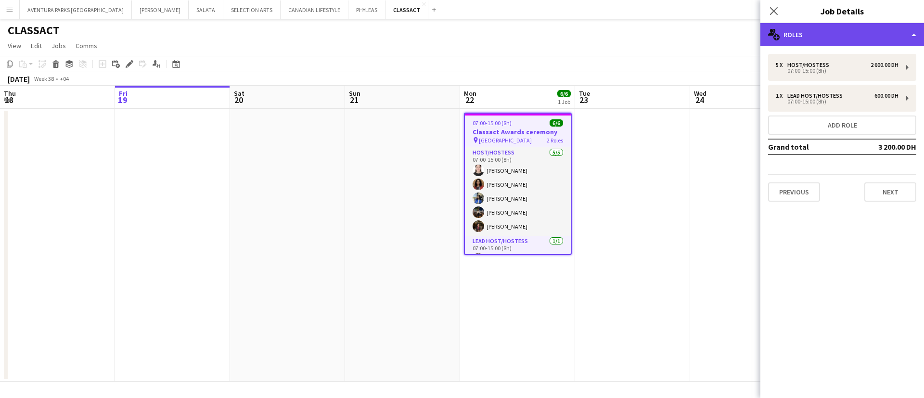
click at [825, 37] on div "multiple-users-add Roles" at bounding box center [842, 34] width 164 height 23
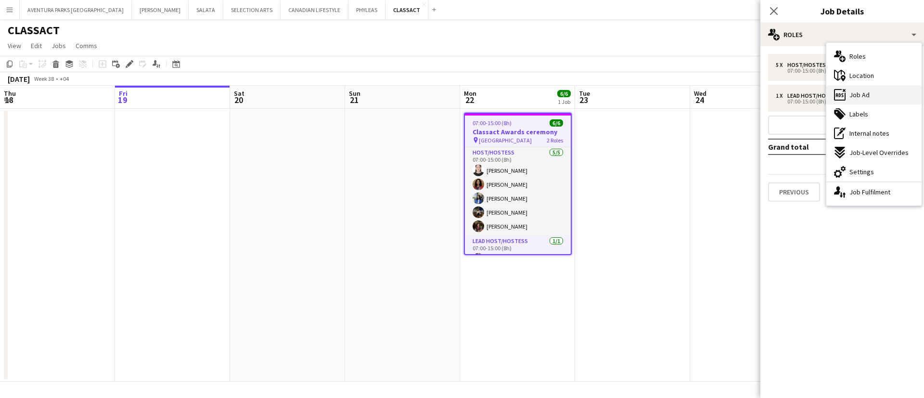
click at [859, 99] on span "Job Ad" at bounding box center [859, 94] width 20 height 9
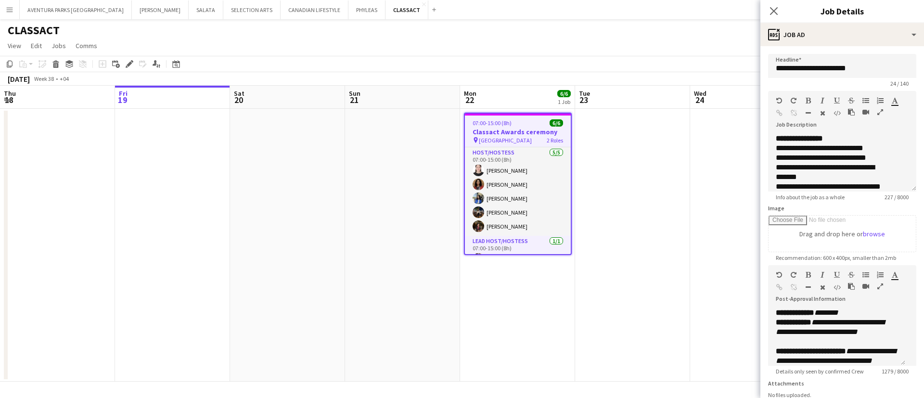
scroll to position [108, 0]
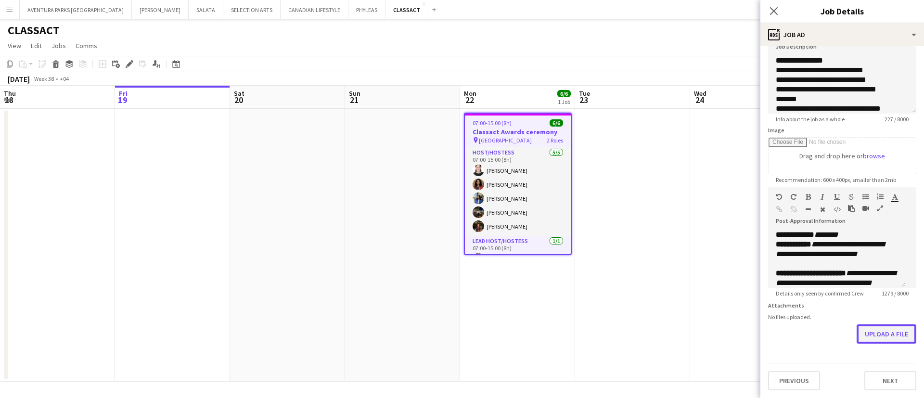
click at [872, 325] on button "Upload a file" at bounding box center [886, 333] width 60 height 19
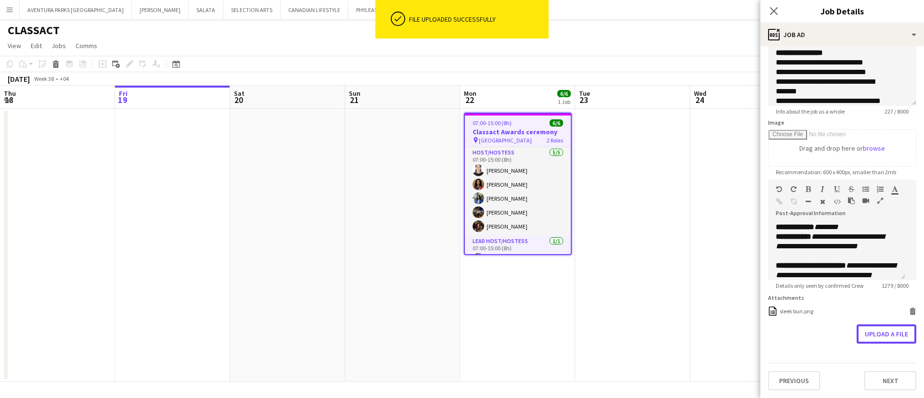
click at [874, 343] on button "Upload a file" at bounding box center [886, 333] width 60 height 19
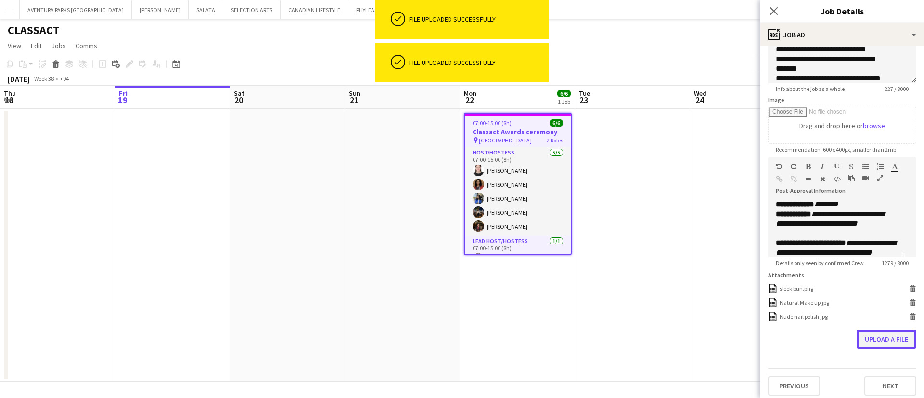
click at [866, 349] on button "Upload a file" at bounding box center [886, 338] width 60 height 19
